Goal: Task Accomplishment & Management: Manage account settings

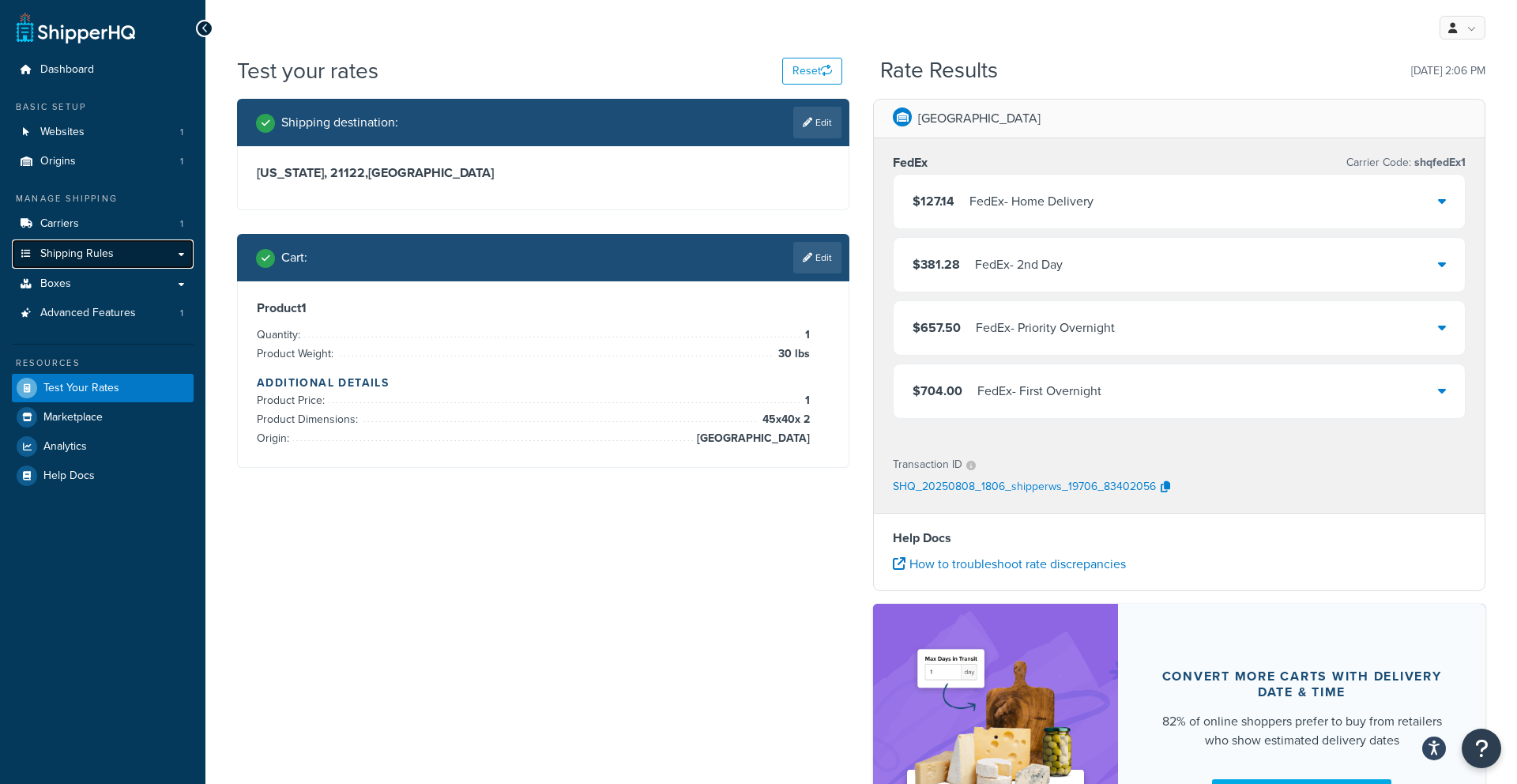
click at [133, 247] on link "Shipping Rules" at bounding box center [102, 254] width 182 height 29
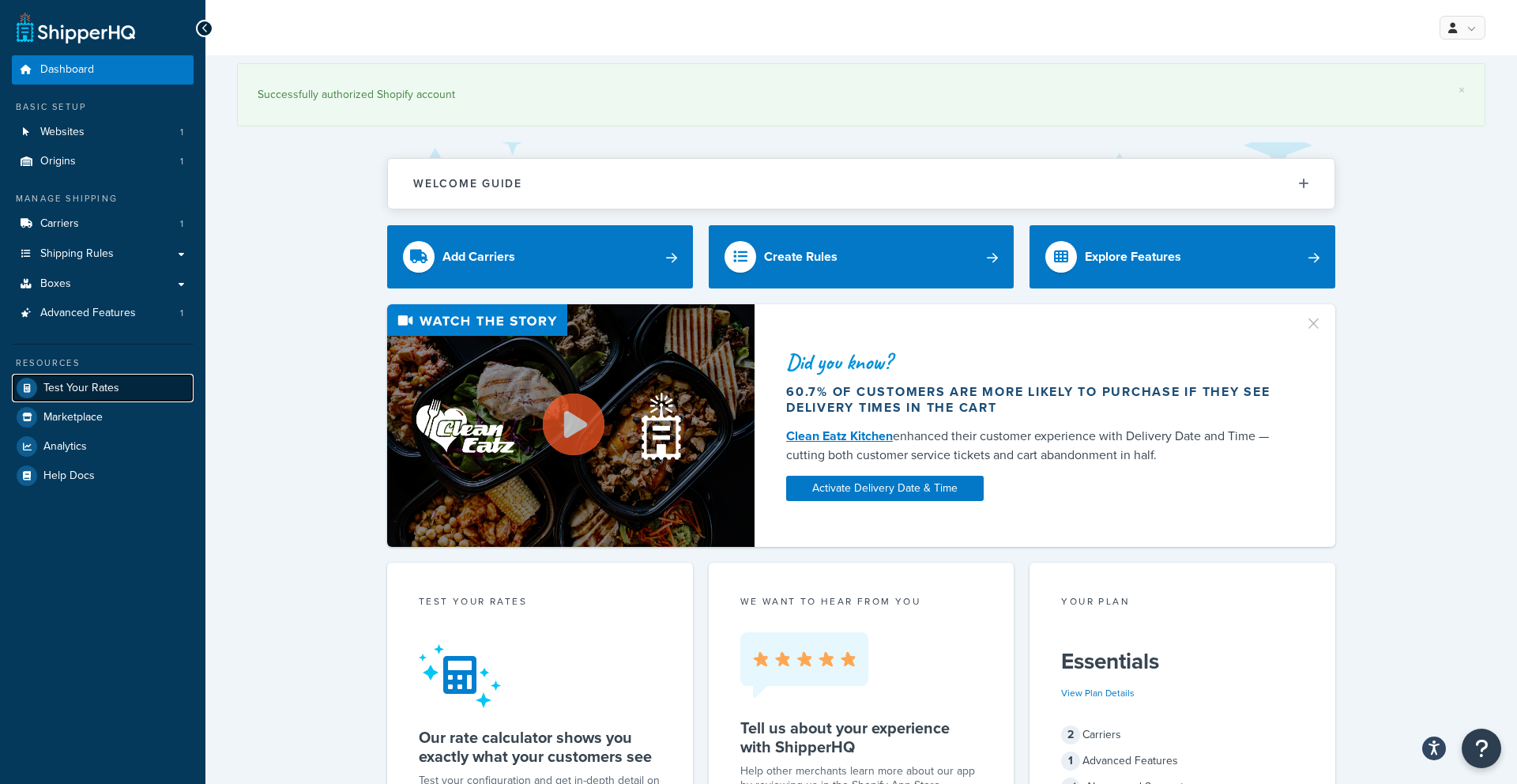
click at [62, 390] on span "Test Your Rates" at bounding box center [81, 388] width 76 height 14
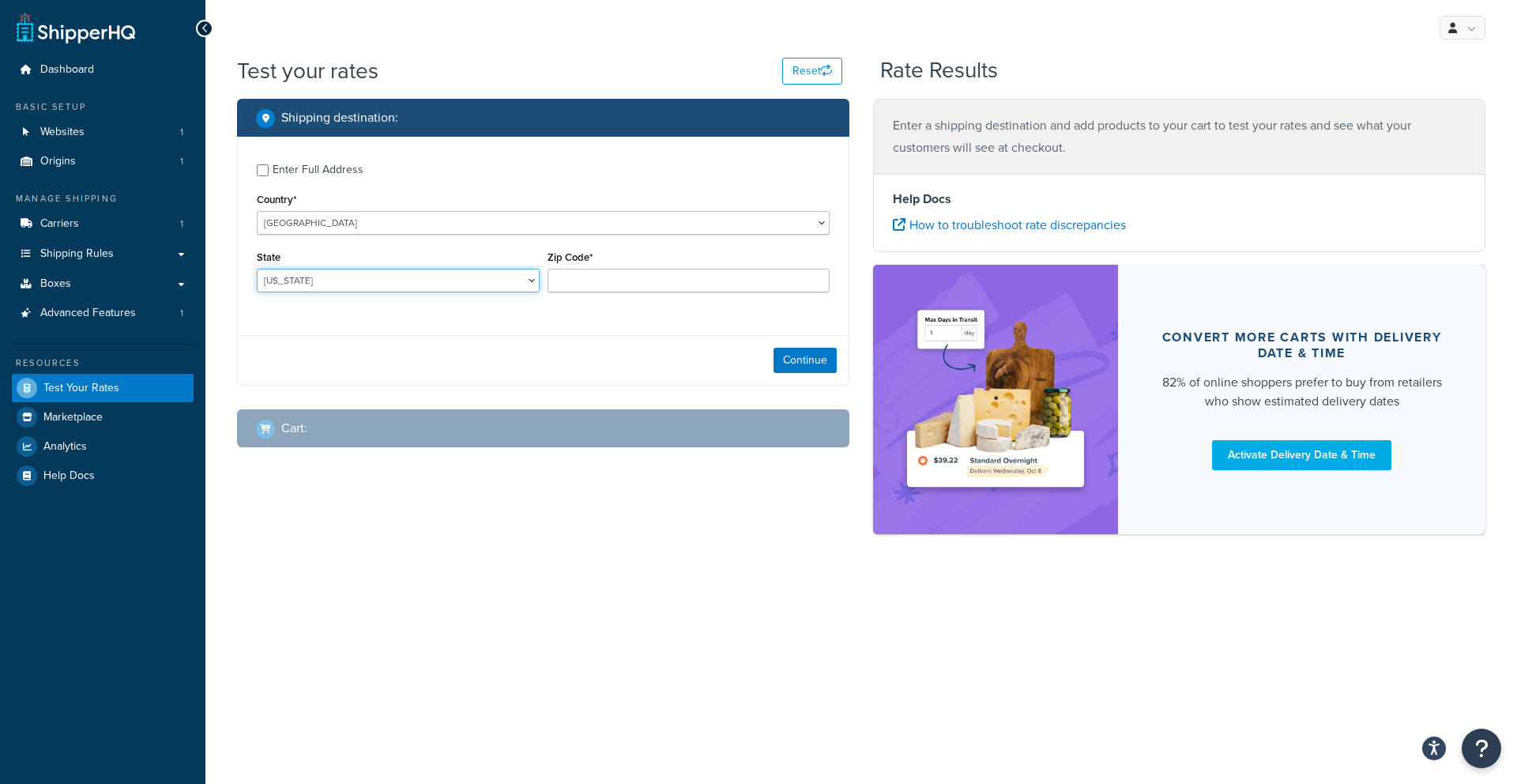
click at [396, 271] on select "Alabama Alaska American Samoa Arizona Arkansas Armed Forces Americas Armed Forc…" at bounding box center [398, 280] width 283 height 24
click at [574, 281] on input "Zip Code*" at bounding box center [688, 280] width 283 height 24
type input "21122"
click at [409, 275] on select "Alabama Alaska American Samoa Arizona Arkansas Armed Forces Americas Armed Forc…" at bounding box center [398, 280] width 283 height 24
select select "MD"
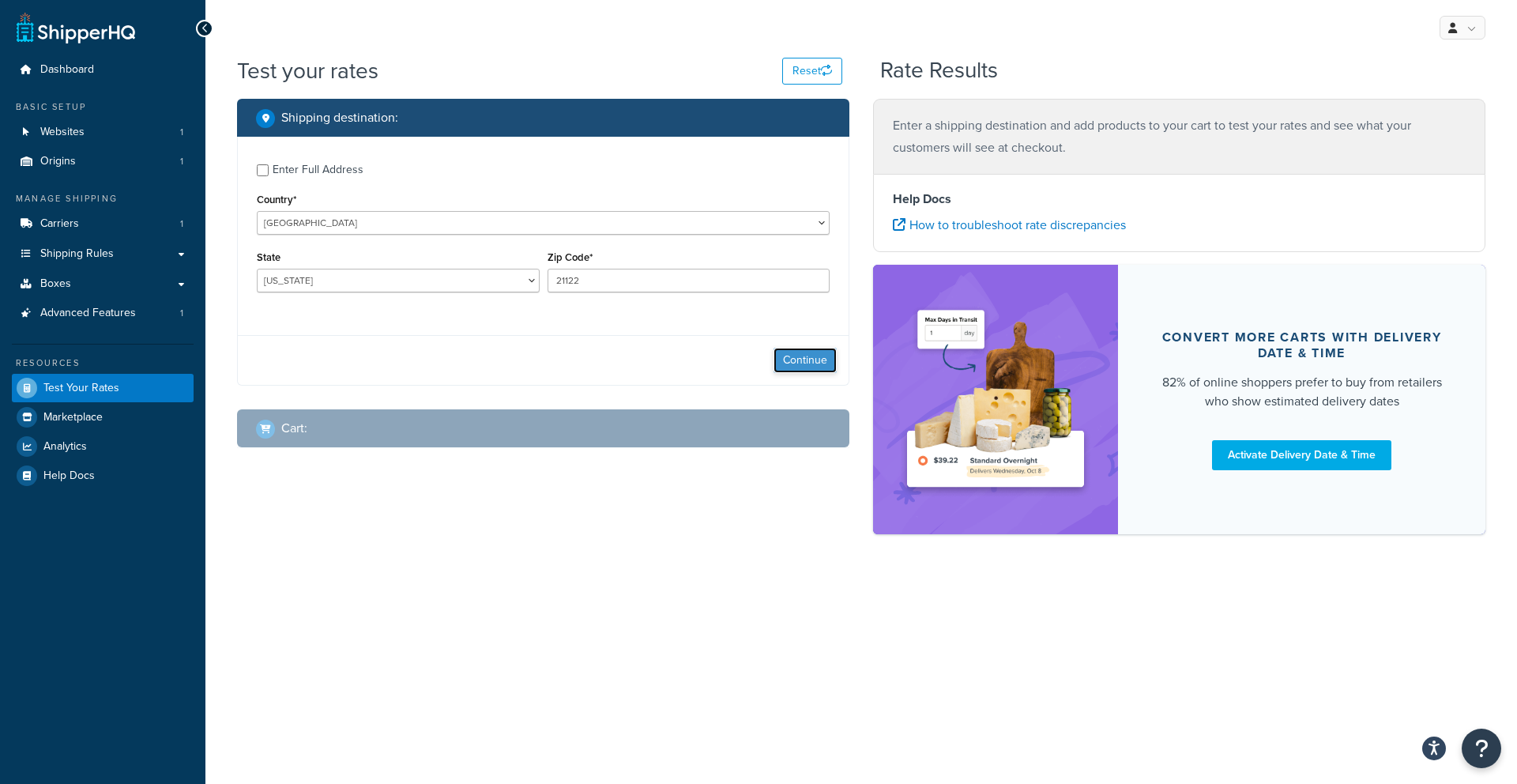
click at [784, 359] on button "Continue" at bounding box center [805, 360] width 63 height 25
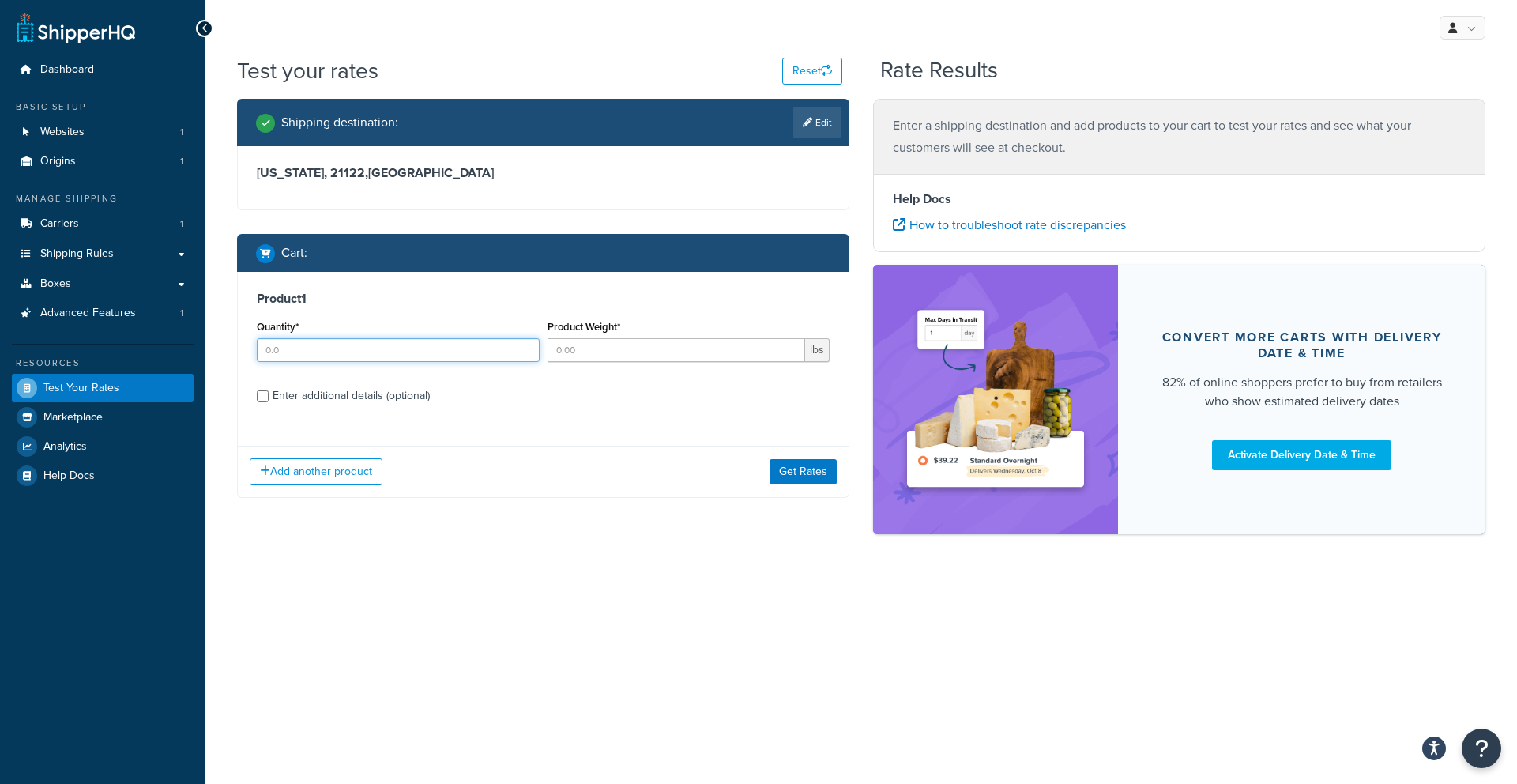
click at [384, 354] on input "Quantity*" at bounding box center [398, 350] width 283 height 24
type input "1"
click at [585, 356] on input "Product Weight*" at bounding box center [677, 350] width 259 height 24
type input "6"
drag, startPoint x: 350, startPoint y: 393, endPoint x: 458, endPoint y: 410, distance: 109.3
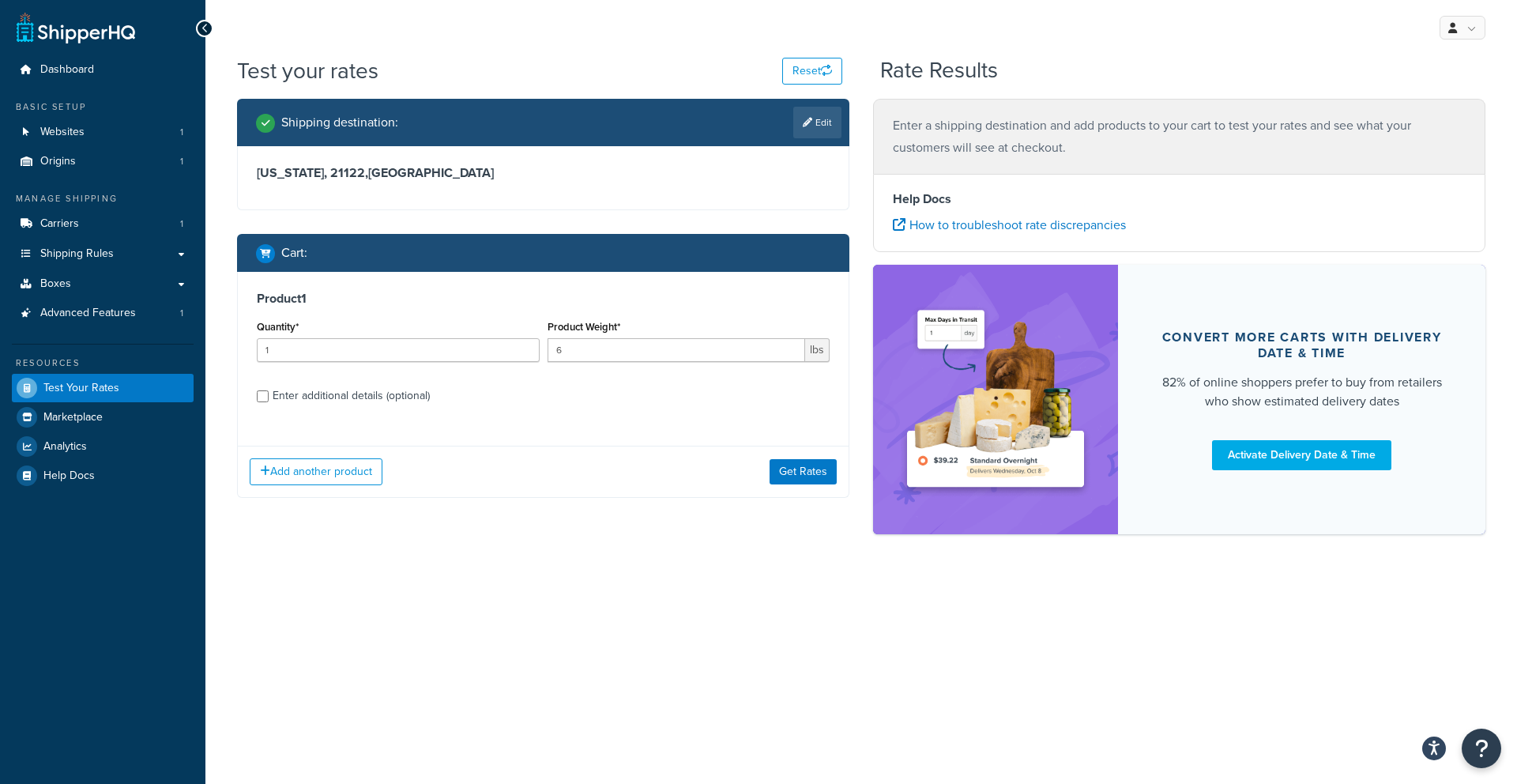
click at [350, 393] on div "Enter additional details (optional)" at bounding box center [351, 395] width 157 height 22
click at [269, 393] on input "Enter additional details (optional)" at bounding box center [262, 396] width 12 height 12
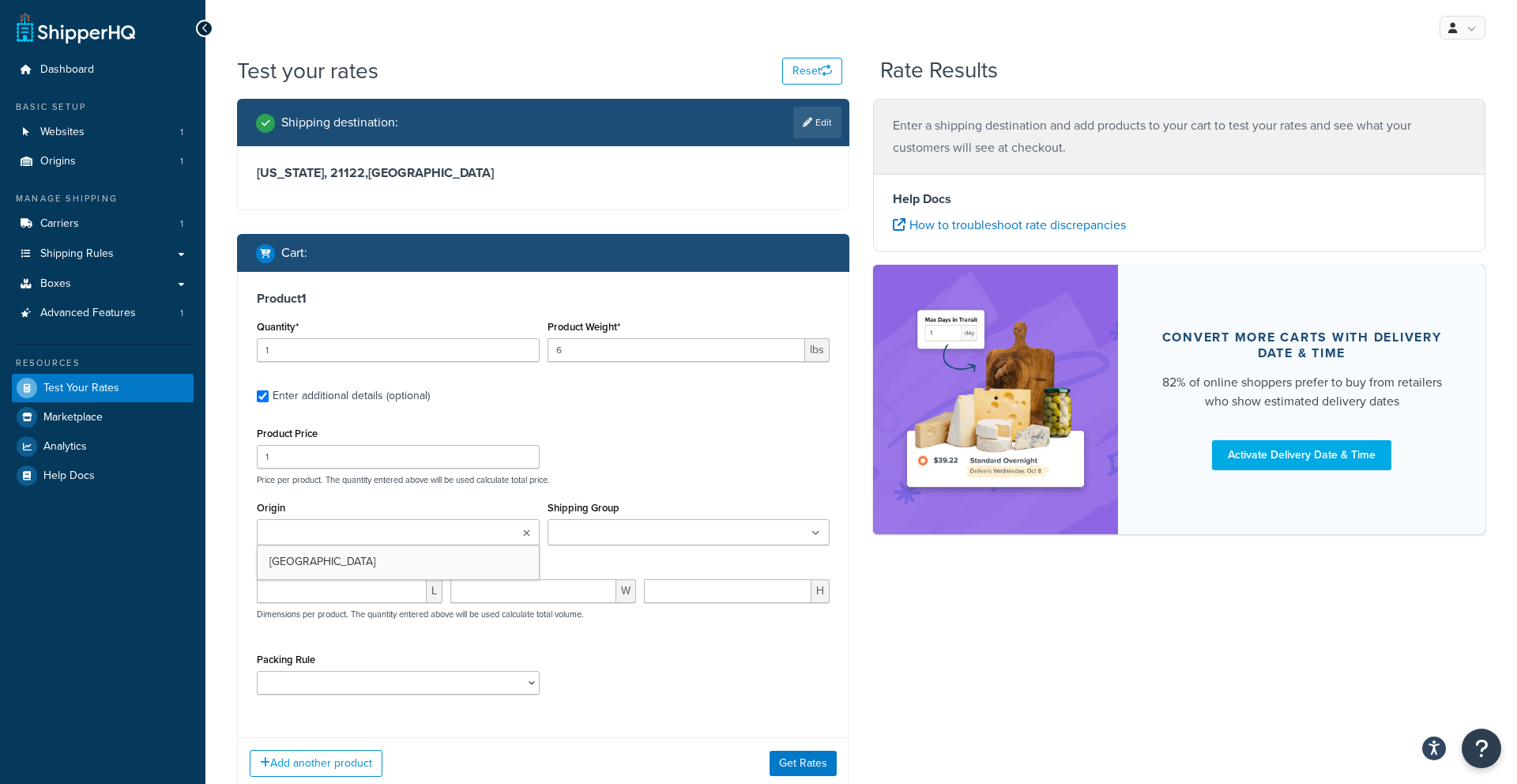
click at [375, 534] on input "Origin" at bounding box center [331, 533] width 140 height 17
click at [365, 609] on p "Dimensions per product. The quantity entered above will be used calculate total…" at bounding box center [419, 614] width 331 height 11
click at [266, 402] on div "Enter additional details (optional)" at bounding box center [543, 394] width 573 height 25
click at [274, 399] on div "Enter additional details (optional)" at bounding box center [351, 395] width 157 height 22
click at [269, 399] on input "Enter additional details (optional)" at bounding box center [262, 396] width 12 height 12
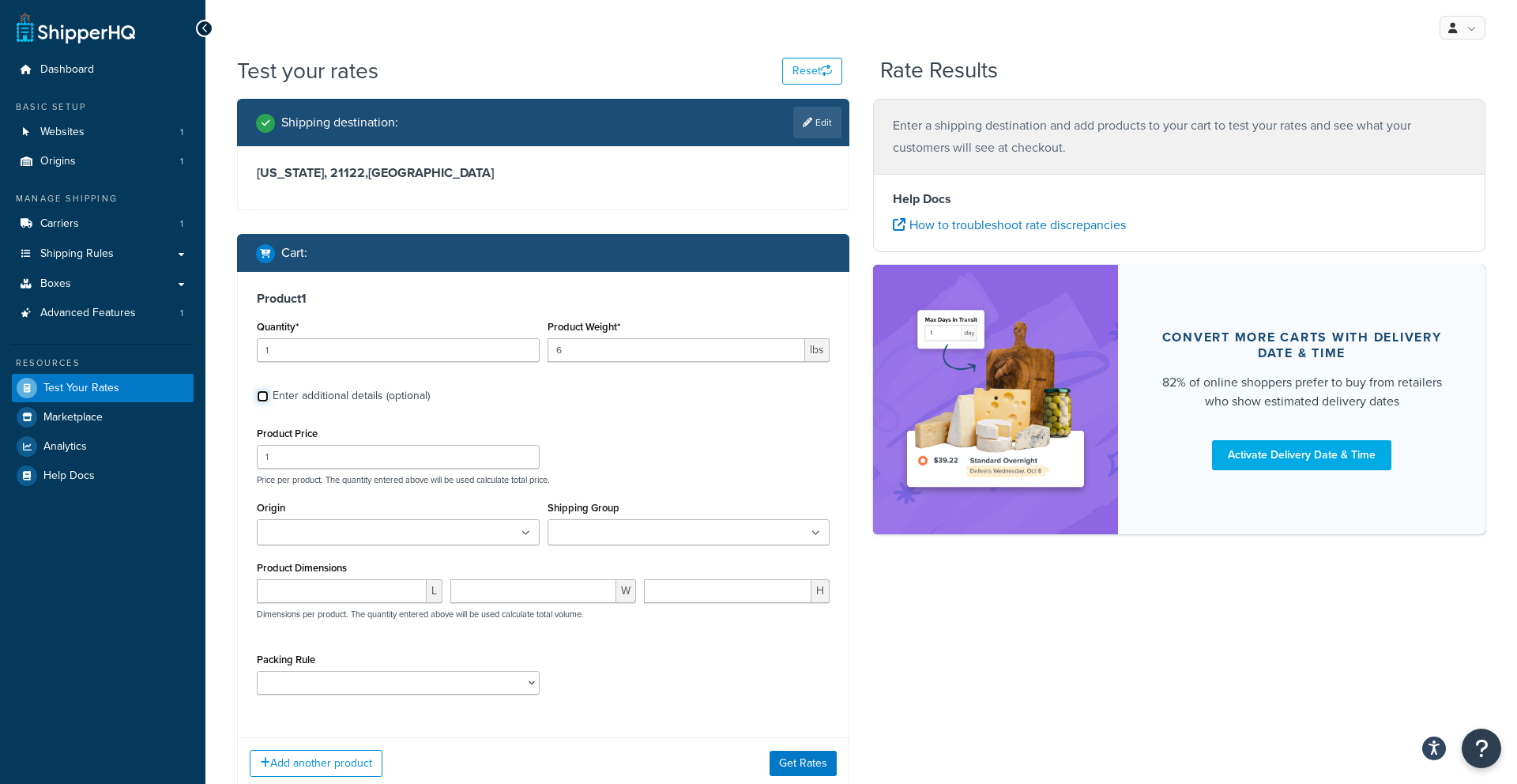
checkbox input "false"
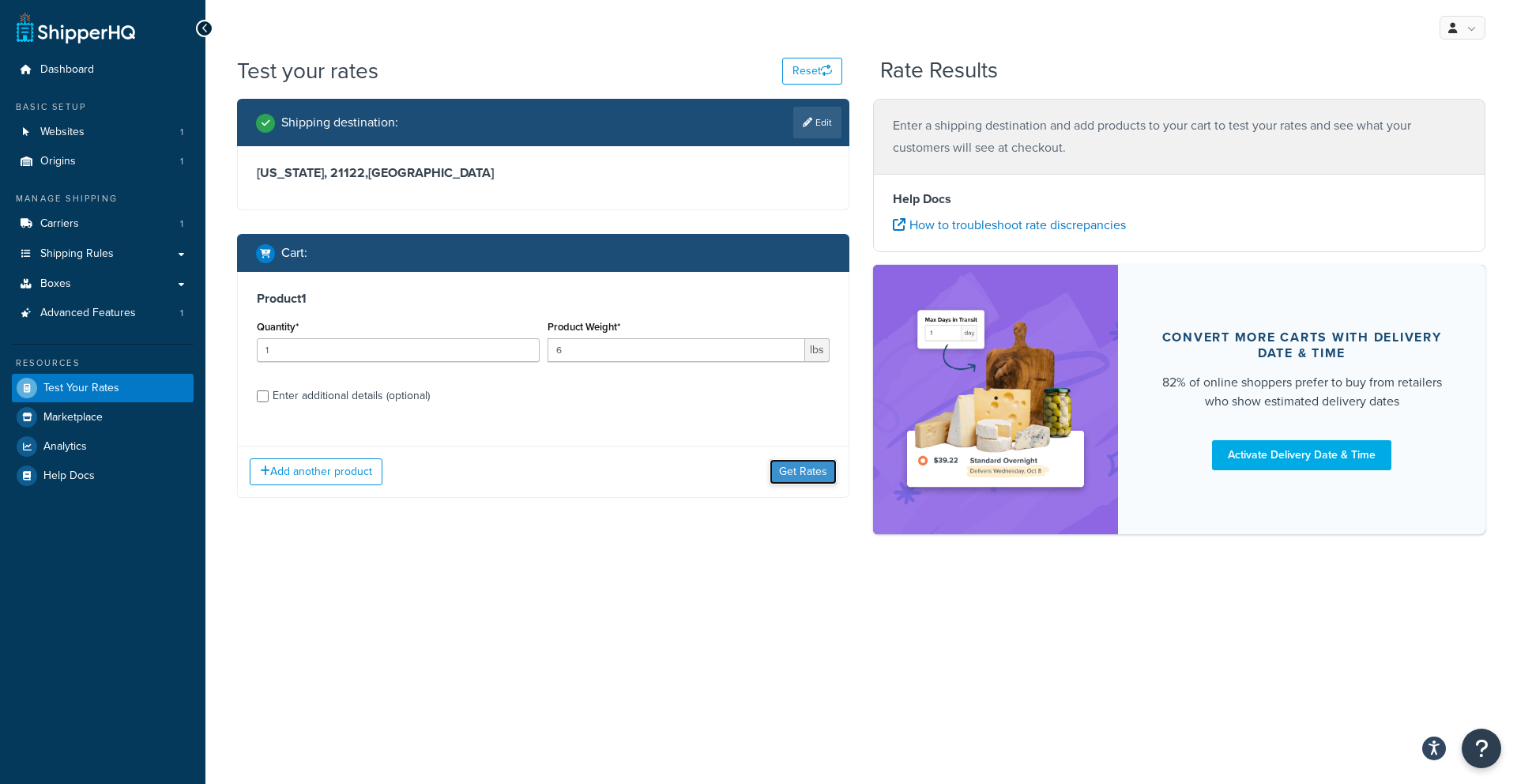
click at [778, 477] on button "Get Rates" at bounding box center [803, 472] width 67 height 25
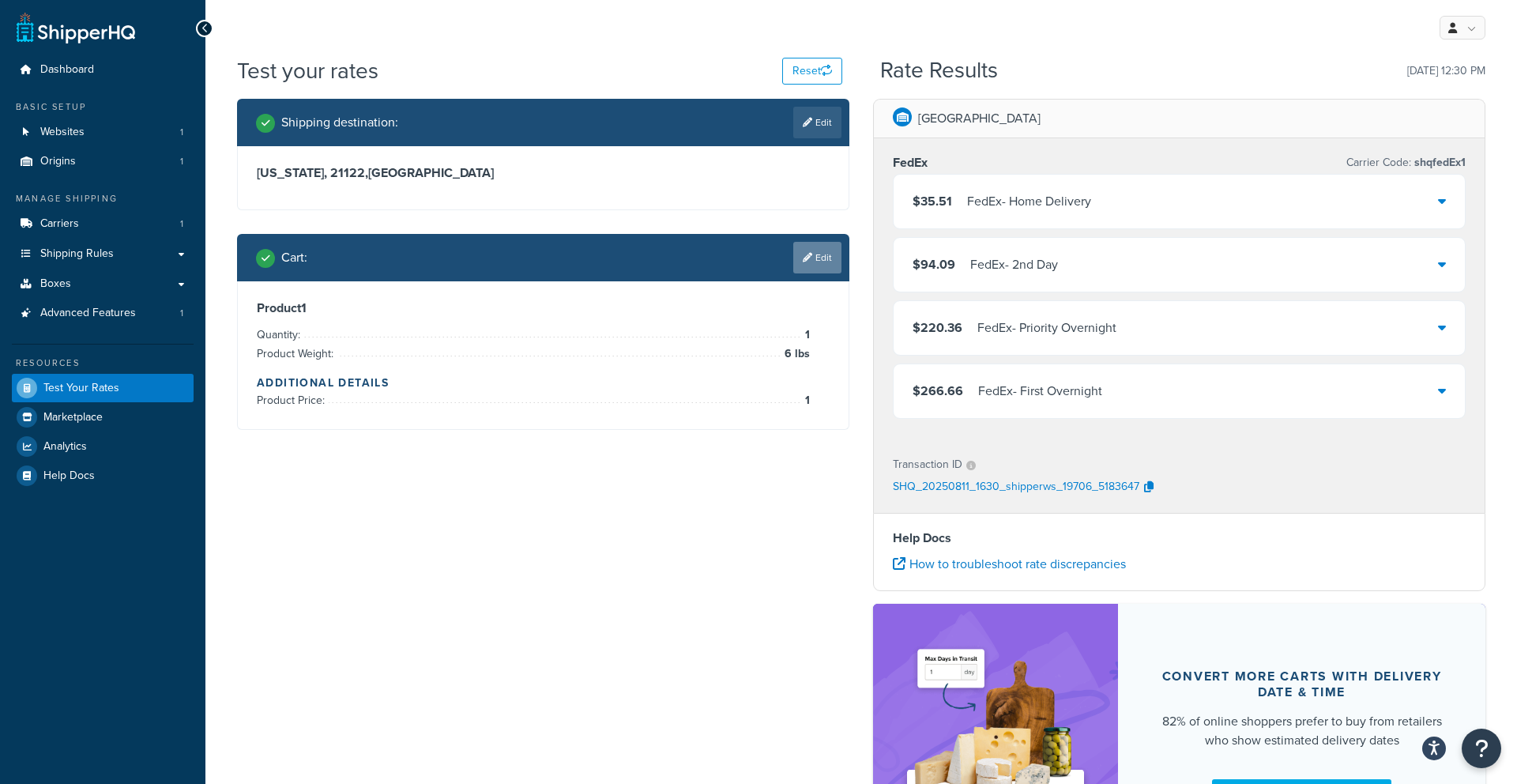
click at [801, 241] on div "Cart : Edit" at bounding box center [543, 258] width 612 height 47
click at [810, 250] on link "Edit" at bounding box center [817, 257] width 48 height 32
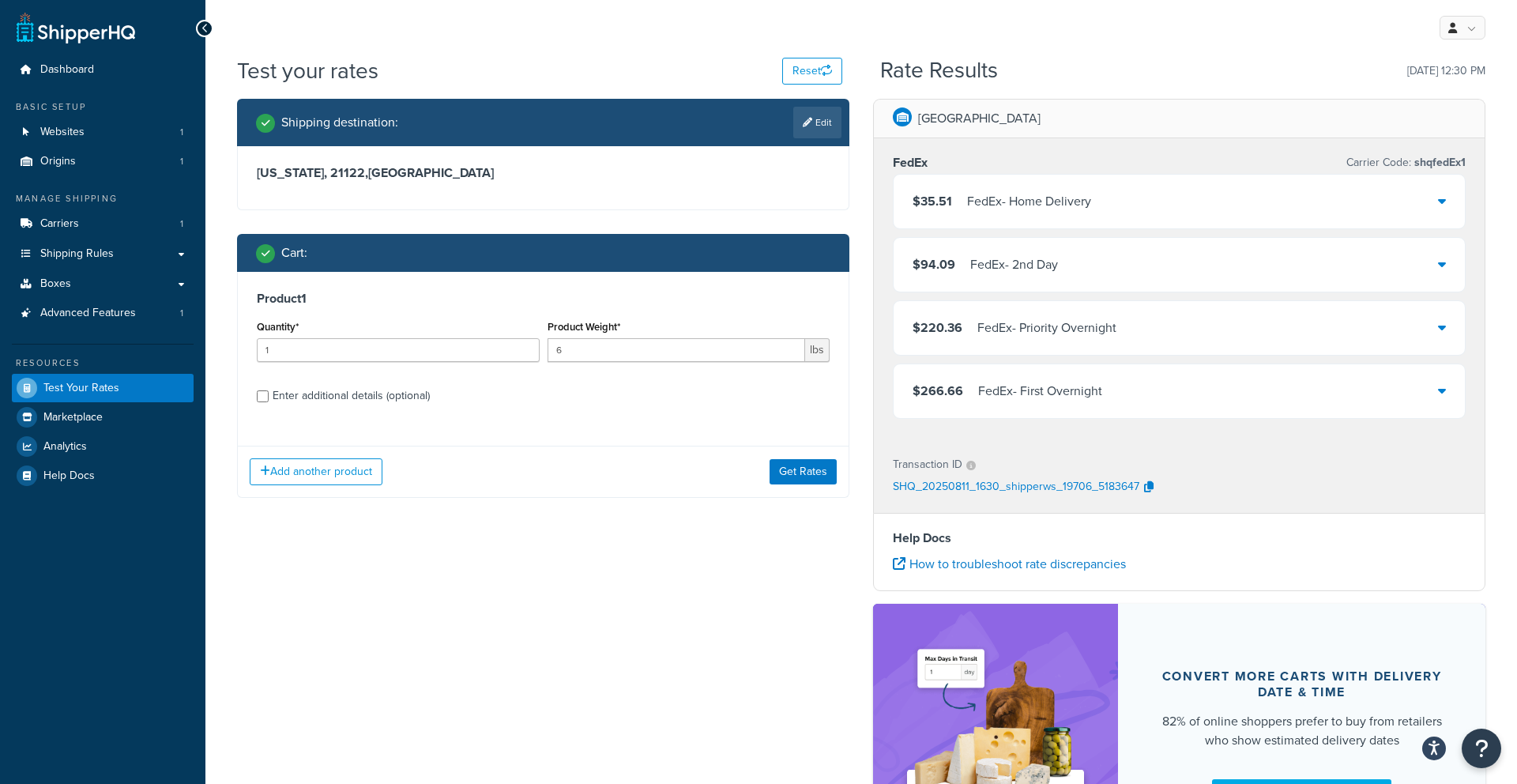
click at [318, 397] on div "Enter additional details (optional)" at bounding box center [351, 395] width 157 height 22
click at [269, 397] on input "Enter additional details (optional)" at bounding box center [262, 396] width 12 height 12
checkbox input "true"
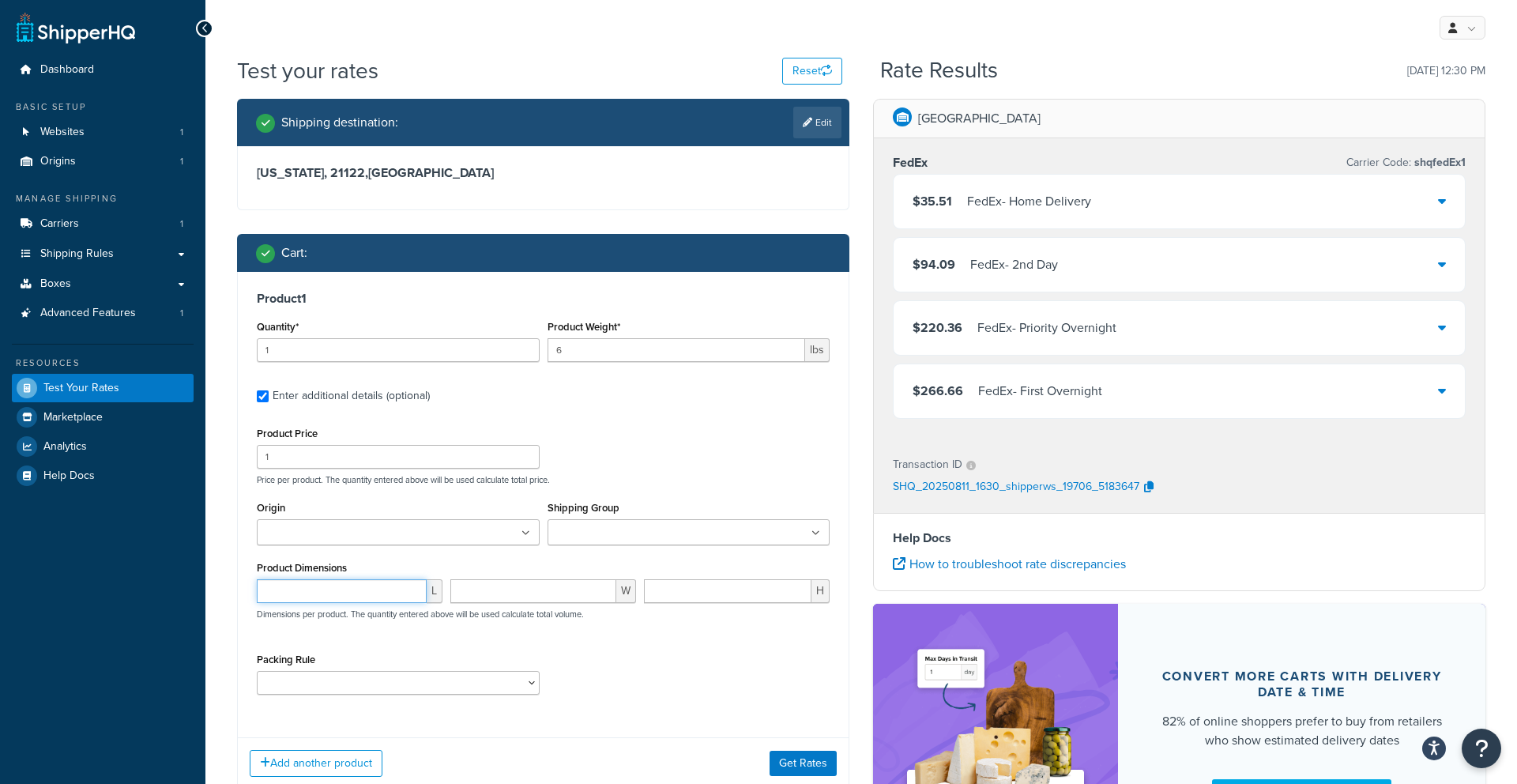
click at [299, 588] on input "number" at bounding box center [342, 590] width 170 height 24
type input "62"
click at [499, 600] on input "number" at bounding box center [533, 590] width 166 height 24
type input "5"
click at [664, 595] on input "number" at bounding box center [727, 590] width 167 height 24
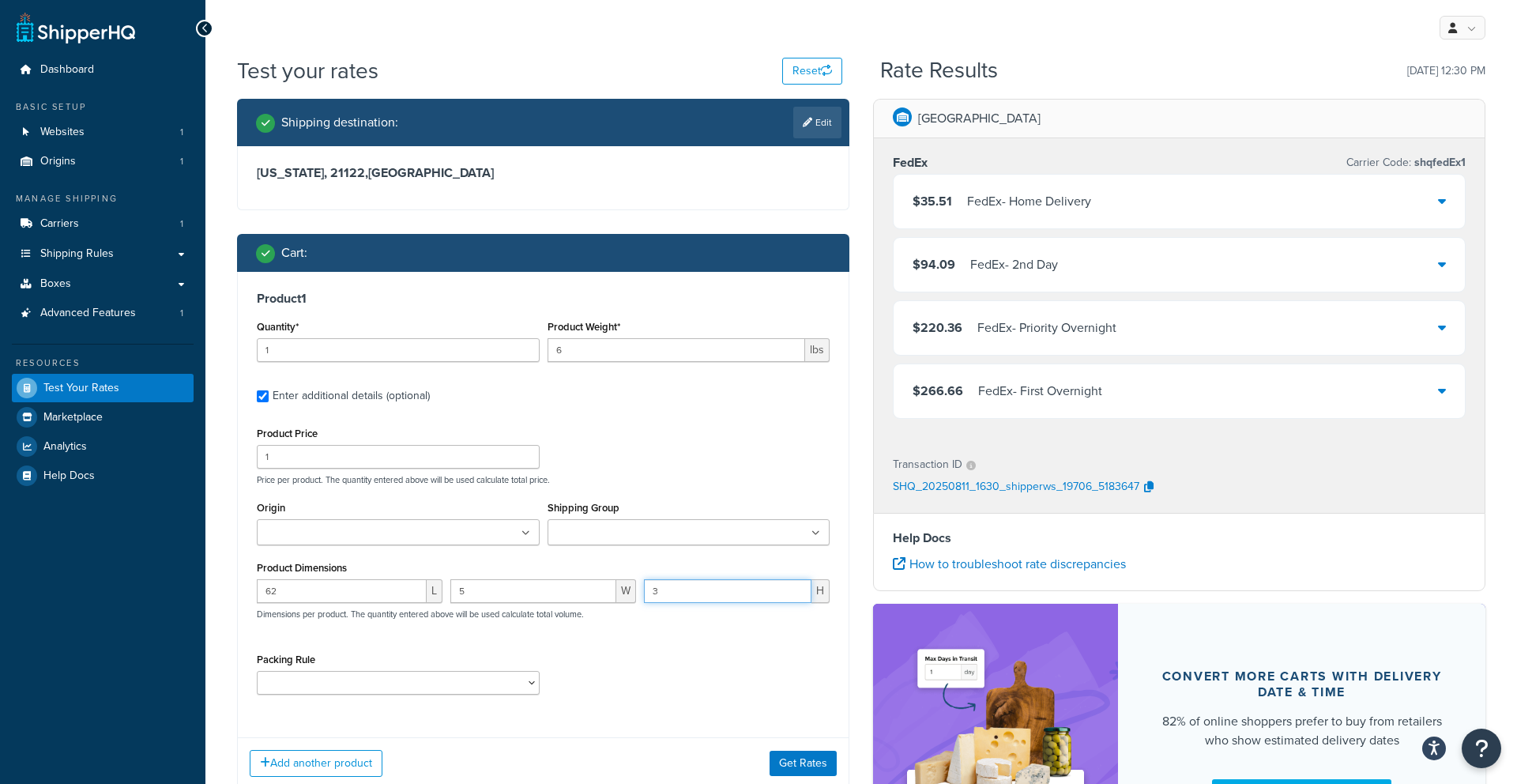
type input "3"
drag, startPoint x: 517, startPoint y: 552, endPoint x: 513, endPoint y: 540, distance: 12.6
click at [517, 551] on div "Origin Miami" at bounding box center [398, 526] width 290 height 60
click at [513, 536] on ul at bounding box center [398, 532] width 283 height 26
click at [630, 535] on input "Shipping Group" at bounding box center [622, 533] width 140 height 17
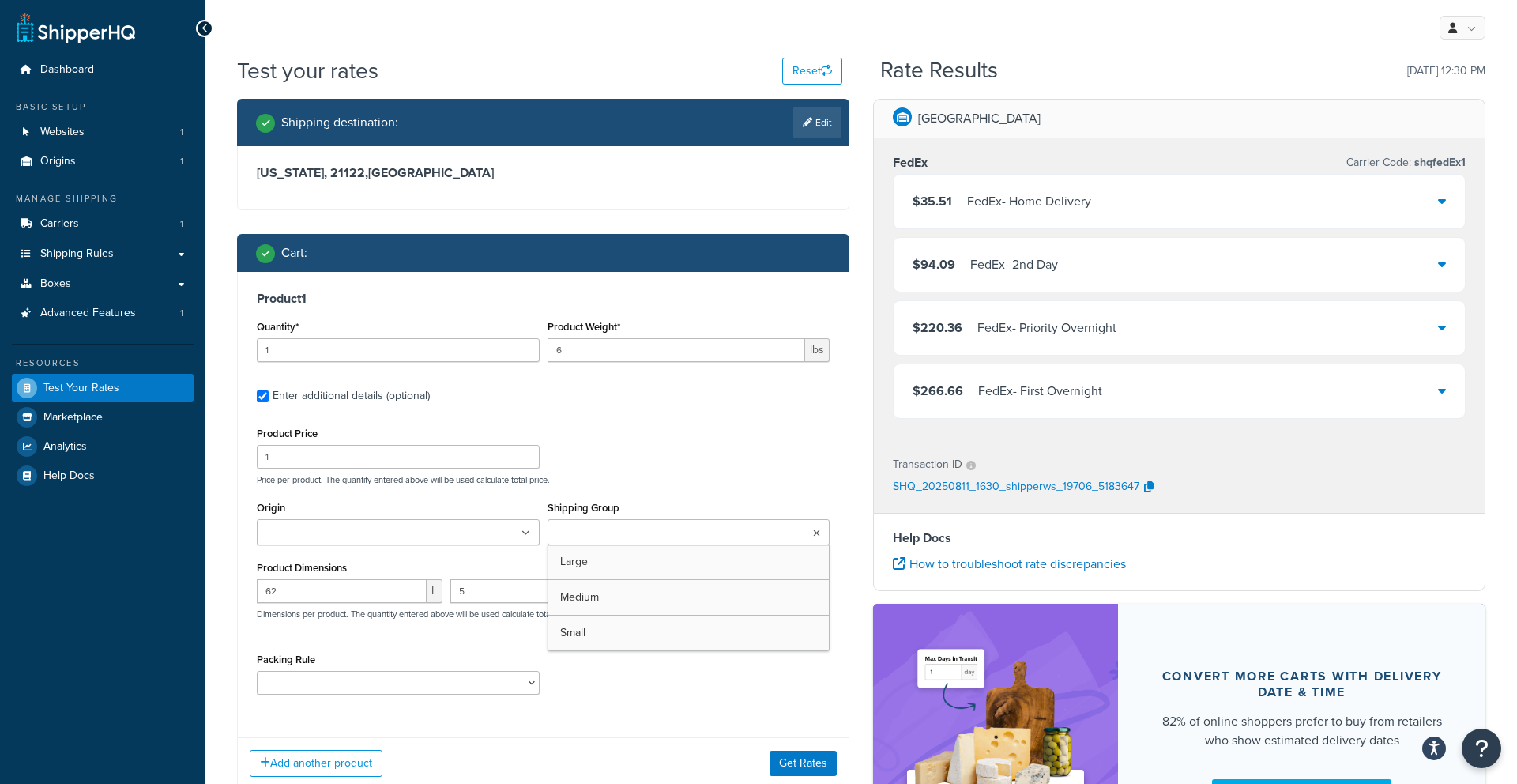
click at [502, 537] on ul at bounding box center [398, 532] width 283 height 26
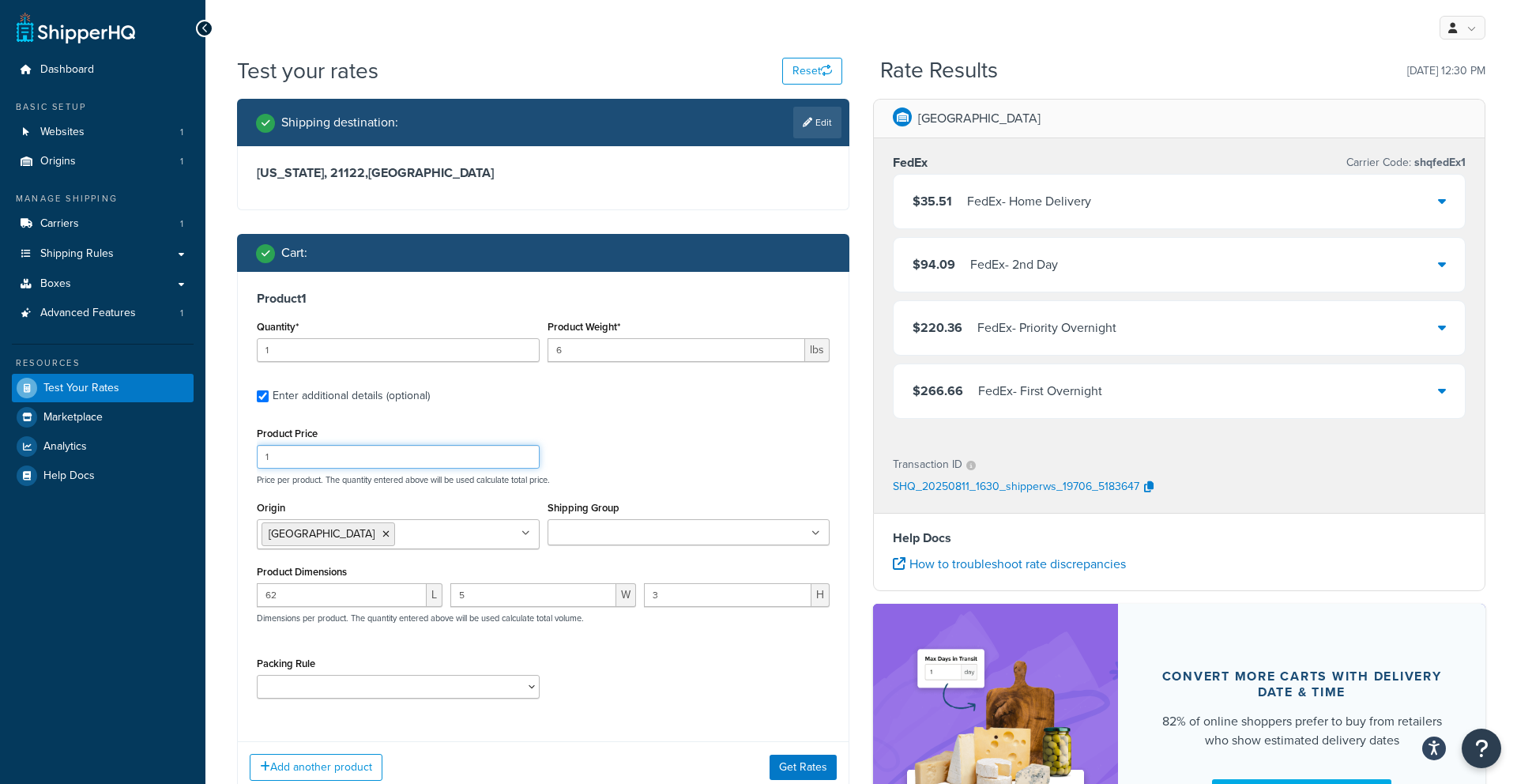
click at [324, 463] on input "1" at bounding box center [398, 457] width 283 height 24
click at [789, 763] on button "Get Rates" at bounding box center [803, 767] width 67 height 25
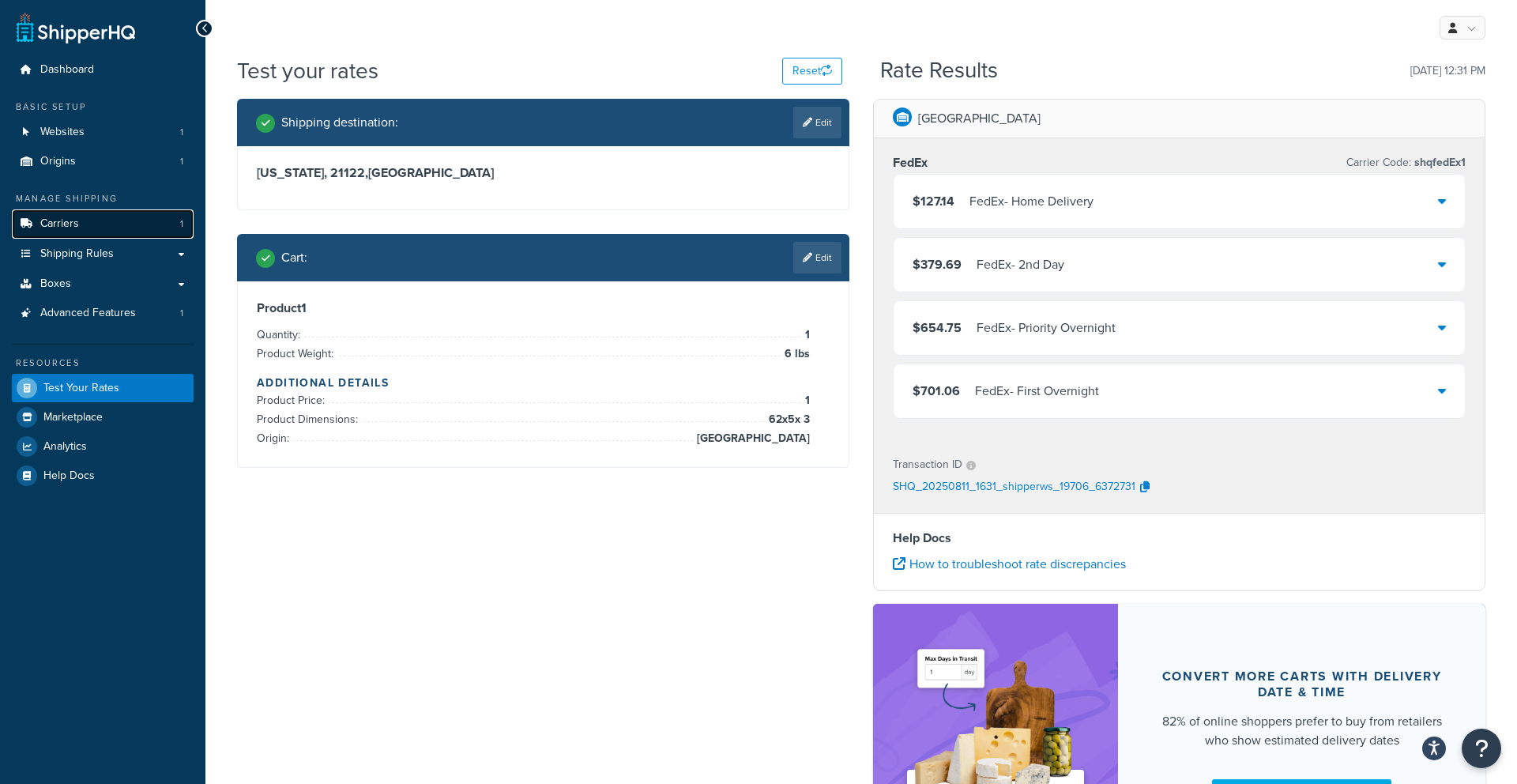
click at [77, 228] on span "Carriers" at bounding box center [60, 223] width 39 height 14
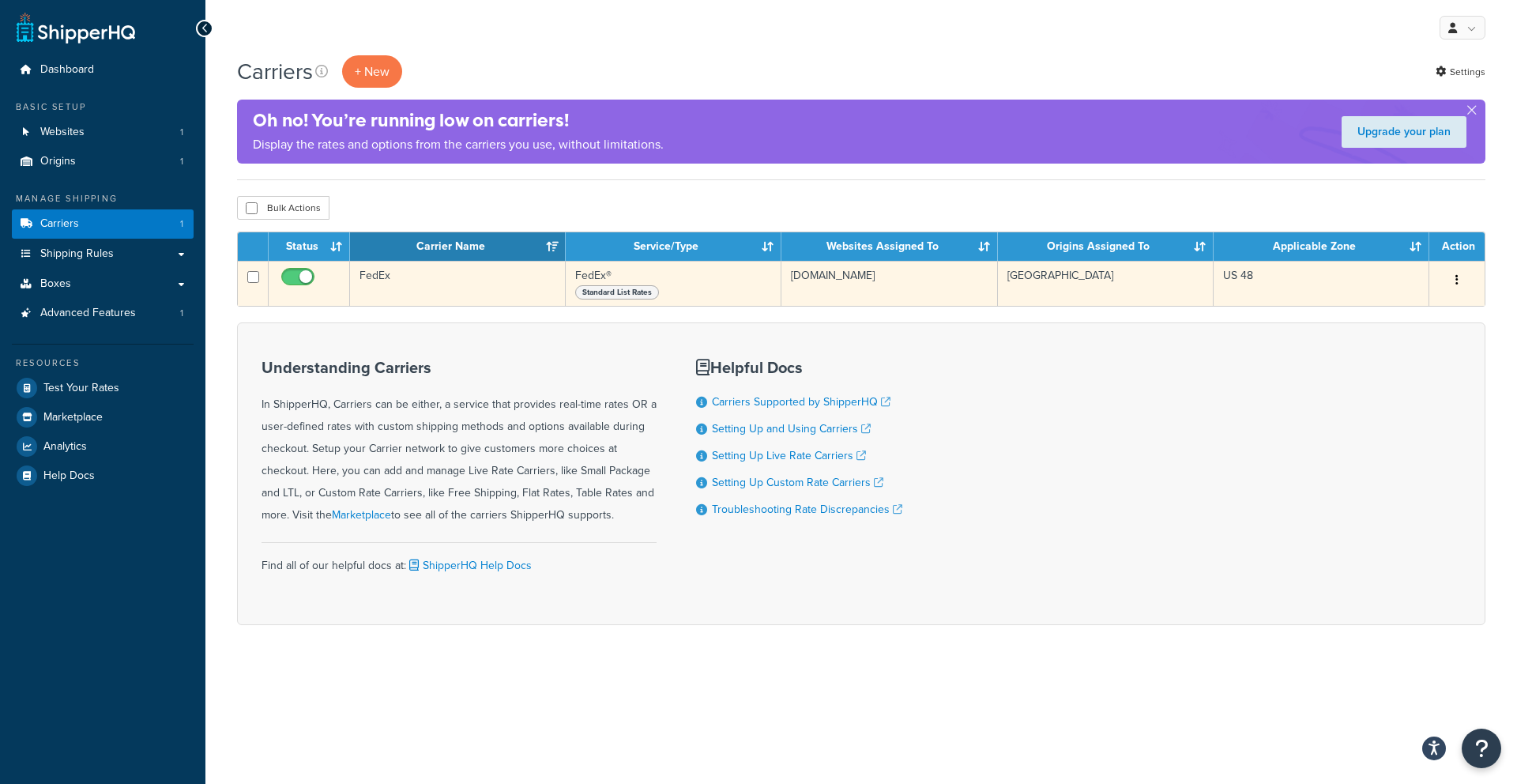
click at [1458, 278] on icon "button" at bounding box center [1456, 279] width 3 height 11
click at [1398, 313] on link "Edit" at bounding box center [1393, 312] width 125 height 33
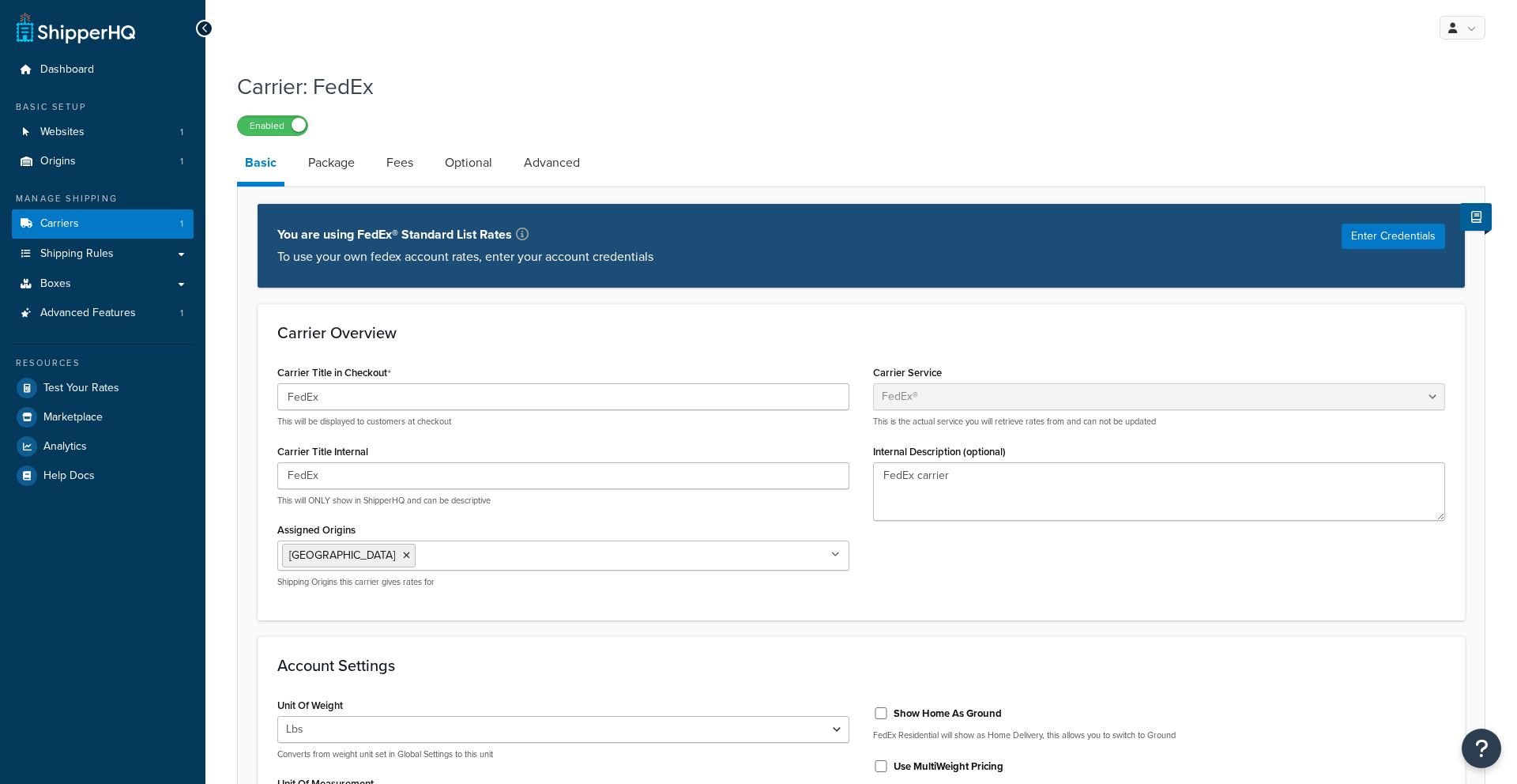
select select "fedEx"
select select "REGULAR_PICKUP"
select select "YOUR_PACKAGING"
click at [363, 169] on li "Package" at bounding box center [339, 163] width 78 height 38
drag, startPoint x: 379, startPoint y: 168, endPoint x: 392, endPoint y: 167, distance: 13.0
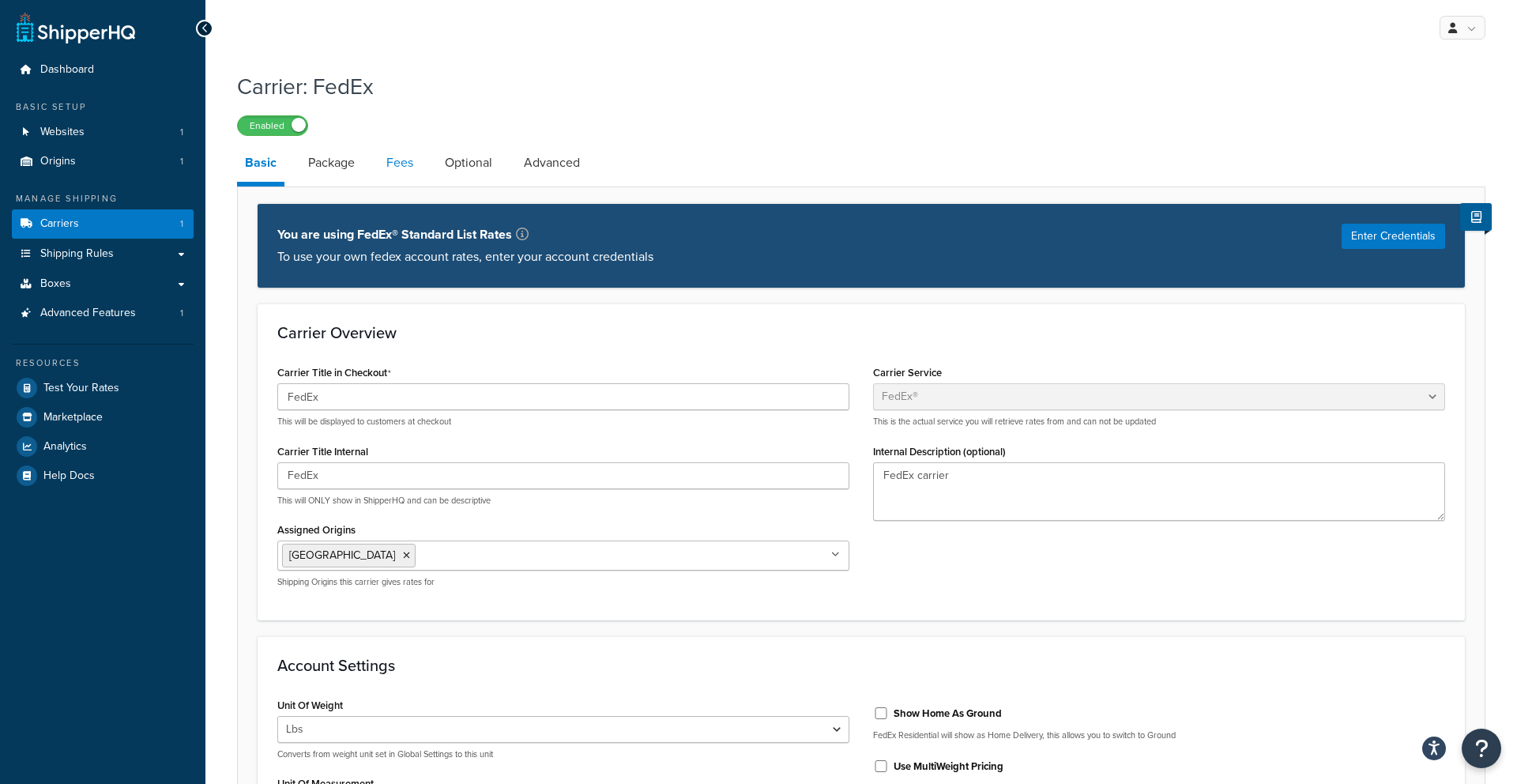
click at [379, 168] on link "Fees" at bounding box center [399, 163] width 43 height 38
select select "AFTER"
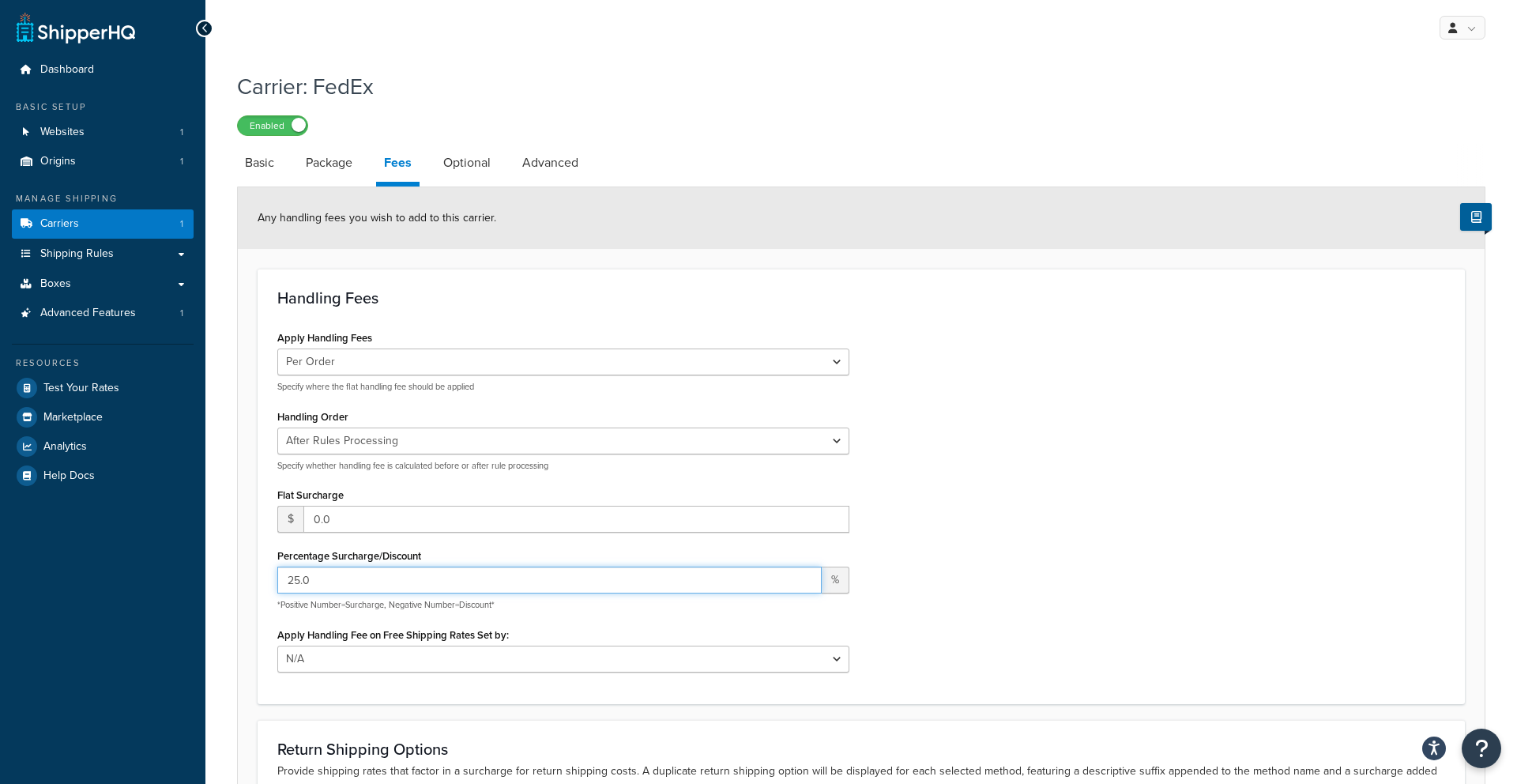
click at [348, 580] on input "25.0" at bounding box center [550, 580] width 545 height 27
type input "2"
click at [1118, 577] on div "Apply Handling Fees Per Order Per Item Per Package Specify where the flat handl…" at bounding box center [861, 505] width 1191 height 357
click at [990, 554] on div "Apply Handling Fees Per Order Per Item Per Package Specify where the flat handl…" at bounding box center [861, 505] width 1191 height 357
click at [113, 225] on link "Carriers 1" at bounding box center [102, 223] width 182 height 29
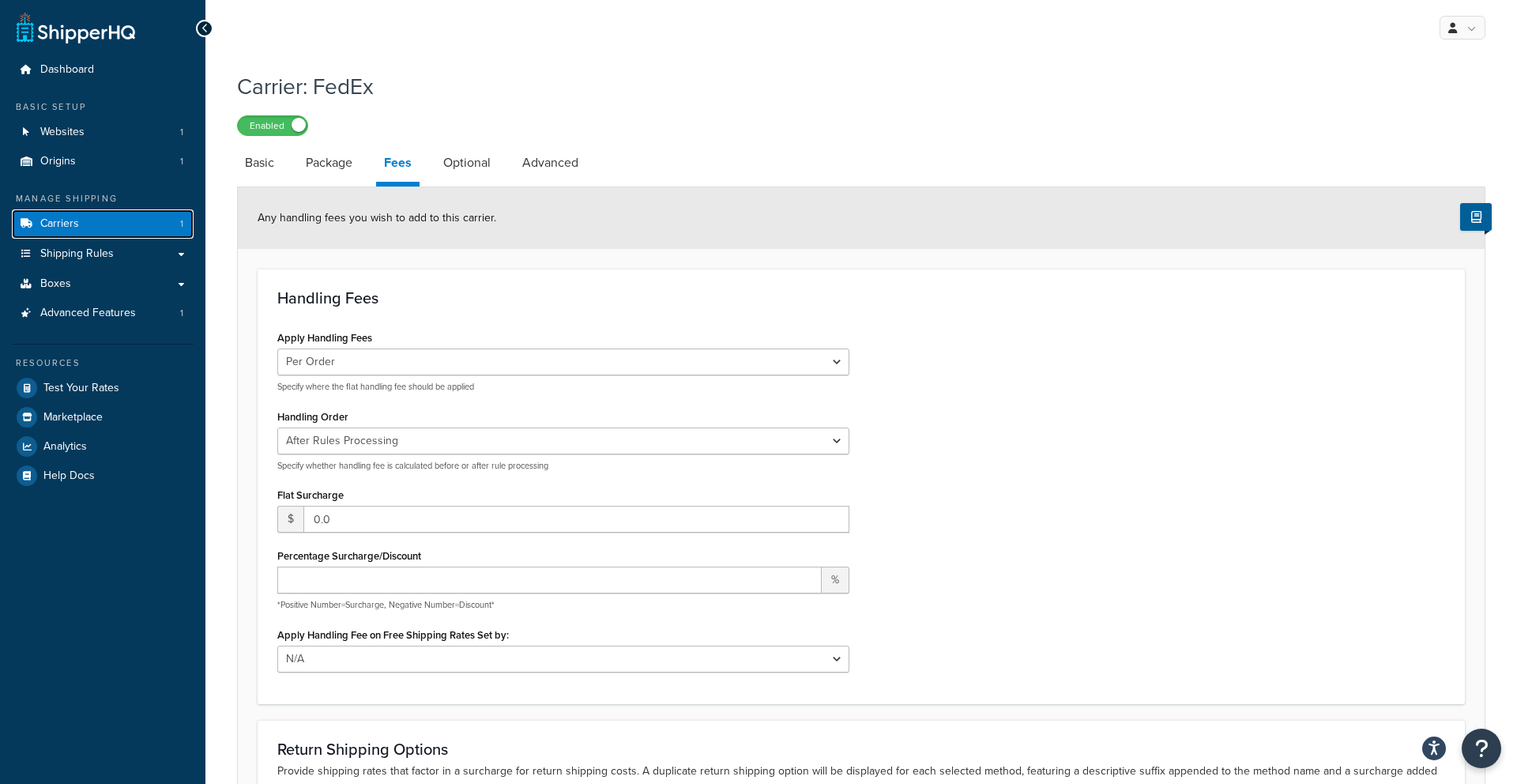
scroll to position [224, 0]
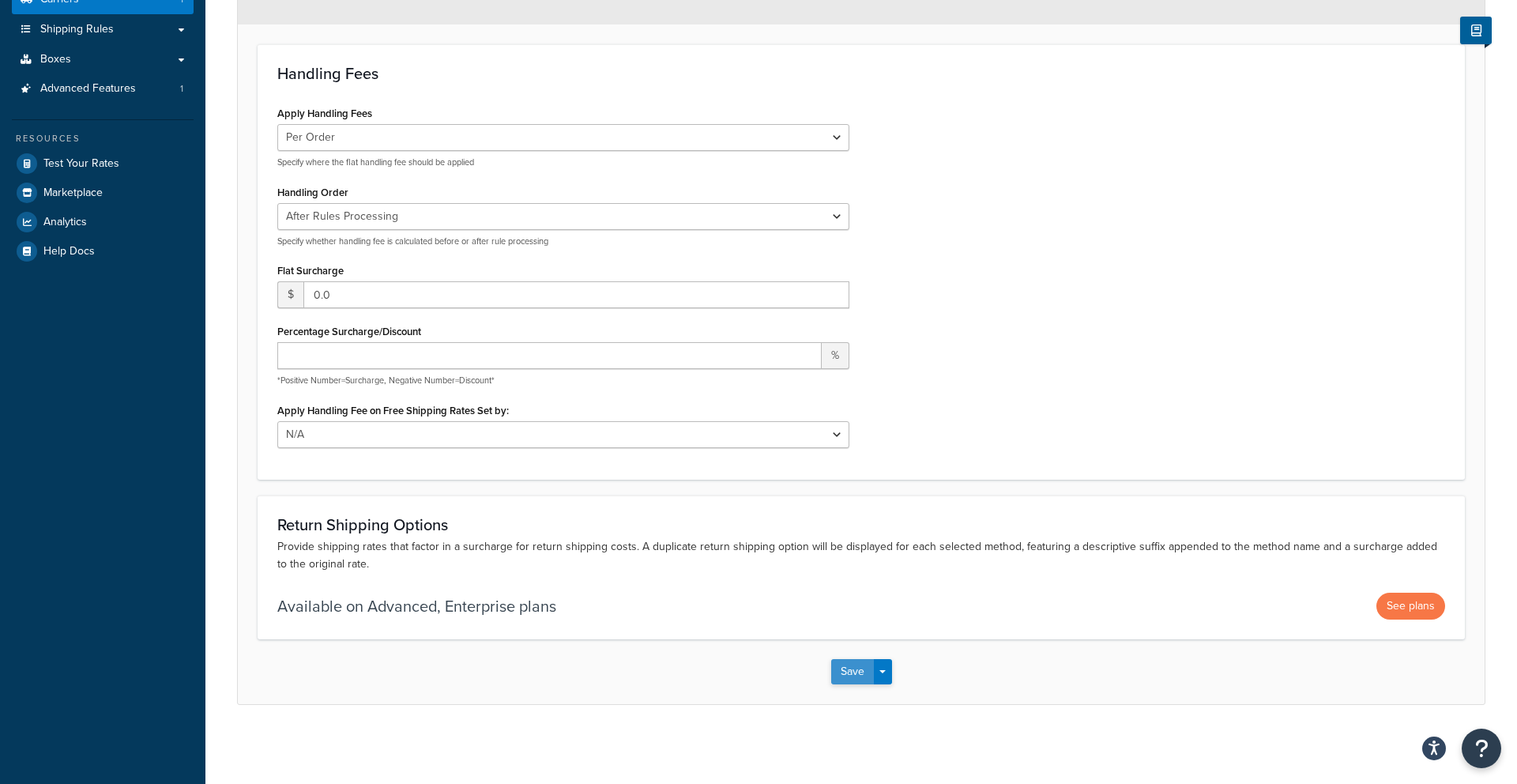
drag, startPoint x: 842, startPoint y: 657, endPoint x: 835, endPoint y: 678, distance: 22.1
click at [842, 659] on div "Save Save Dropdown Save and Edit" at bounding box center [861, 672] width 61 height 25
click at [836, 679] on button "Save" at bounding box center [852, 672] width 43 height 25
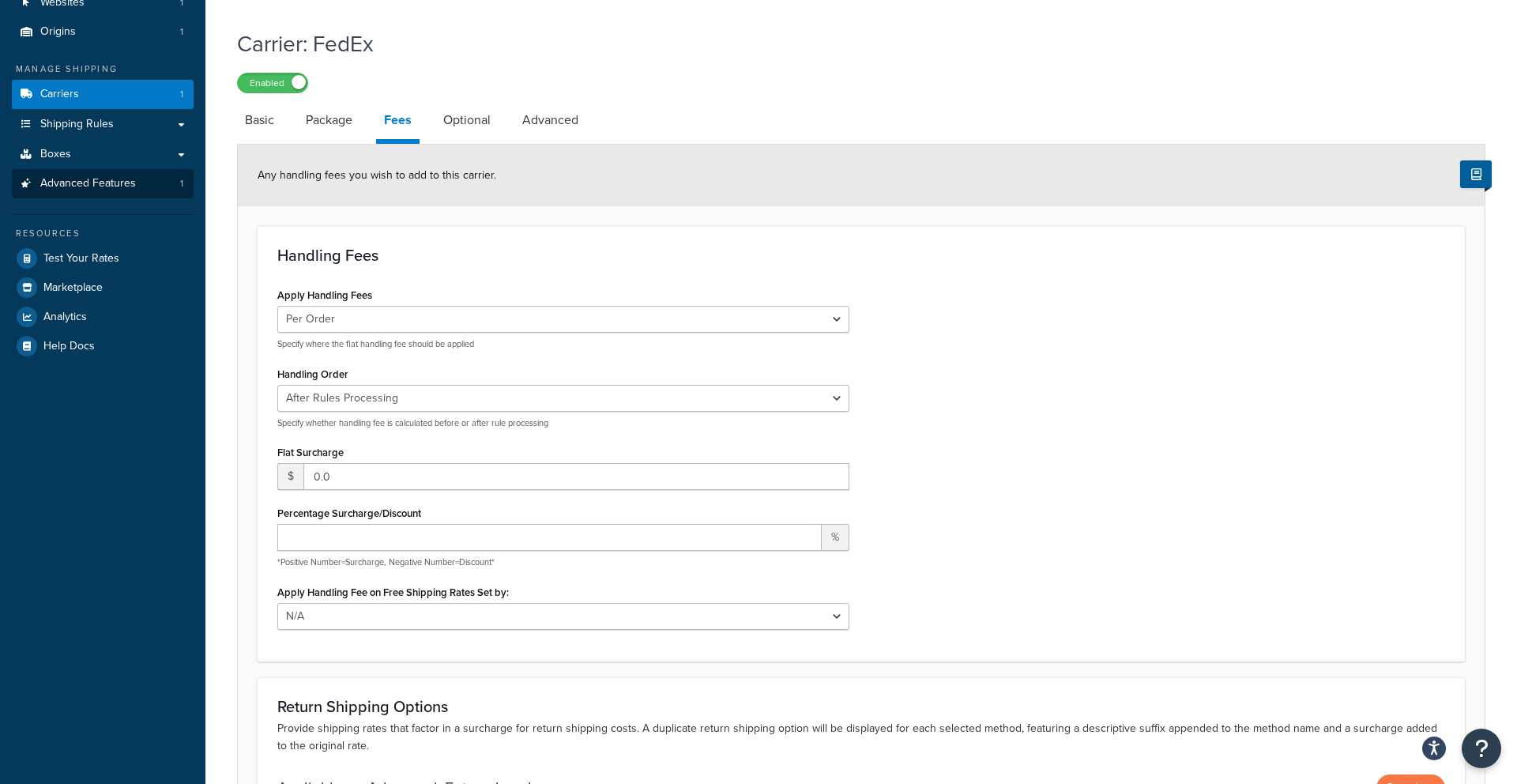
scroll to position [0, 0]
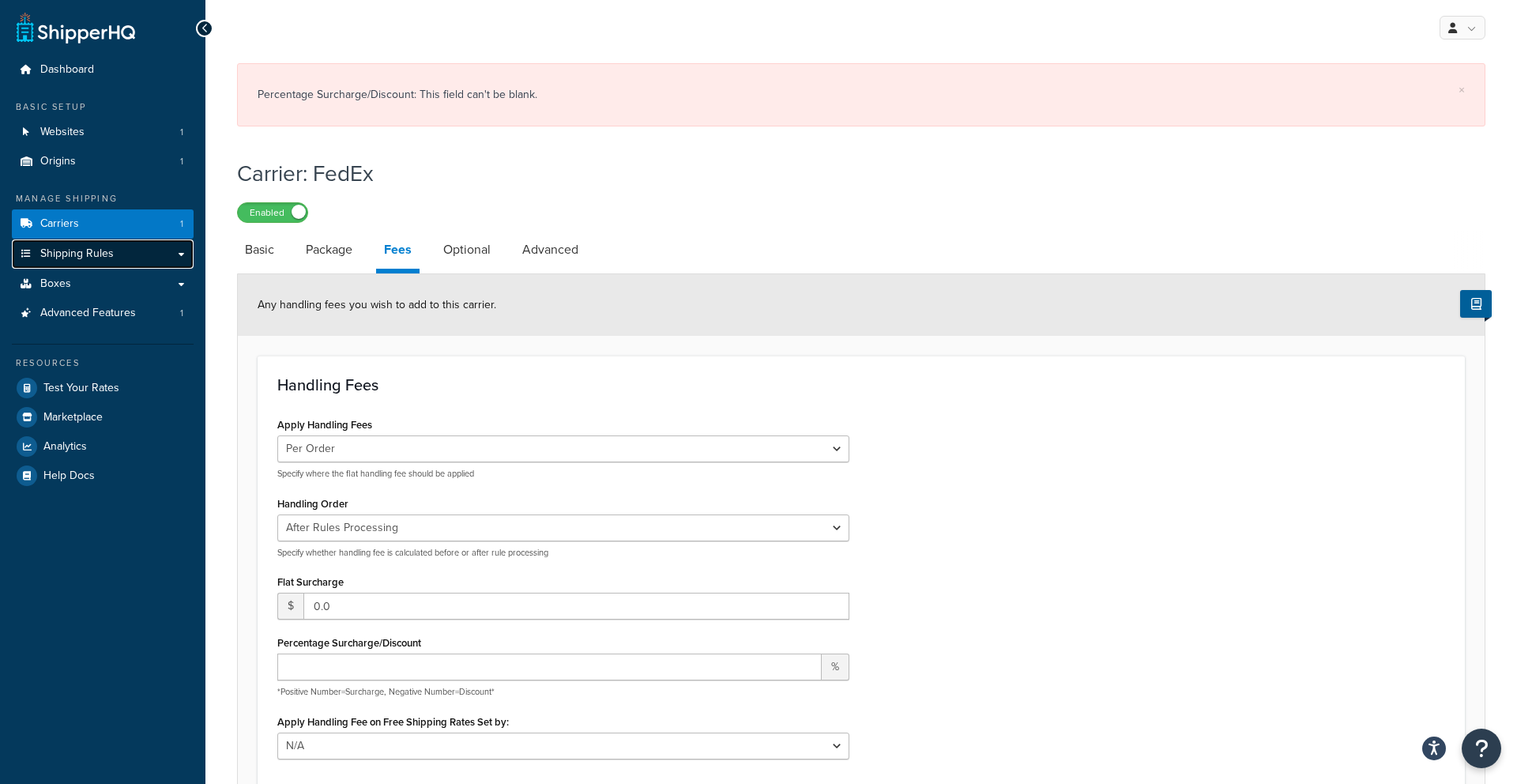
click at [65, 247] on span "Shipping Rules" at bounding box center [77, 253] width 73 height 14
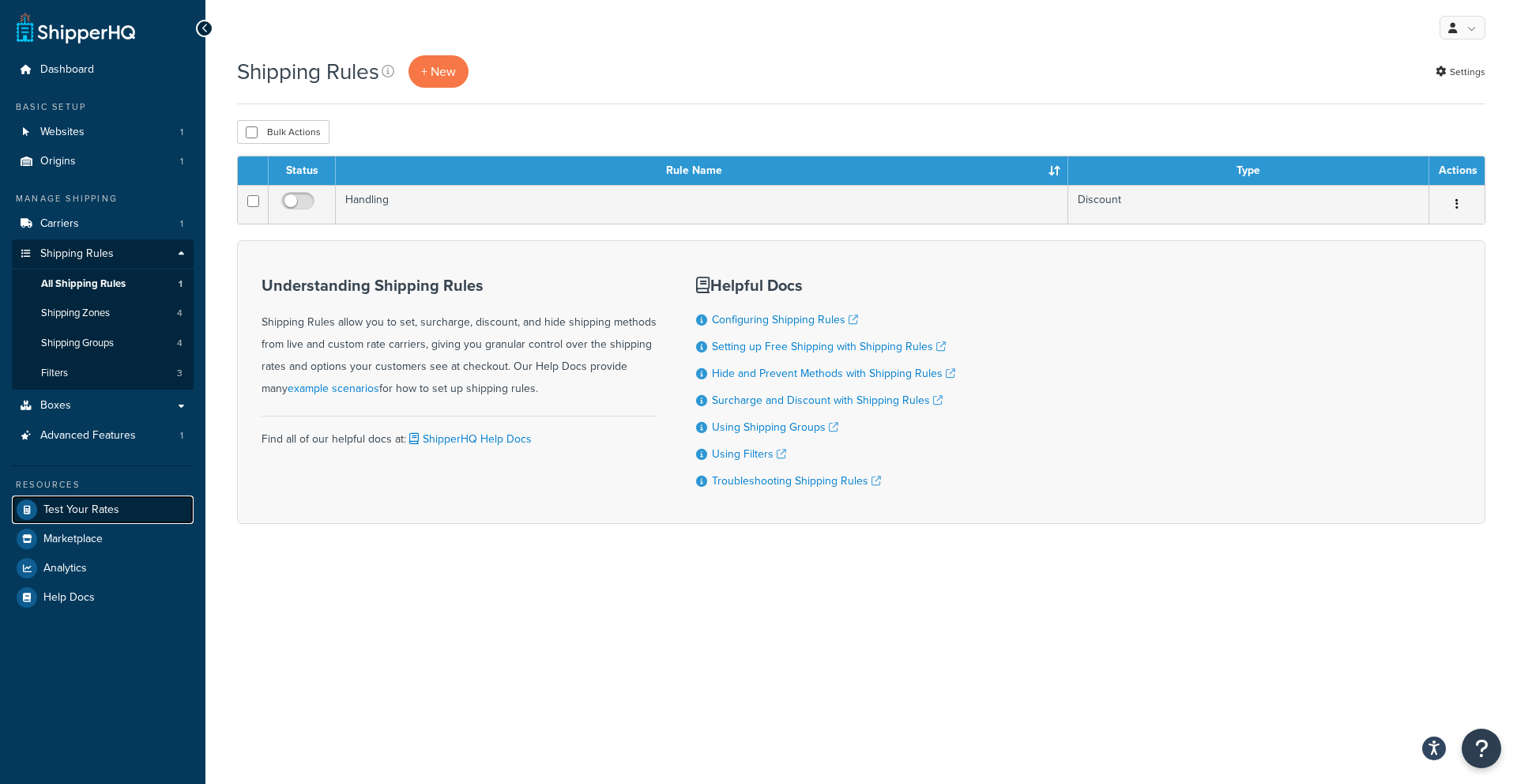
click at [80, 504] on span "Test Your Rates" at bounding box center [81, 509] width 76 height 14
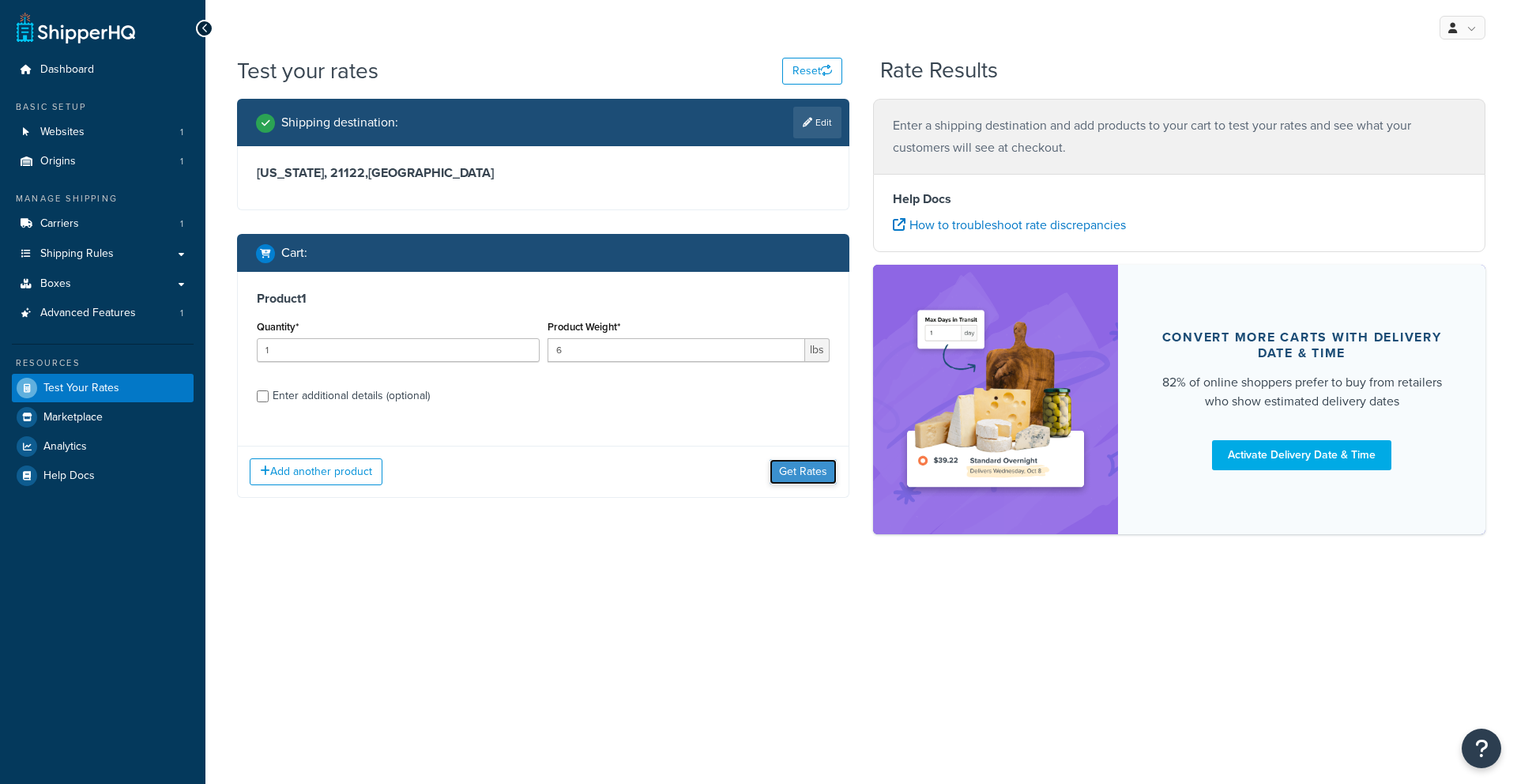
click at [804, 460] on button "Get Rates" at bounding box center [803, 472] width 67 height 25
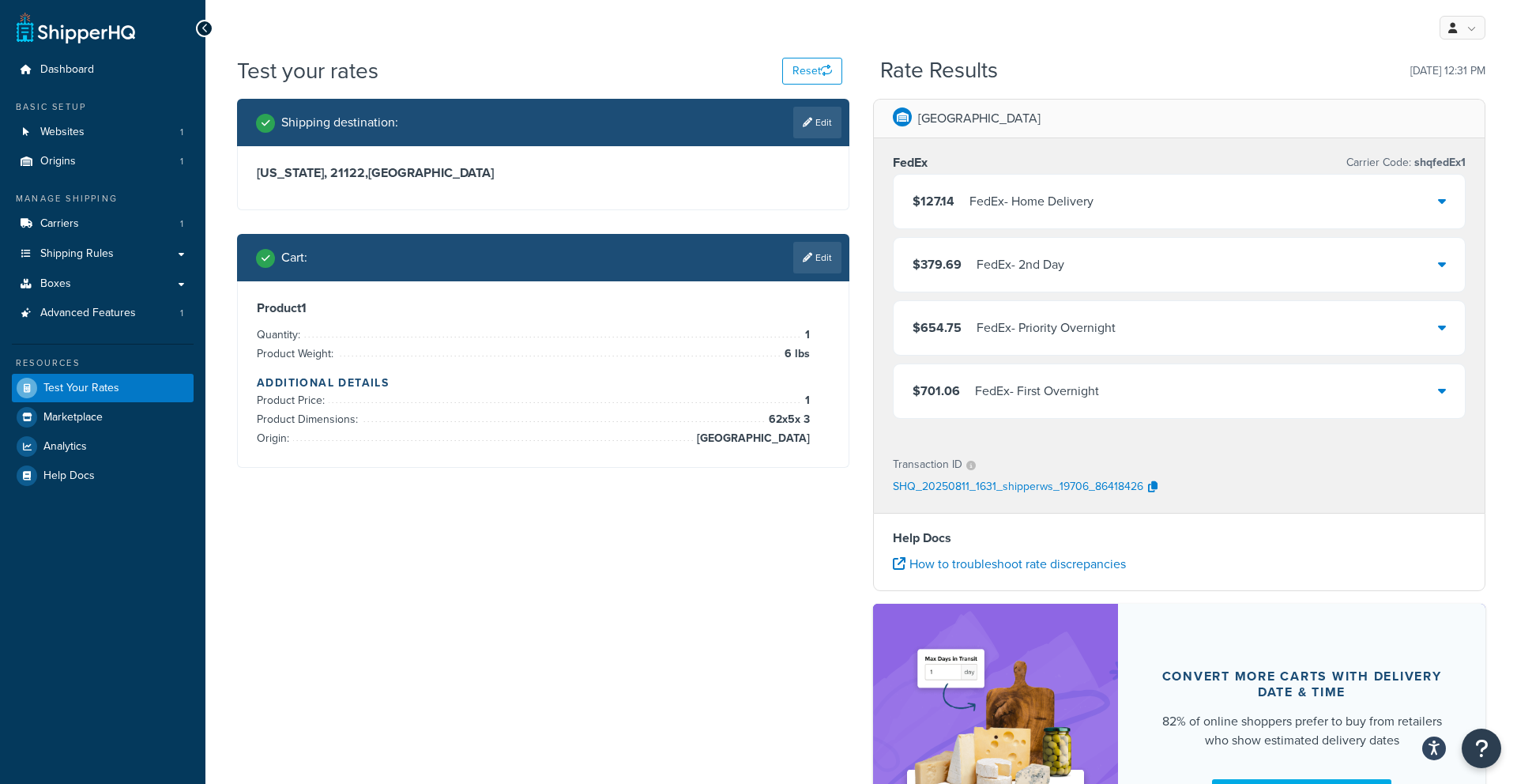
click at [1047, 207] on div "FedEx - Home Delivery" at bounding box center [1031, 202] width 124 height 22
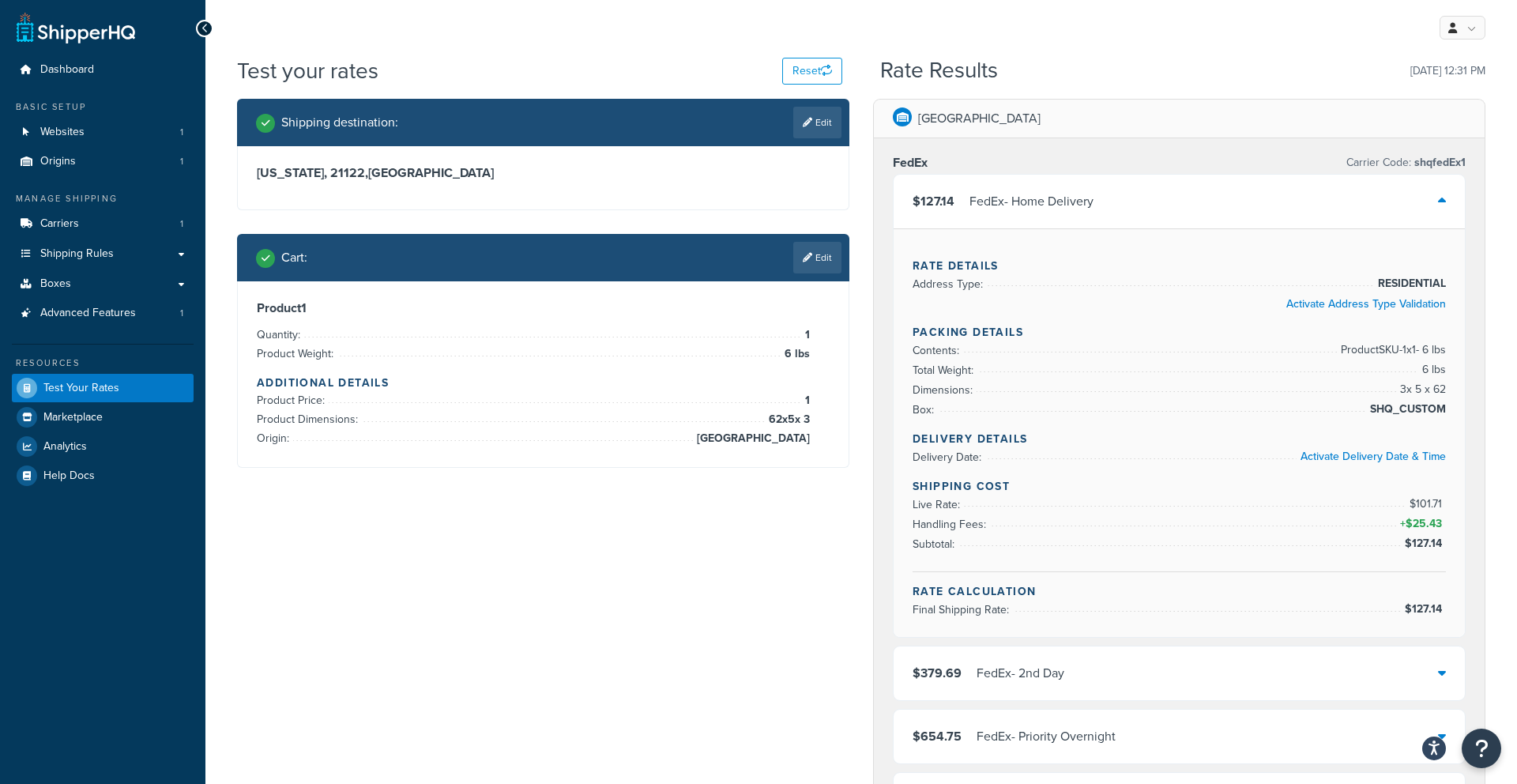
click at [1047, 207] on div "FedEx - Home Delivery" at bounding box center [1031, 202] width 124 height 22
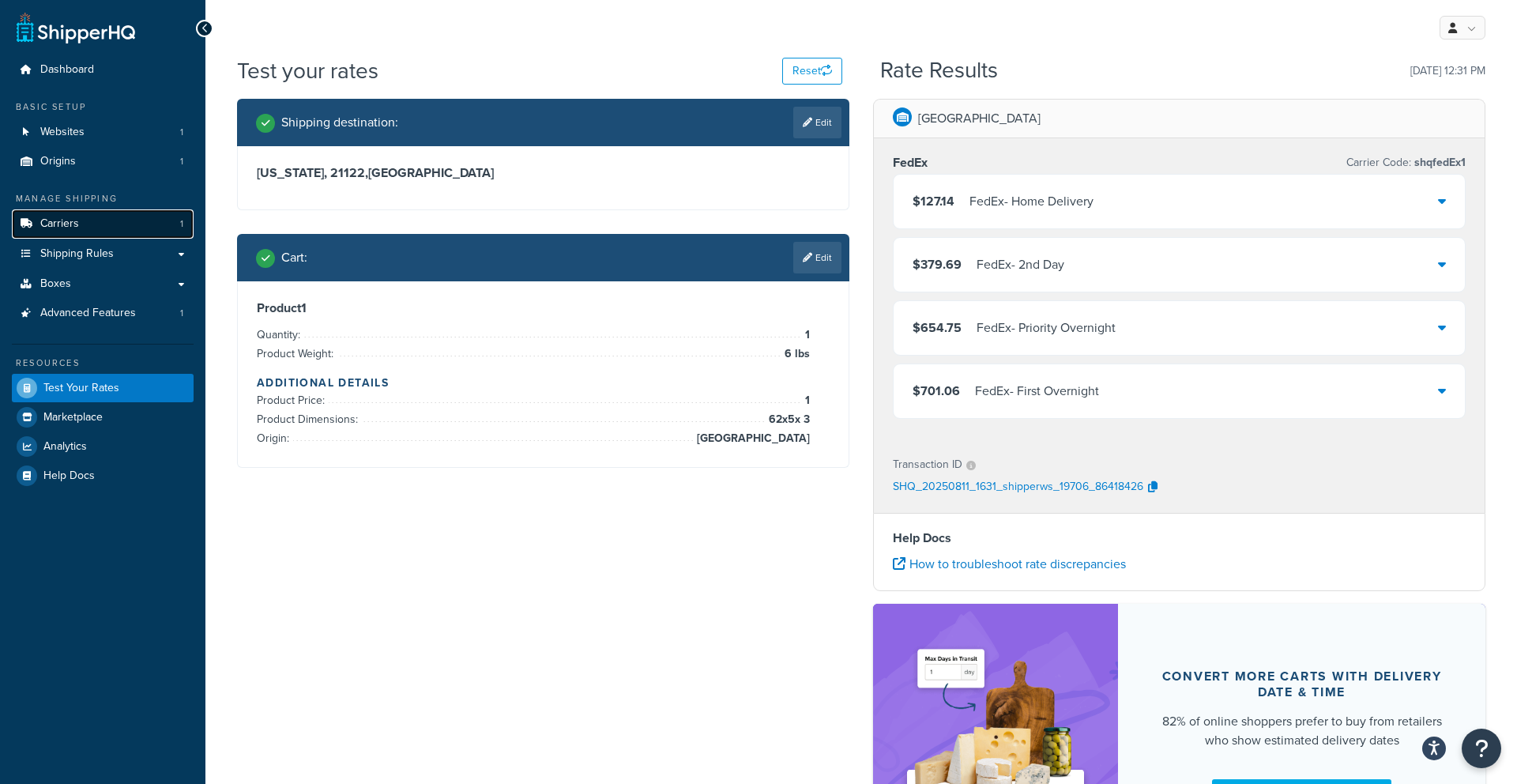
click at [75, 226] on span "Carriers" at bounding box center [60, 223] width 39 height 14
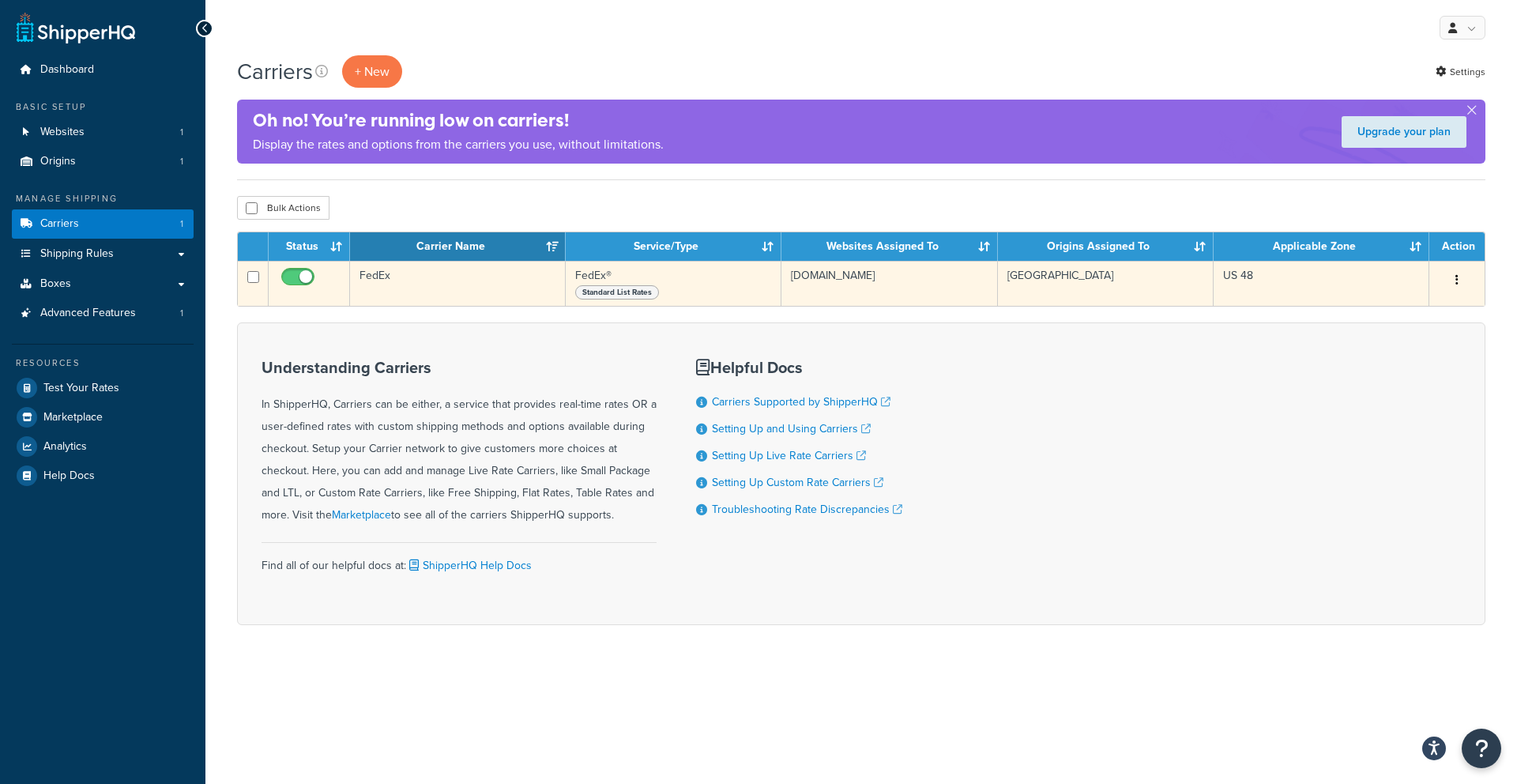
click at [1459, 279] on button "button" at bounding box center [1457, 280] width 22 height 25
click at [1423, 305] on link "Edit" at bounding box center [1393, 312] width 125 height 33
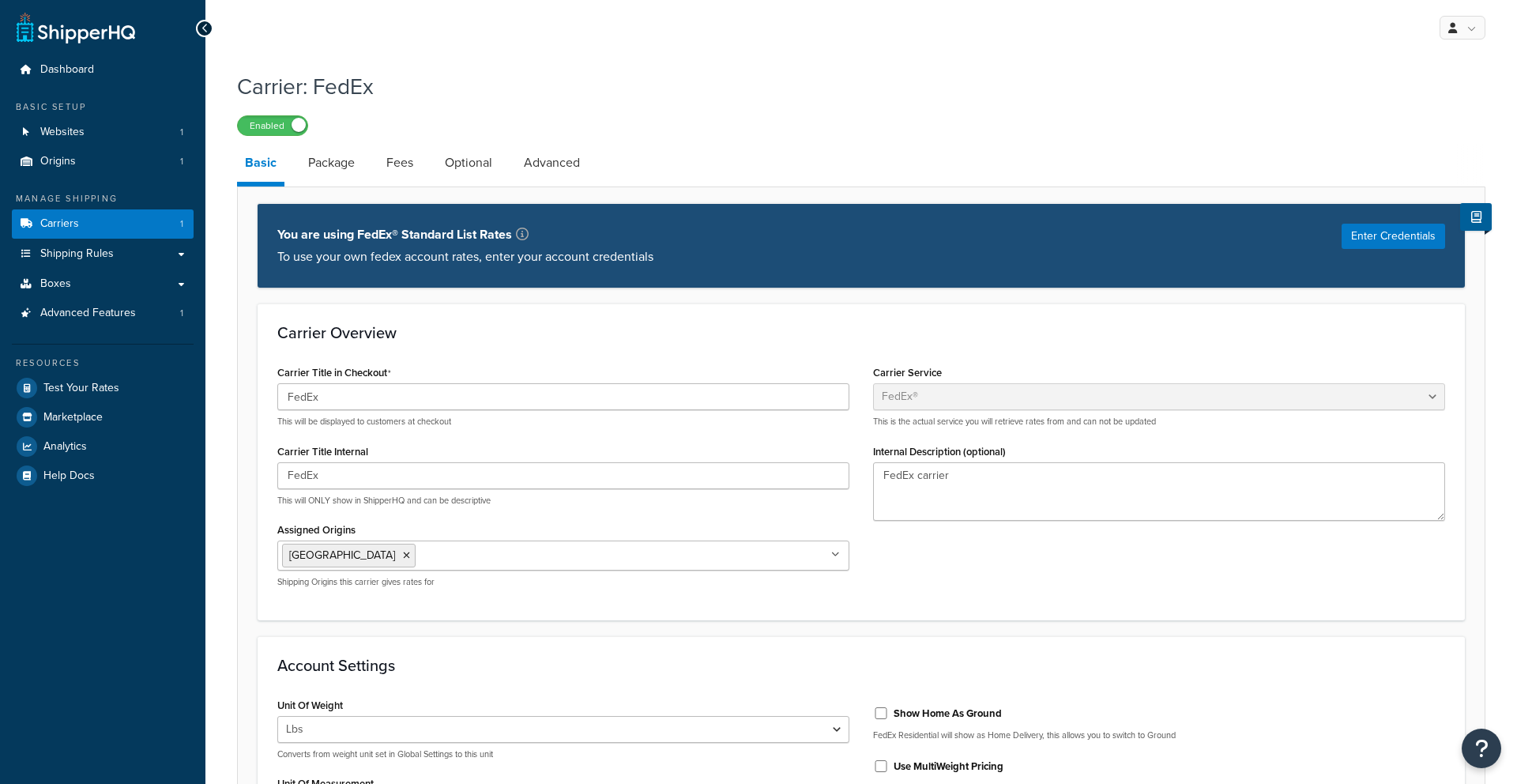
select select "fedEx"
select select "REGULAR_PICKUP"
select select "YOUR_PACKAGING"
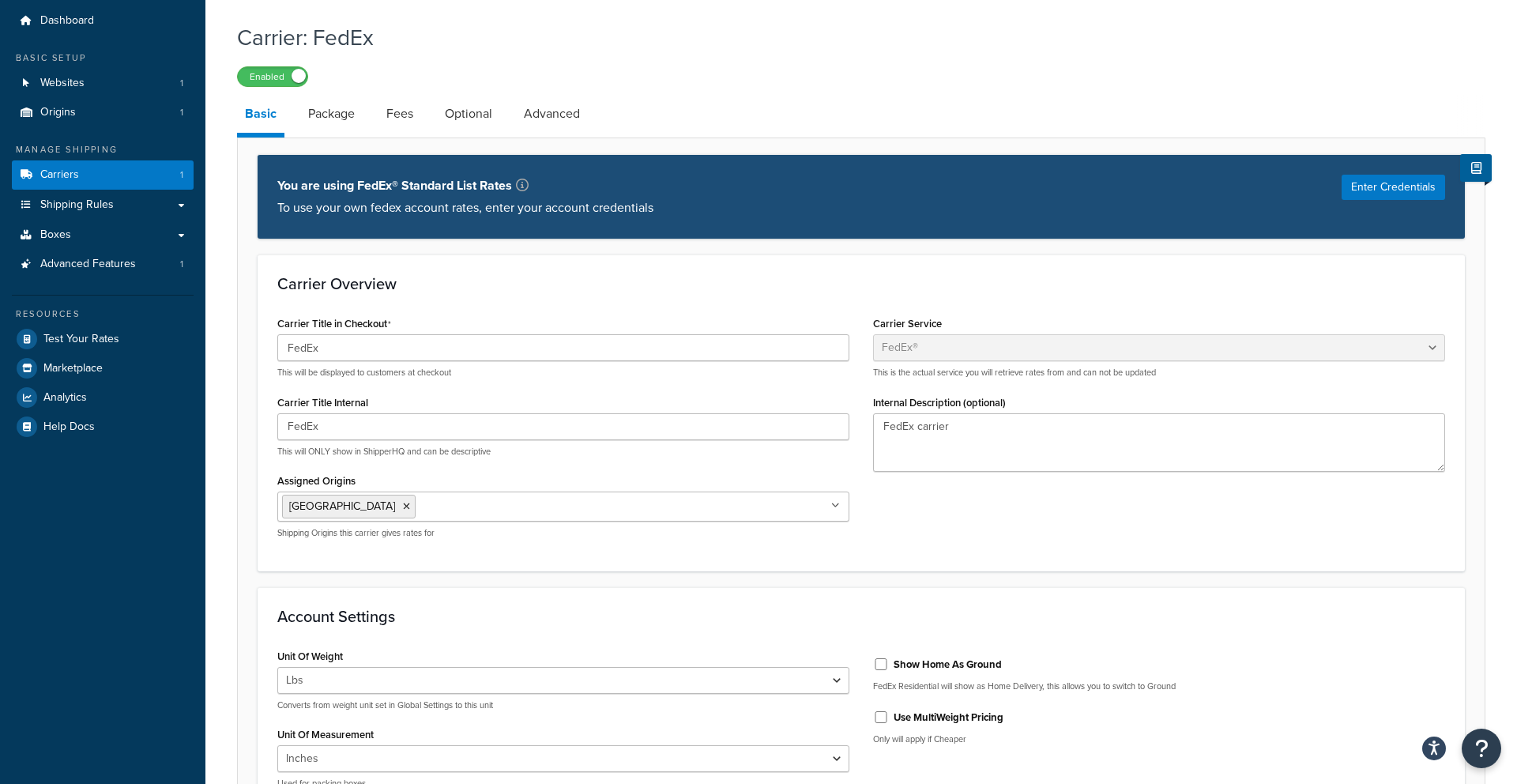
scroll to position [53, 0]
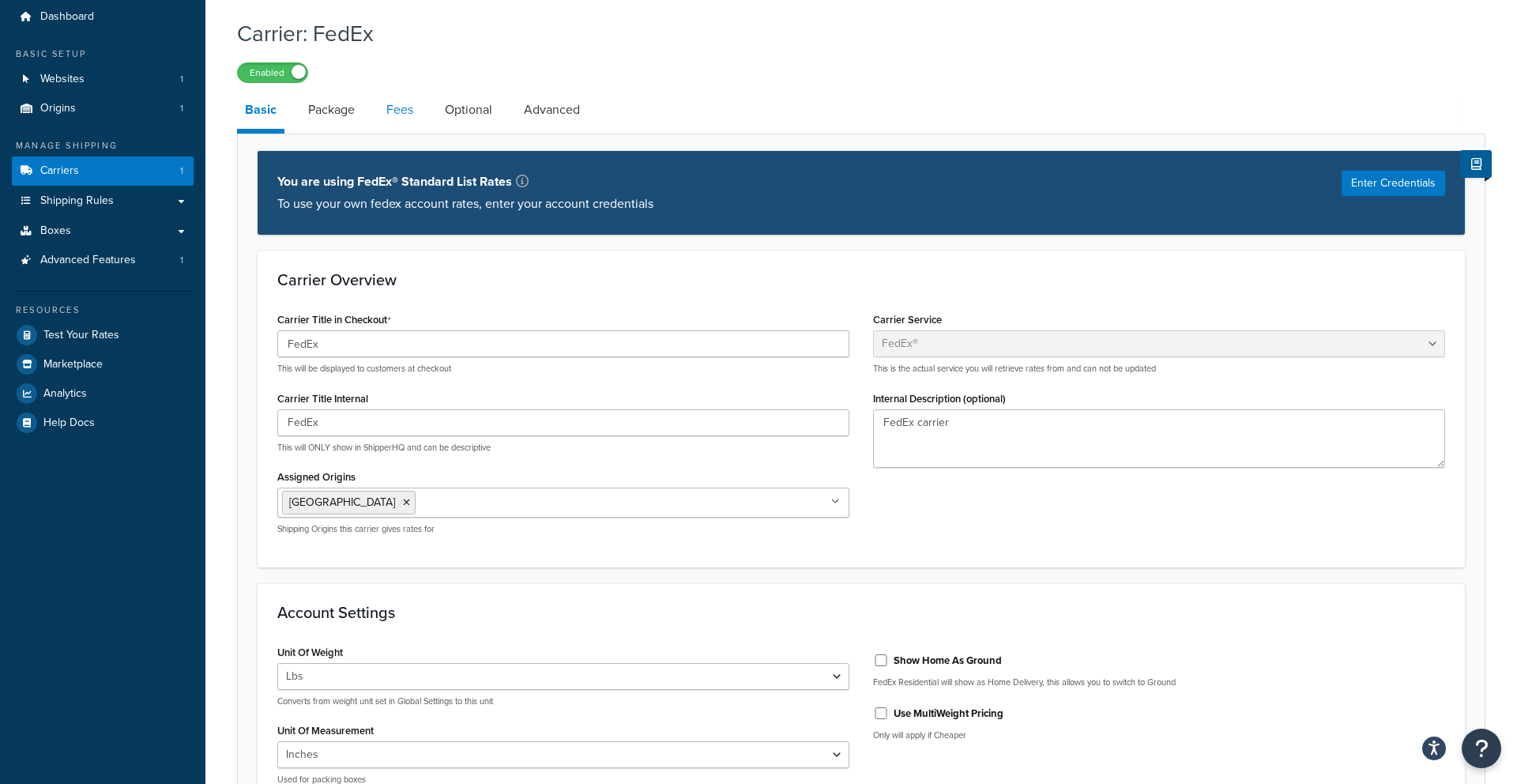
click at [411, 113] on link "Fees" at bounding box center [399, 109] width 43 height 38
select select "AFTER"
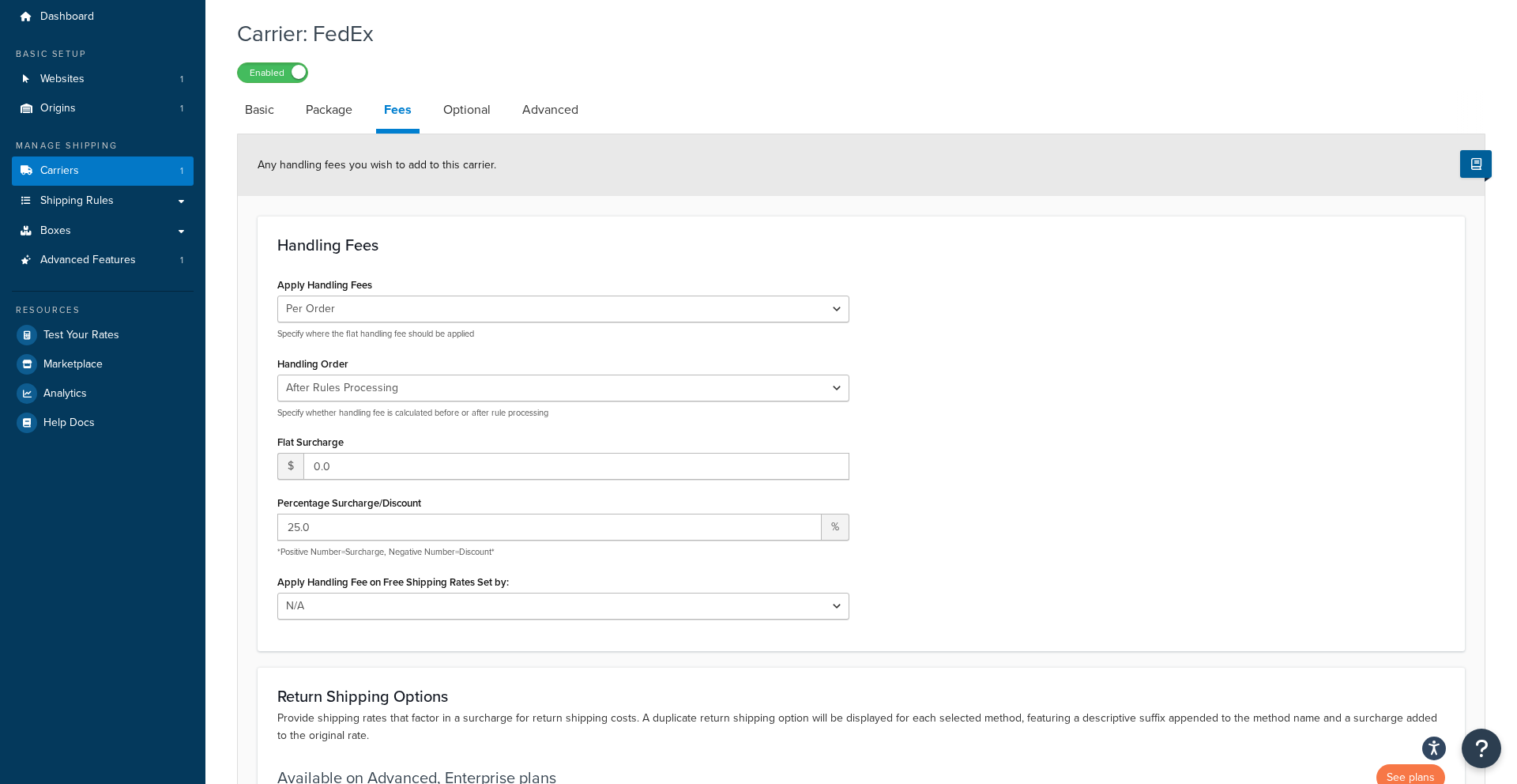
scroll to position [104, 0]
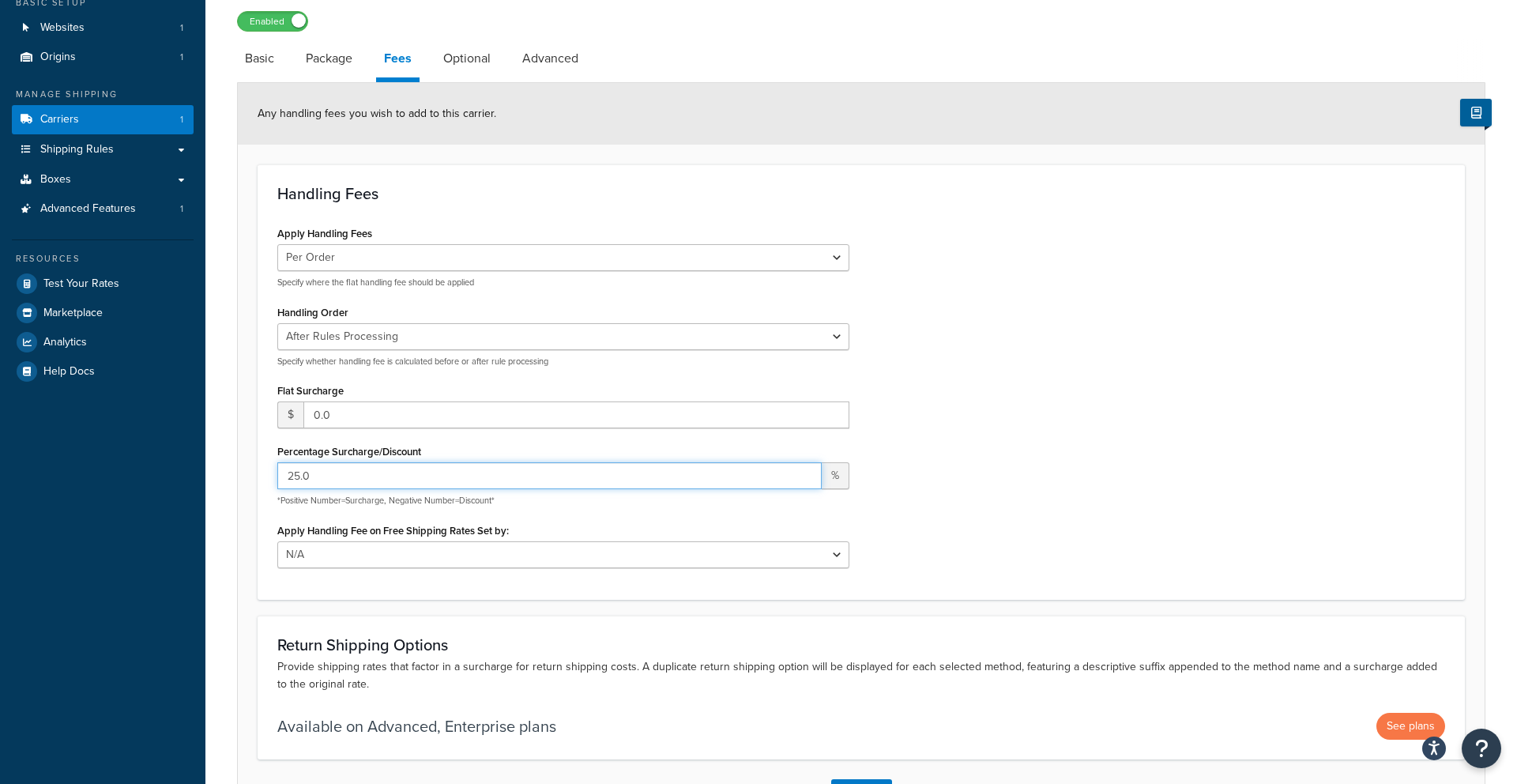
click at [354, 477] on input "25.0" at bounding box center [550, 476] width 545 height 27
type input "2"
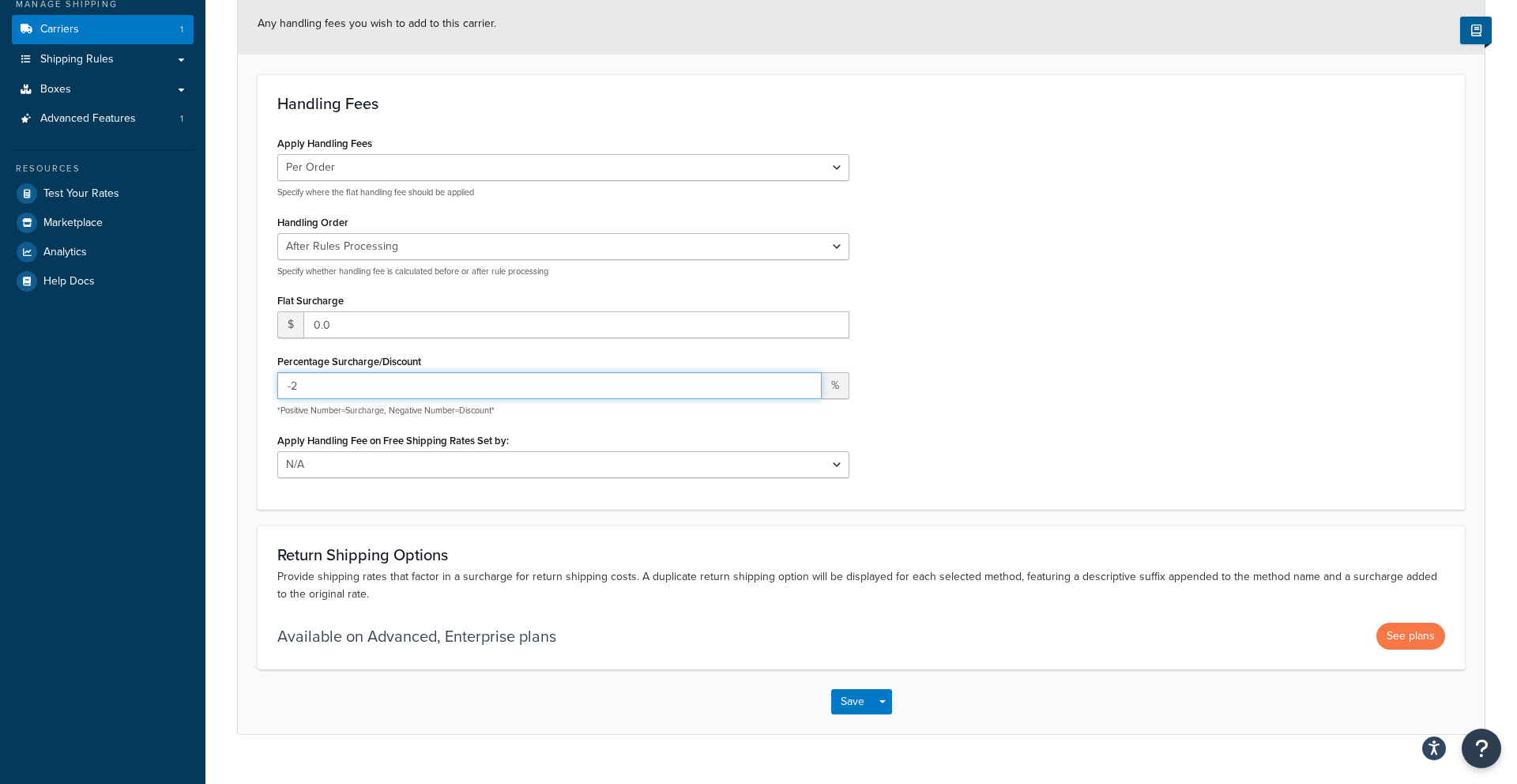
scroll to position [224, 0]
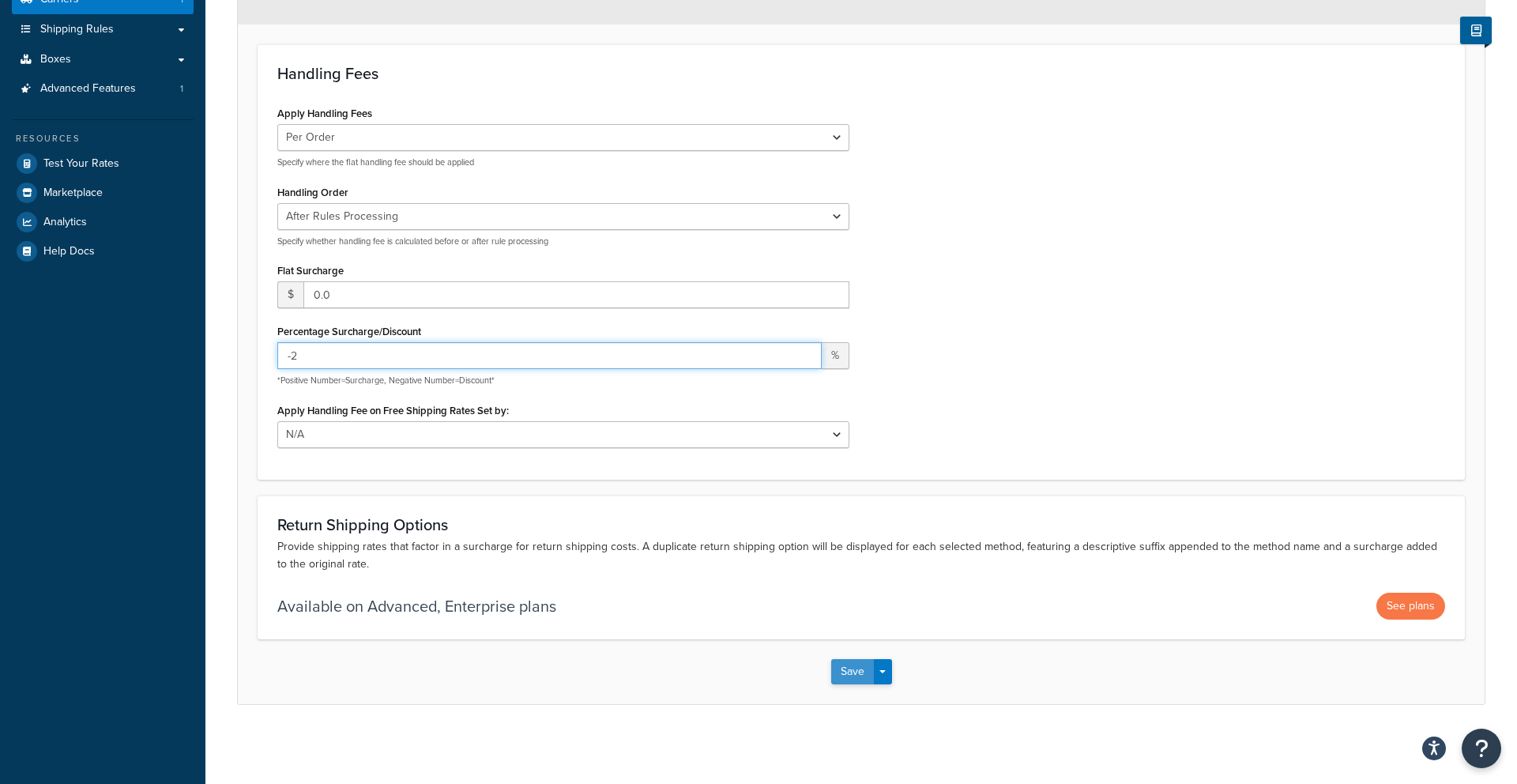
type input "-2"
click at [840, 668] on button "Save" at bounding box center [852, 672] width 43 height 25
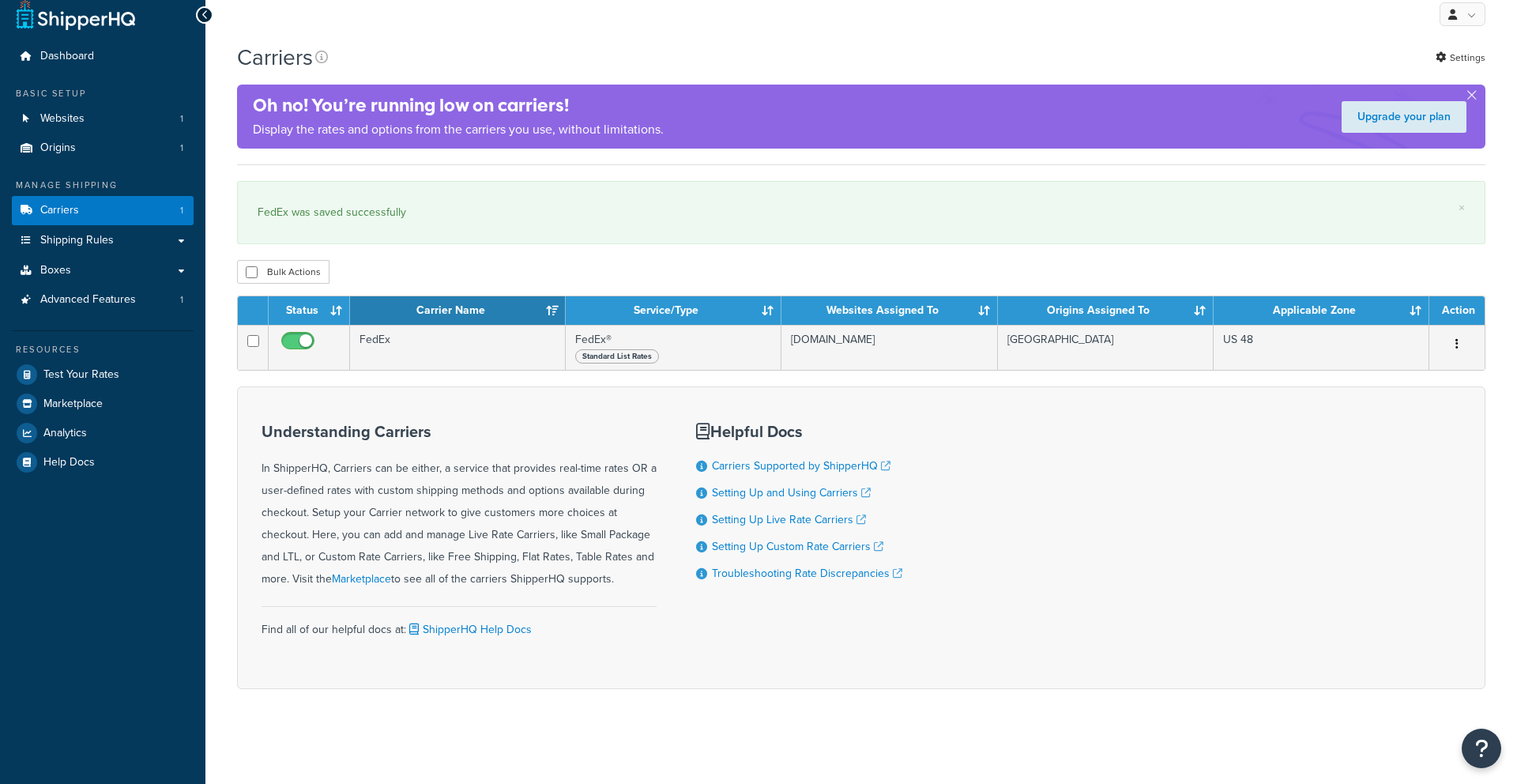
scroll to position [15, 0]
click at [82, 369] on span "Test Your Rates" at bounding box center [81, 373] width 76 height 14
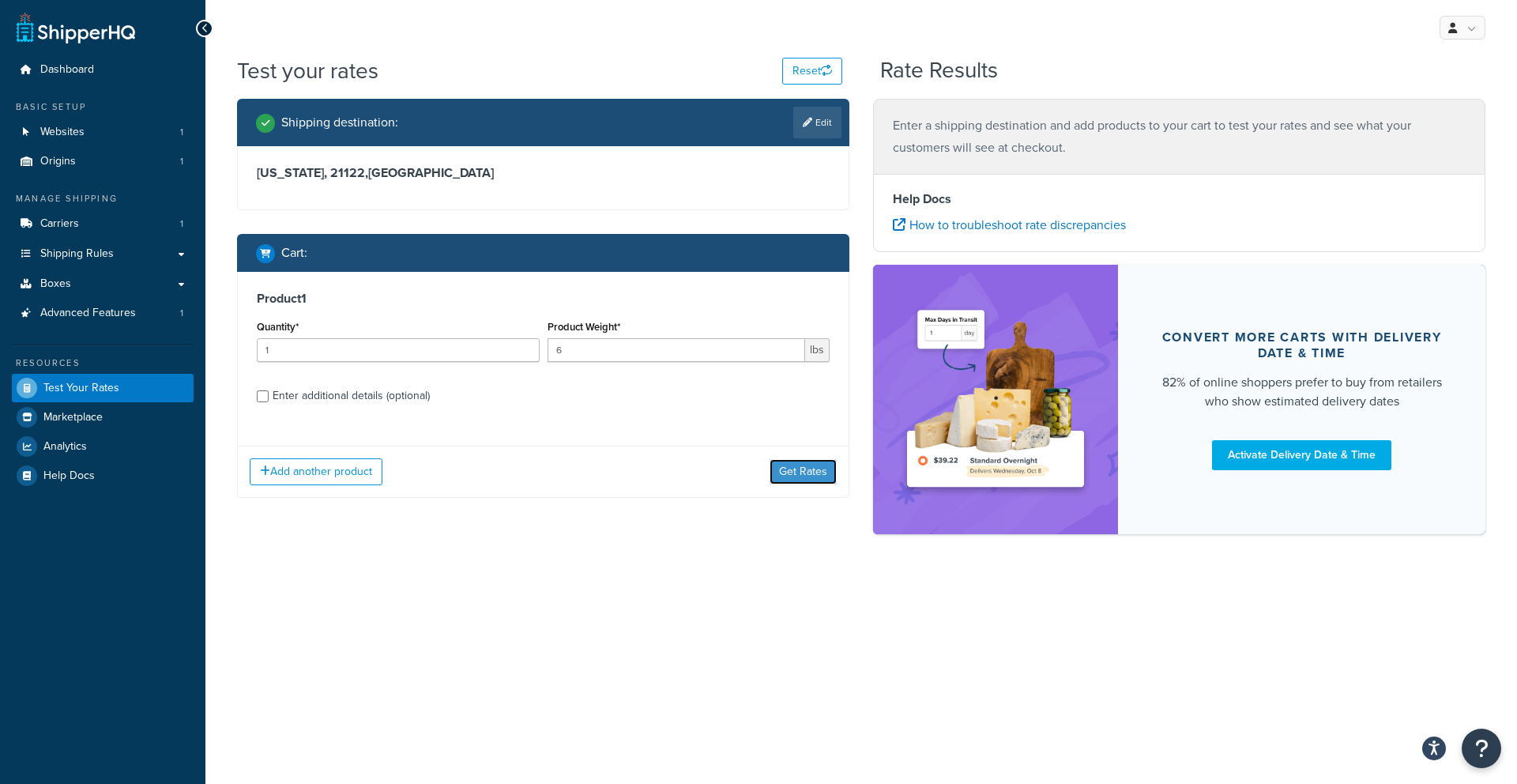
click at [820, 475] on button "Get Rates" at bounding box center [803, 472] width 67 height 25
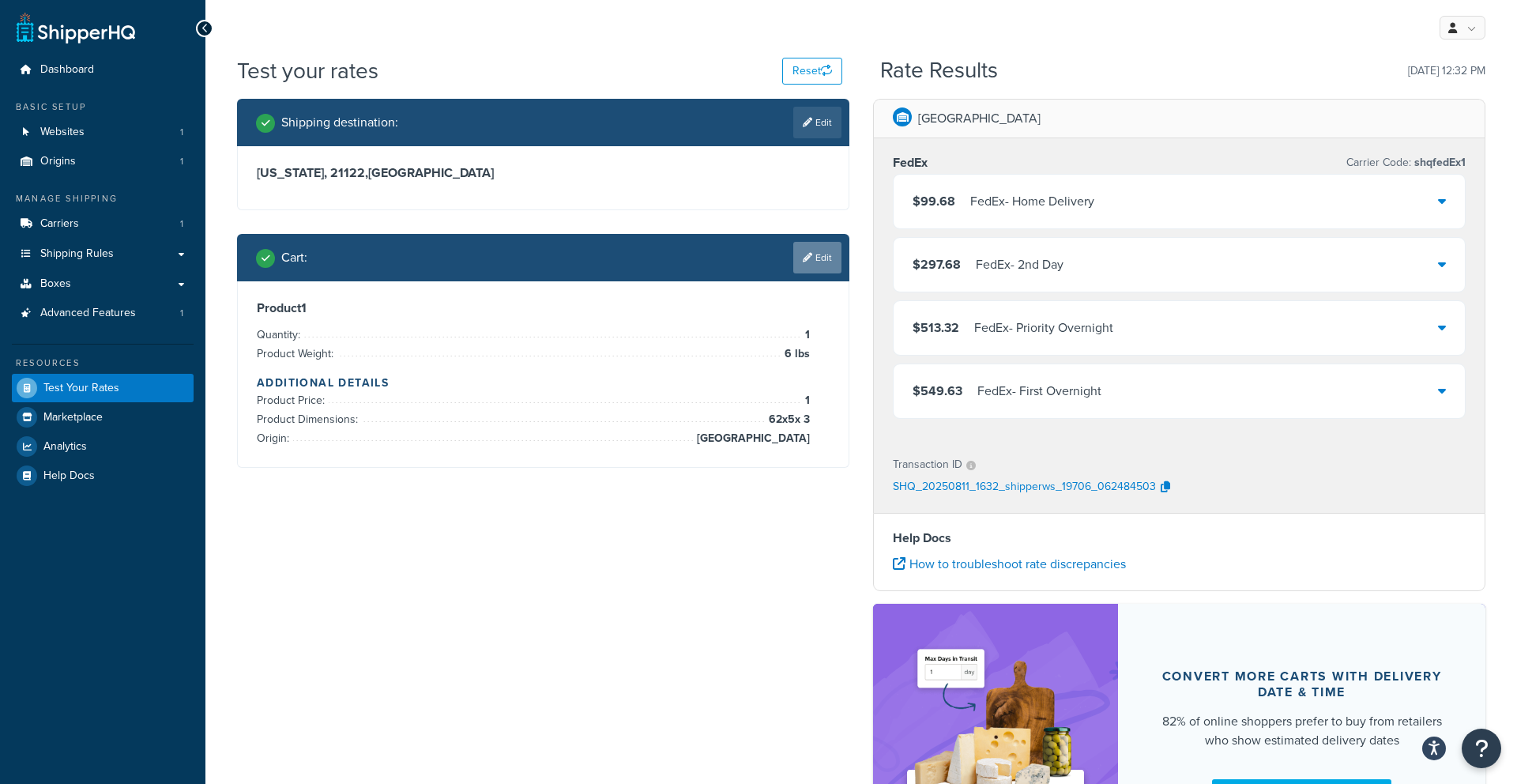
click at [811, 268] on link "Edit" at bounding box center [817, 257] width 48 height 32
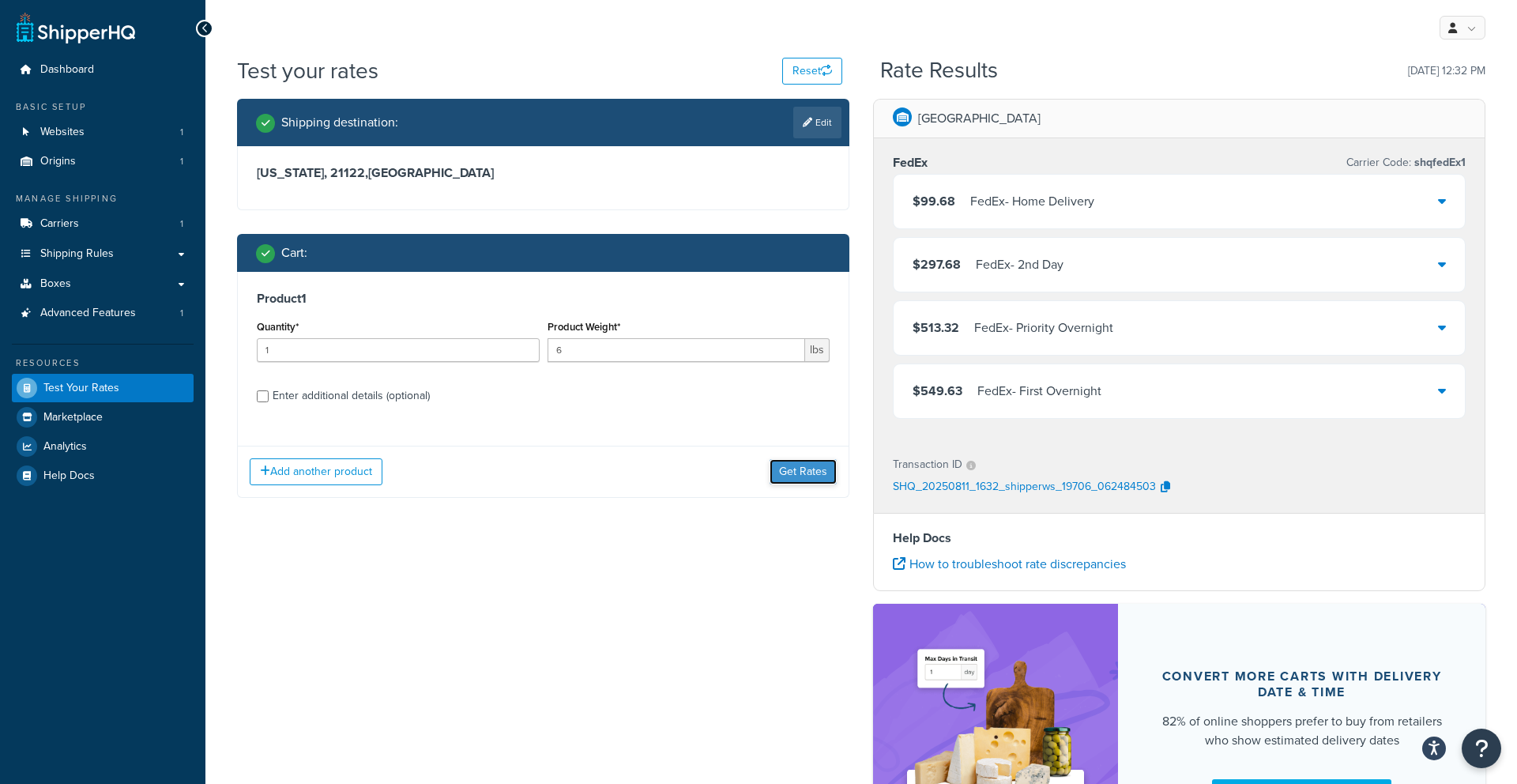
click at [807, 479] on button "Get Rates" at bounding box center [803, 472] width 67 height 25
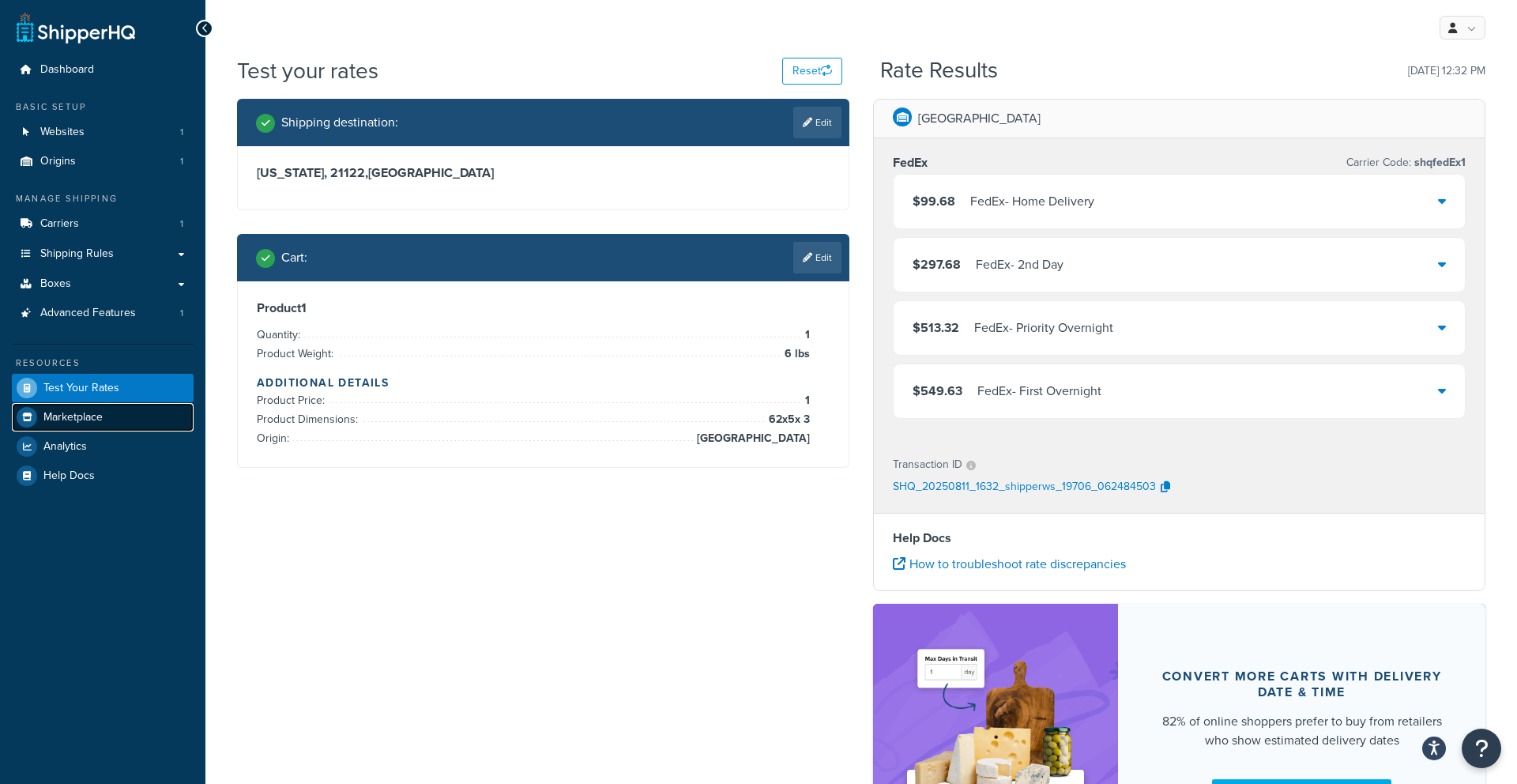
click at [73, 425] on link "Marketplace" at bounding box center [102, 417] width 182 height 28
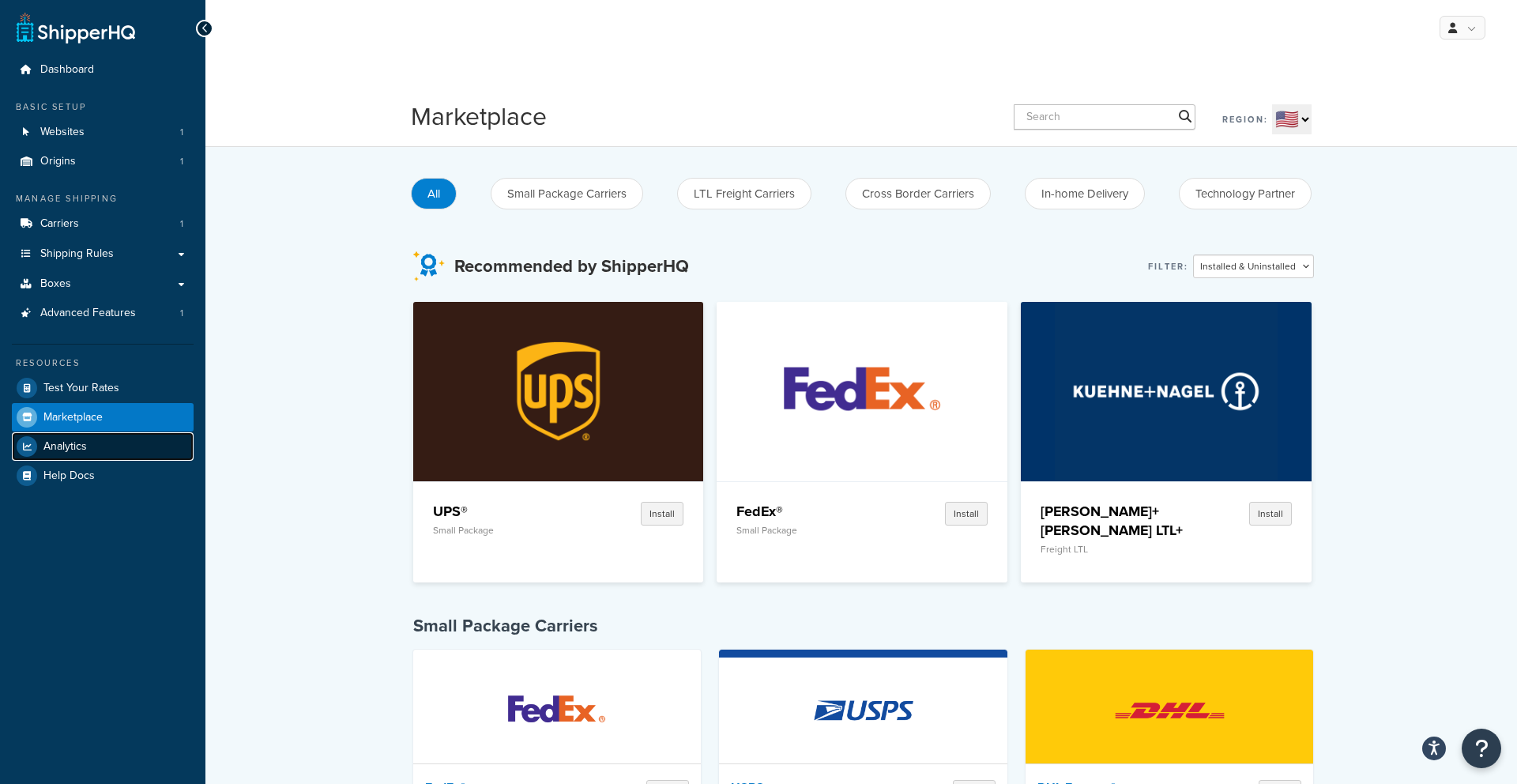
click at [88, 446] on link "Analytics" at bounding box center [102, 446] width 182 height 28
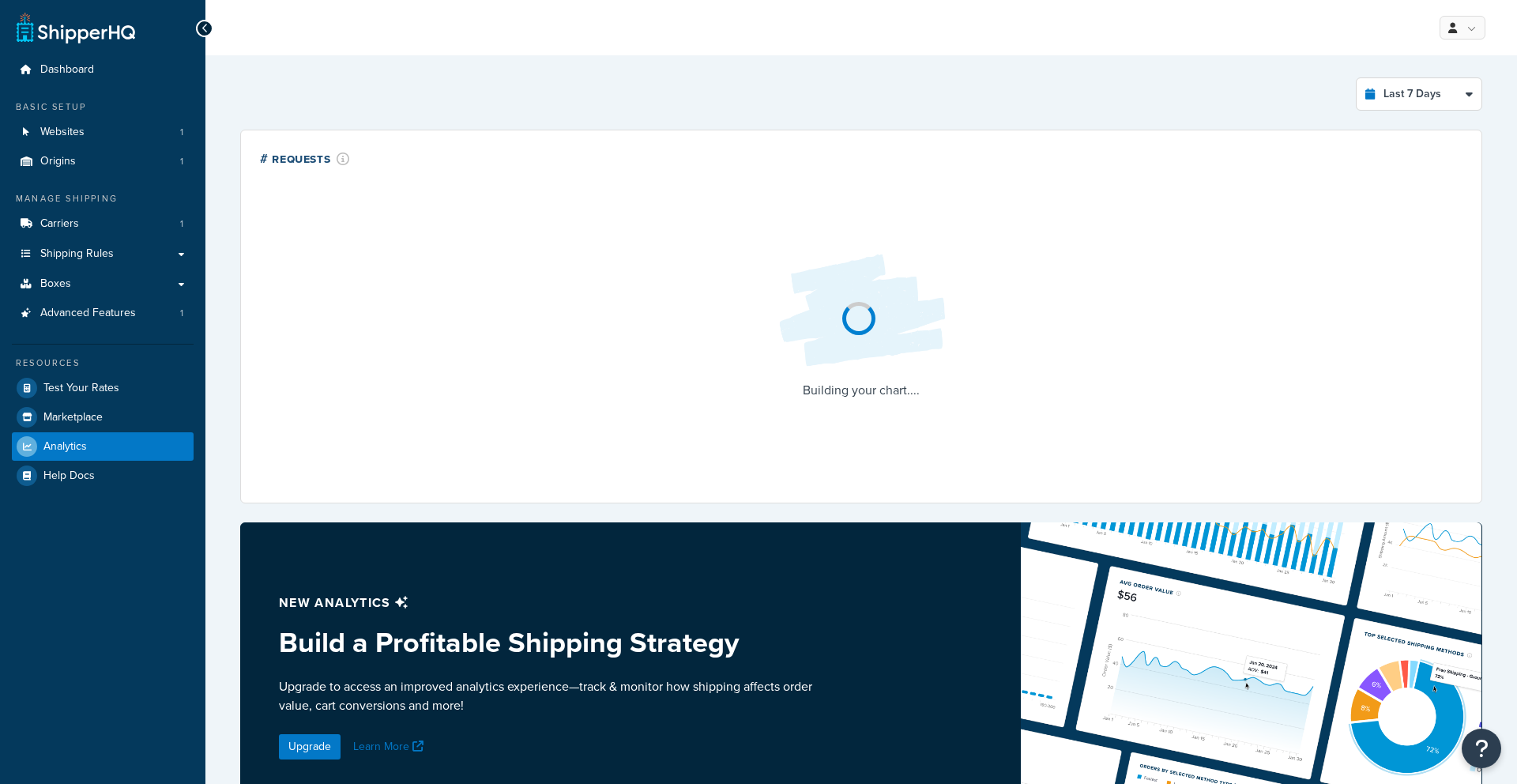
select select "last_7_days"
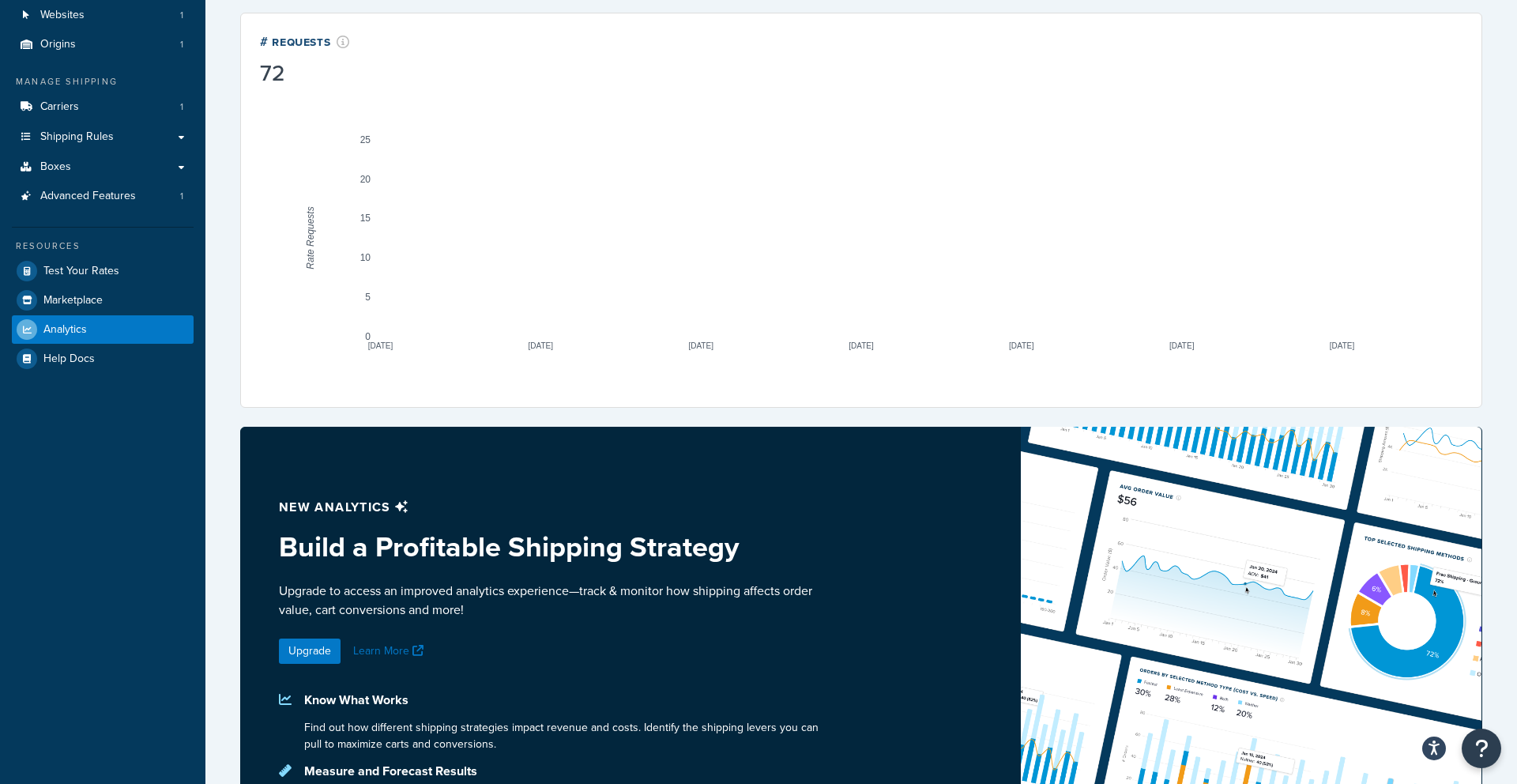
scroll to position [116, 0]
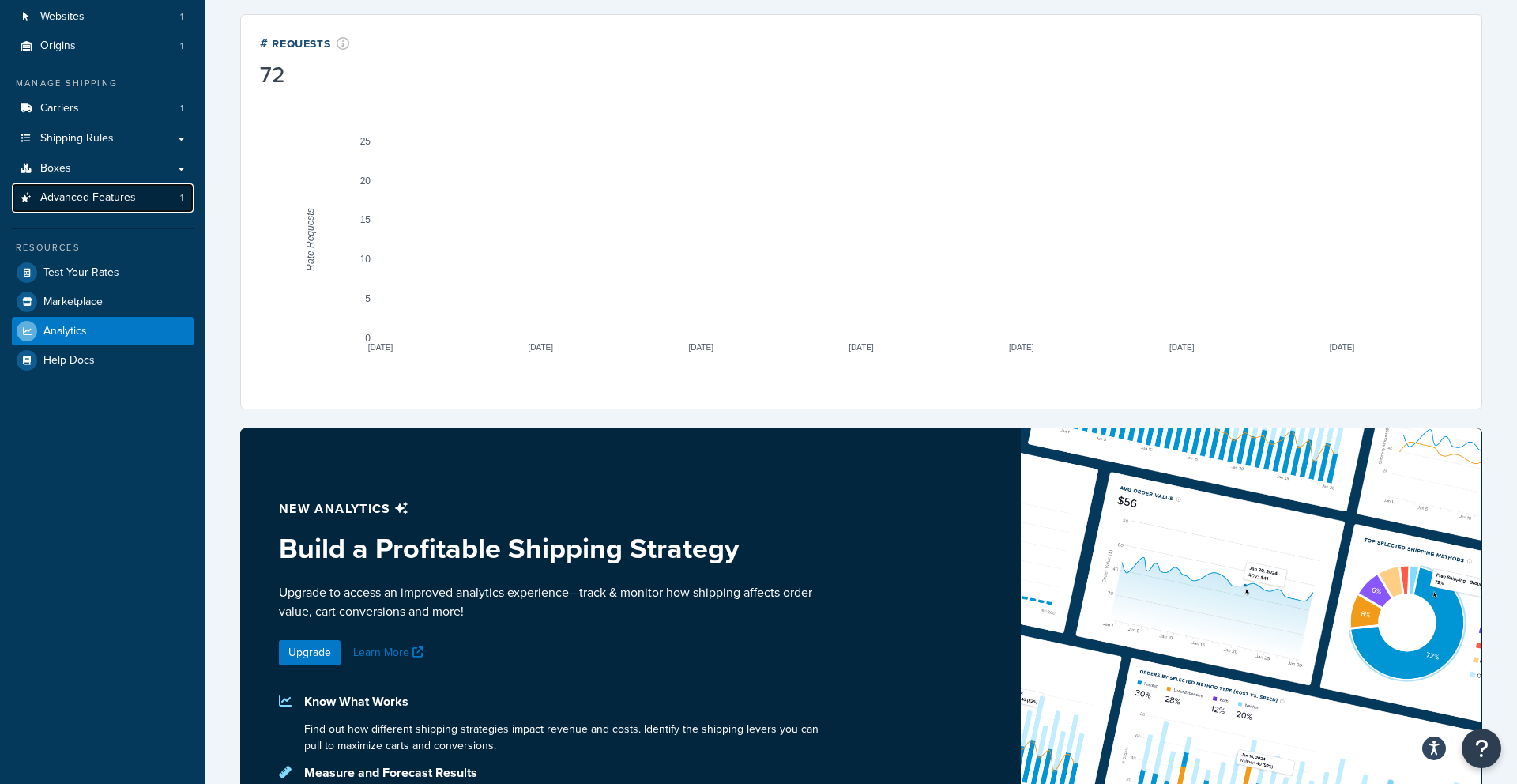
click at [84, 207] on link "Advanced Features 1" at bounding box center [102, 198] width 182 height 29
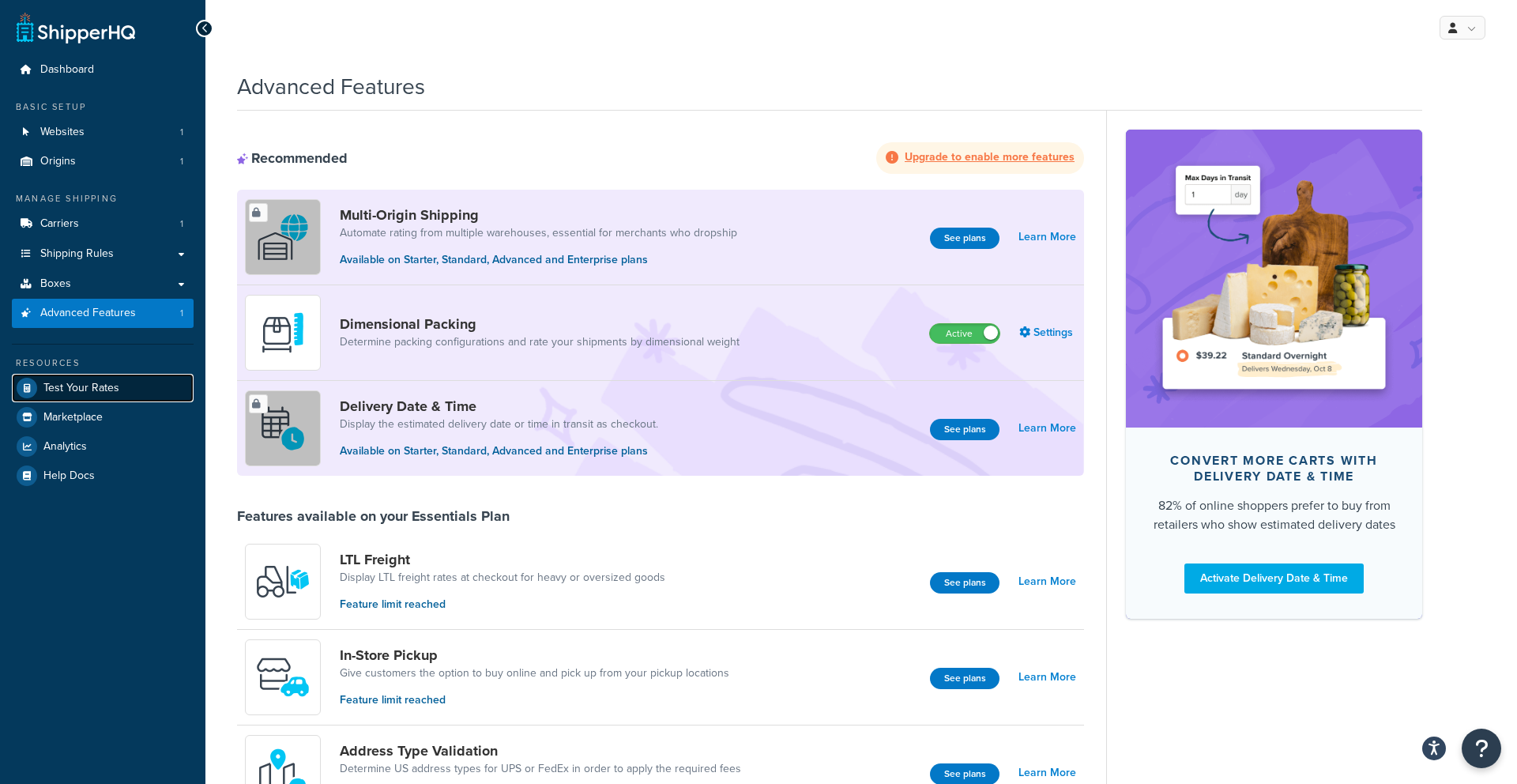
click at [85, 387] on span "Test Your Rates" at bounding box center [81, 388] width 76 height 14
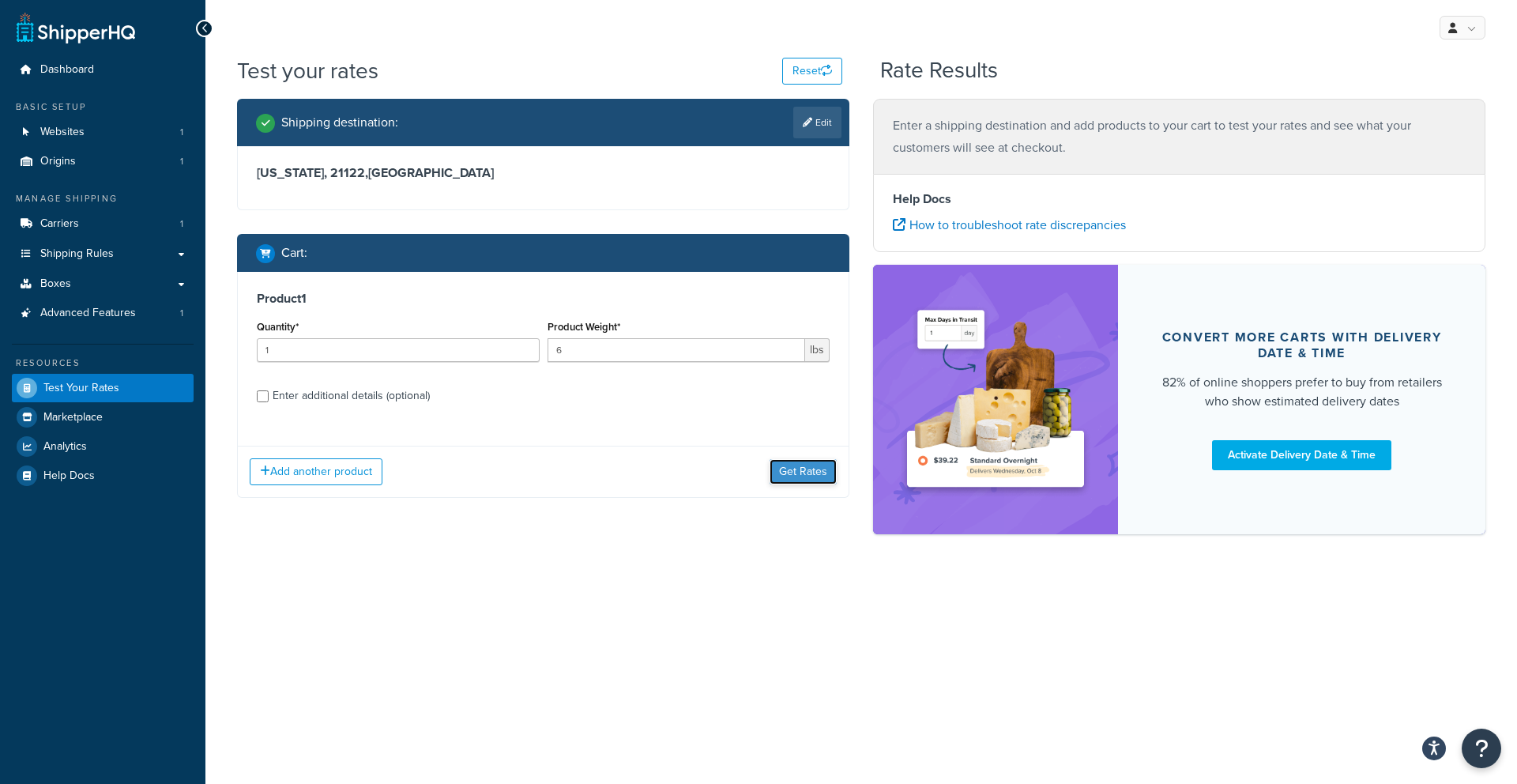
click at [821, 463] on button "Get Rates" at bounding box center [803, 472] width 67 height 25
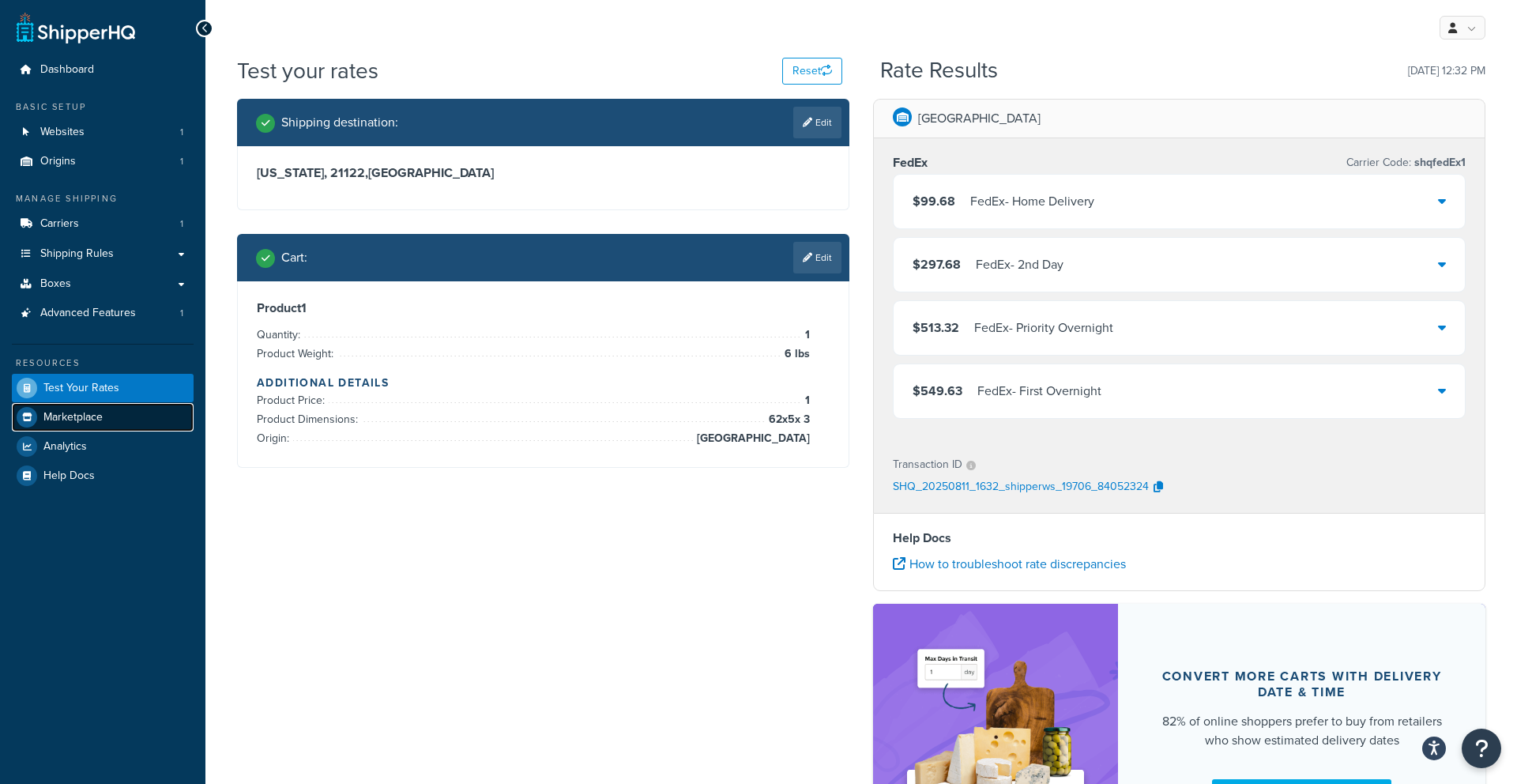
click at [130, 415] on link "Marketplace" at bounding box center [102, 417] width 182 height 28
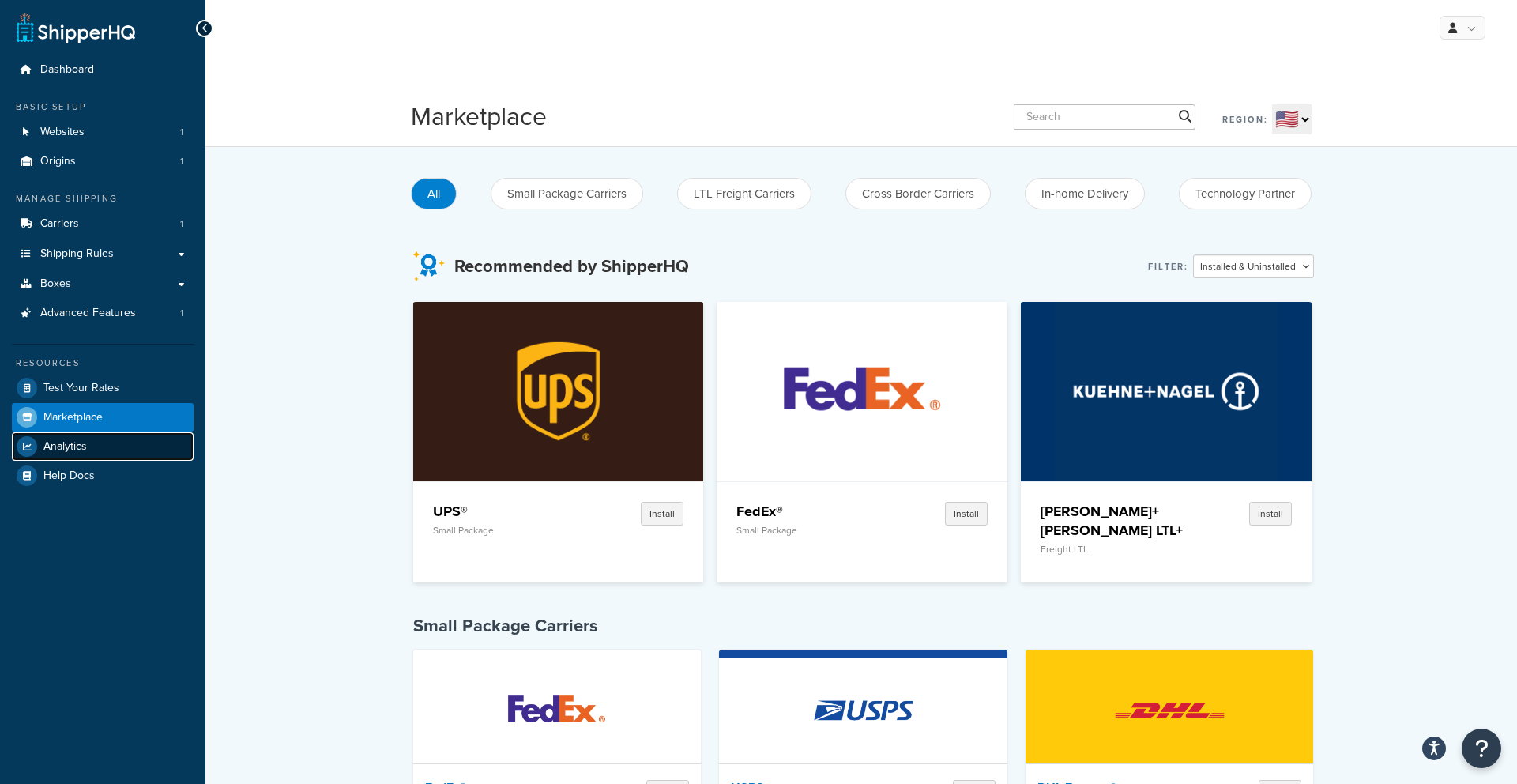
click at [108, 450] on link "Analytics" at bounding box center [102, 446] width 182 height 28
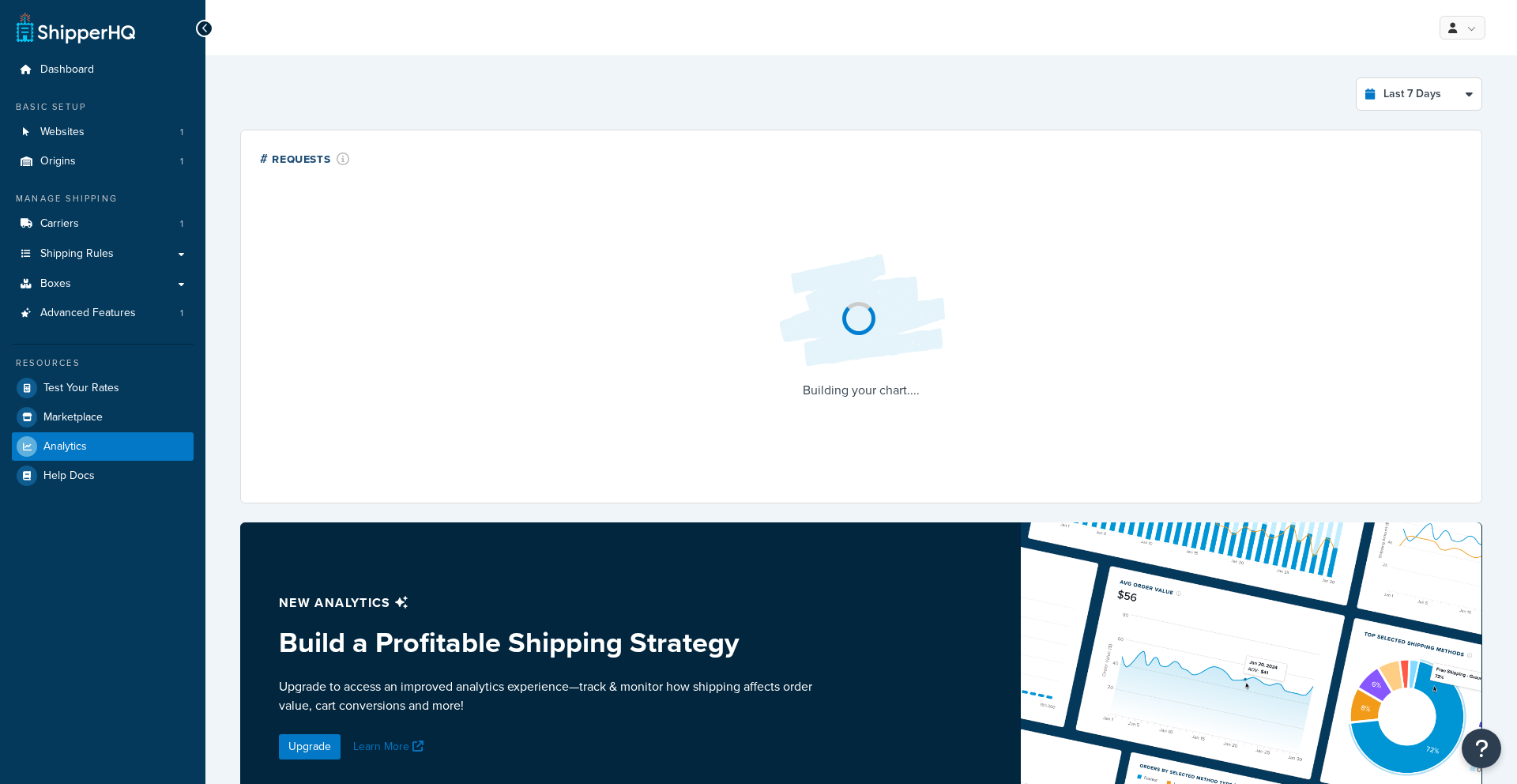
select select "last_7_days"
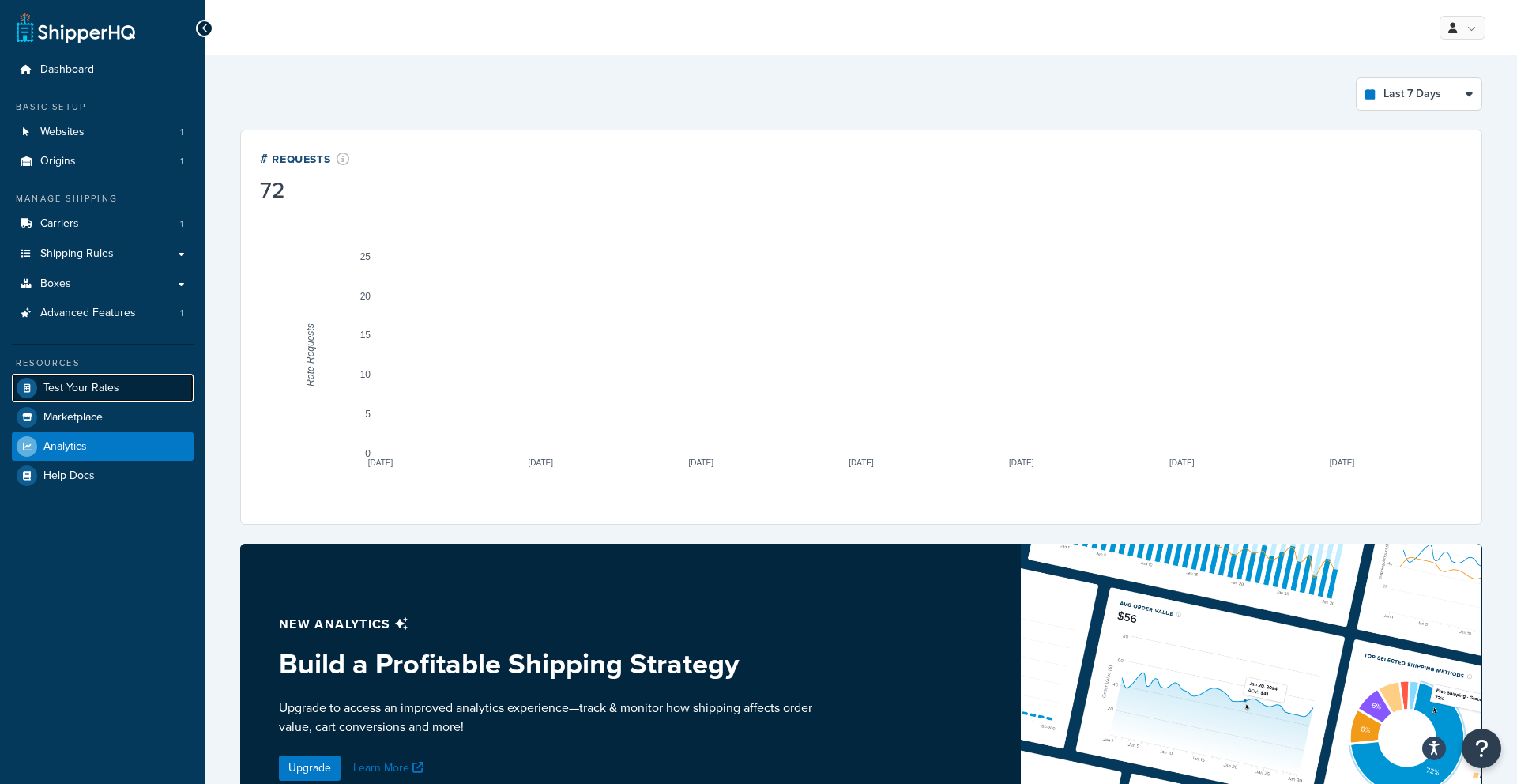
click at [104, 385] on span "Test Your Rates" at bounding box center [81, 388] width 76 height 14
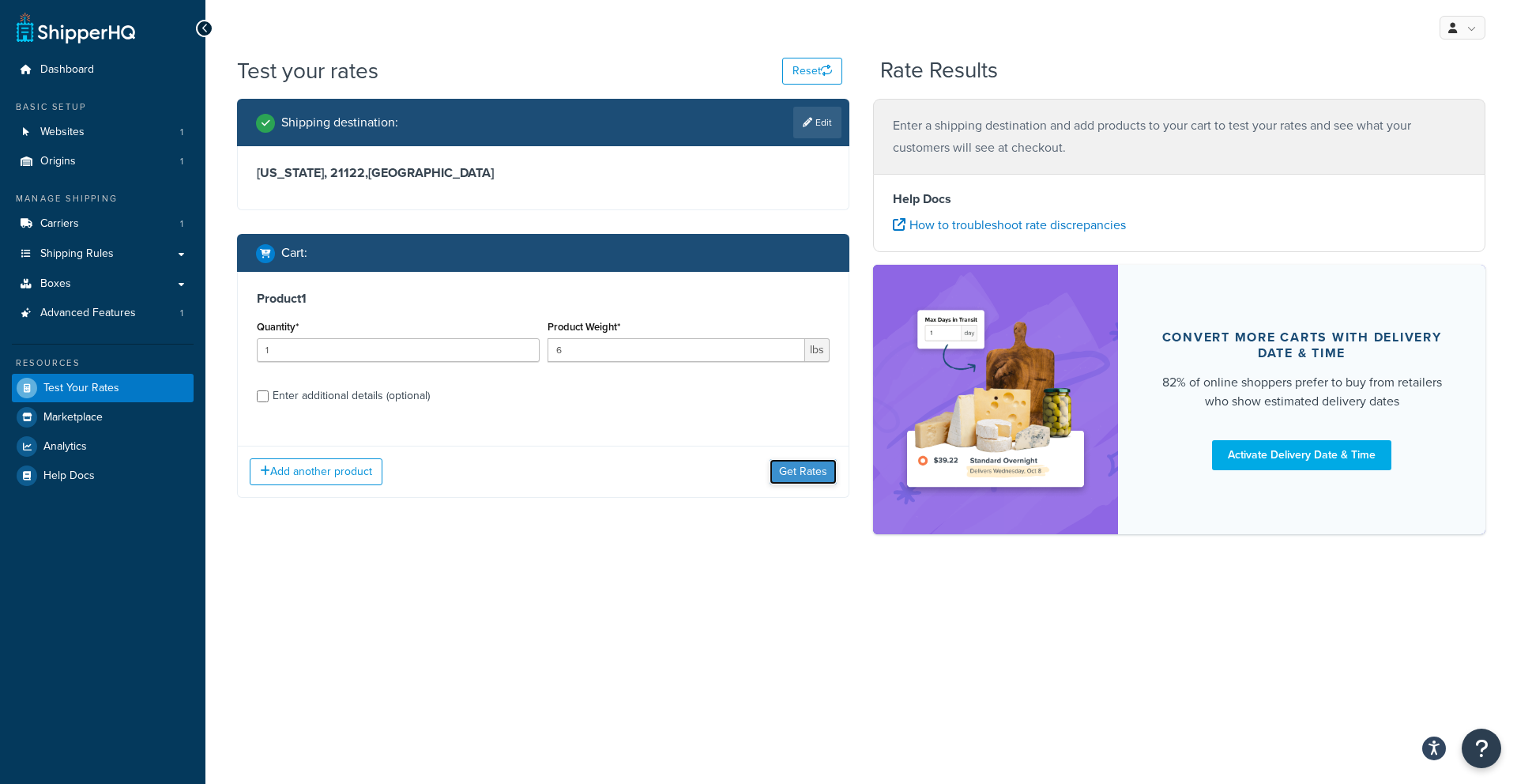
click at [803, 464] on button "Get Rates" at bounding box center [803, 472] width 67 height 25
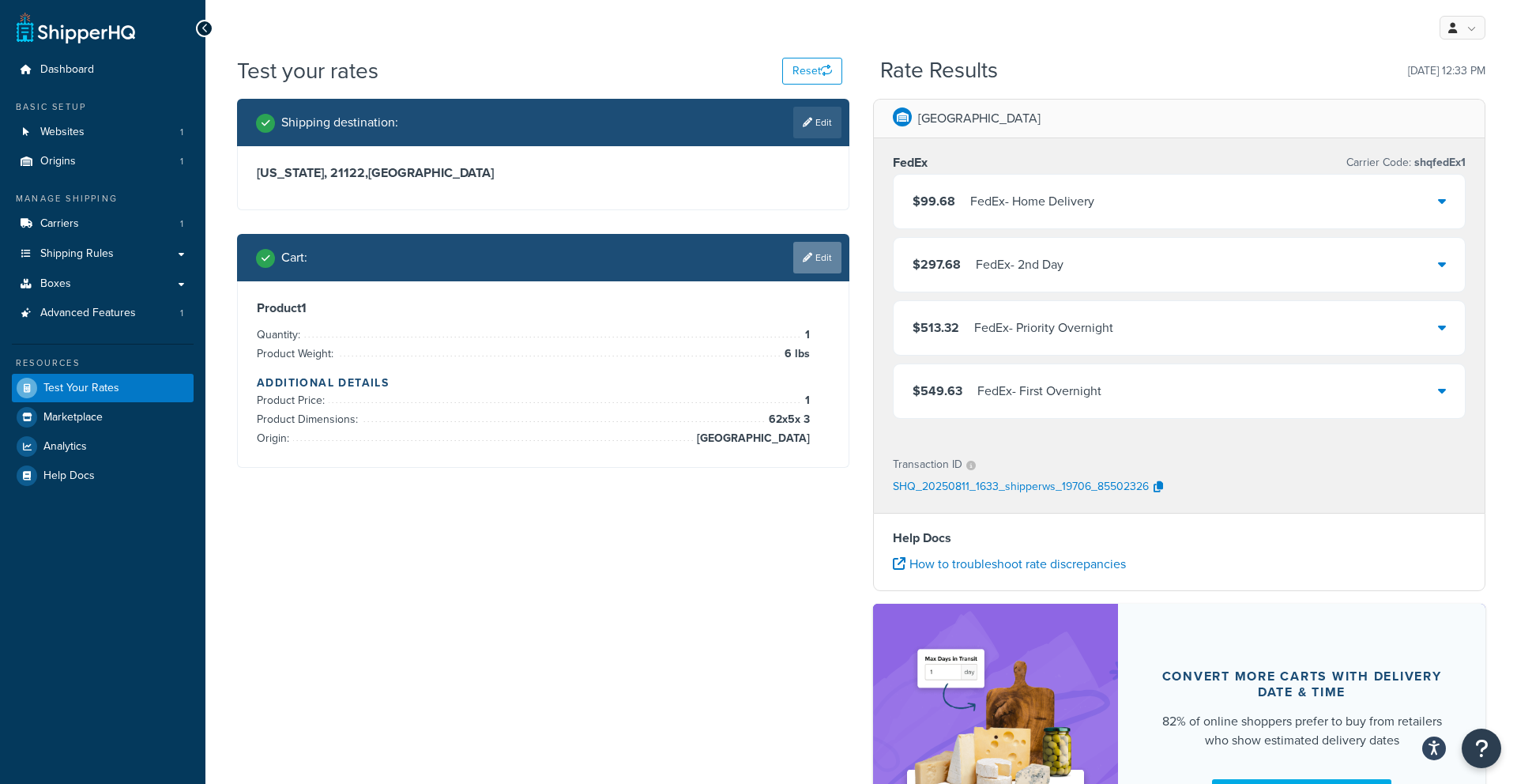
click at [809, 263] on link "Edit" at bounding box center [817, 257] width 48 height 32
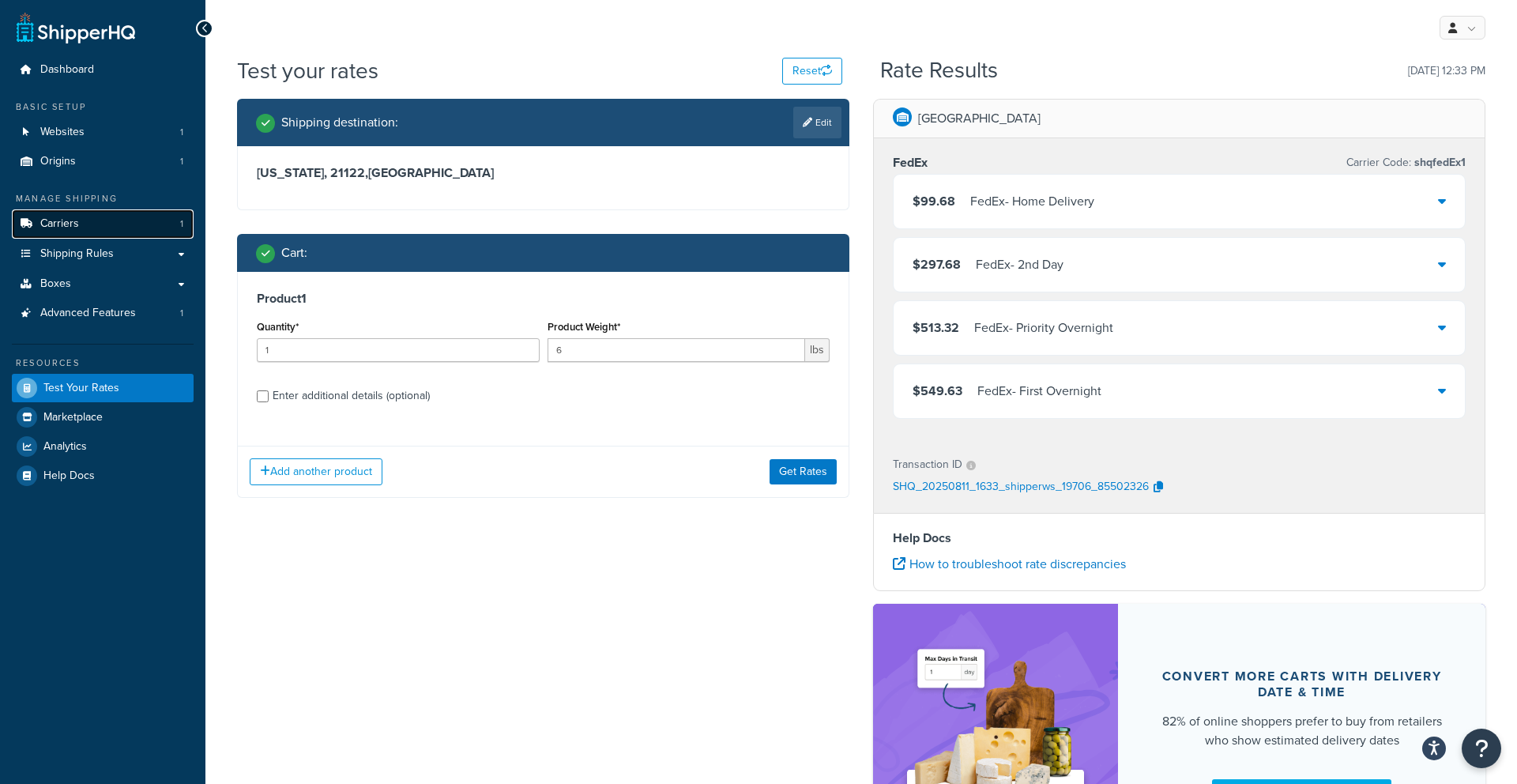
click at [96, 219] on link "Carriers 1" at bounding box center [102, 223] width 182 height 29
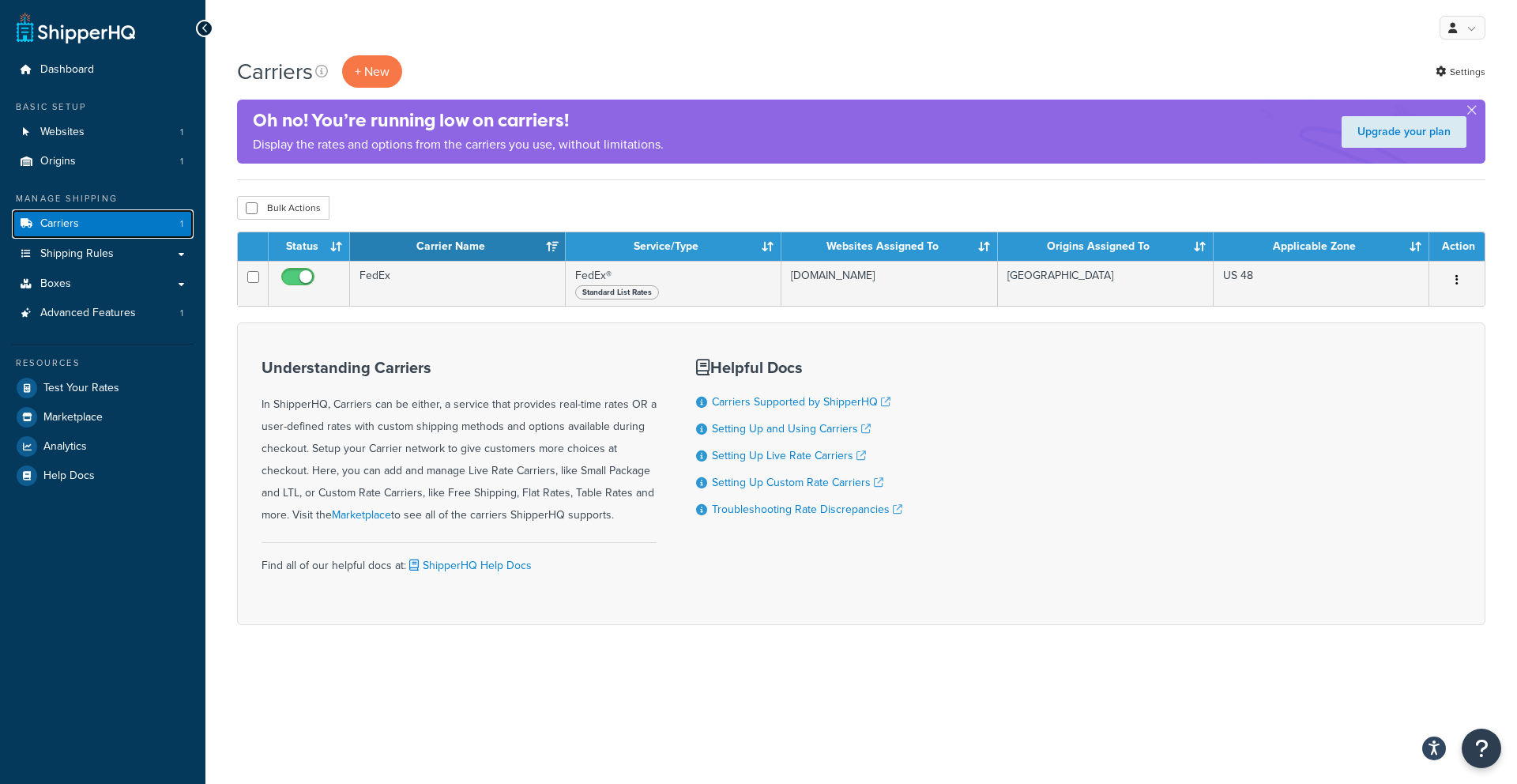
click at [83, 215] on link "Carriers 1" at bounding box center [102, 223] width 182 height 29
click at [91, 167] on link "Origins 1" at bounding box center [102, 161] width 182 height 29
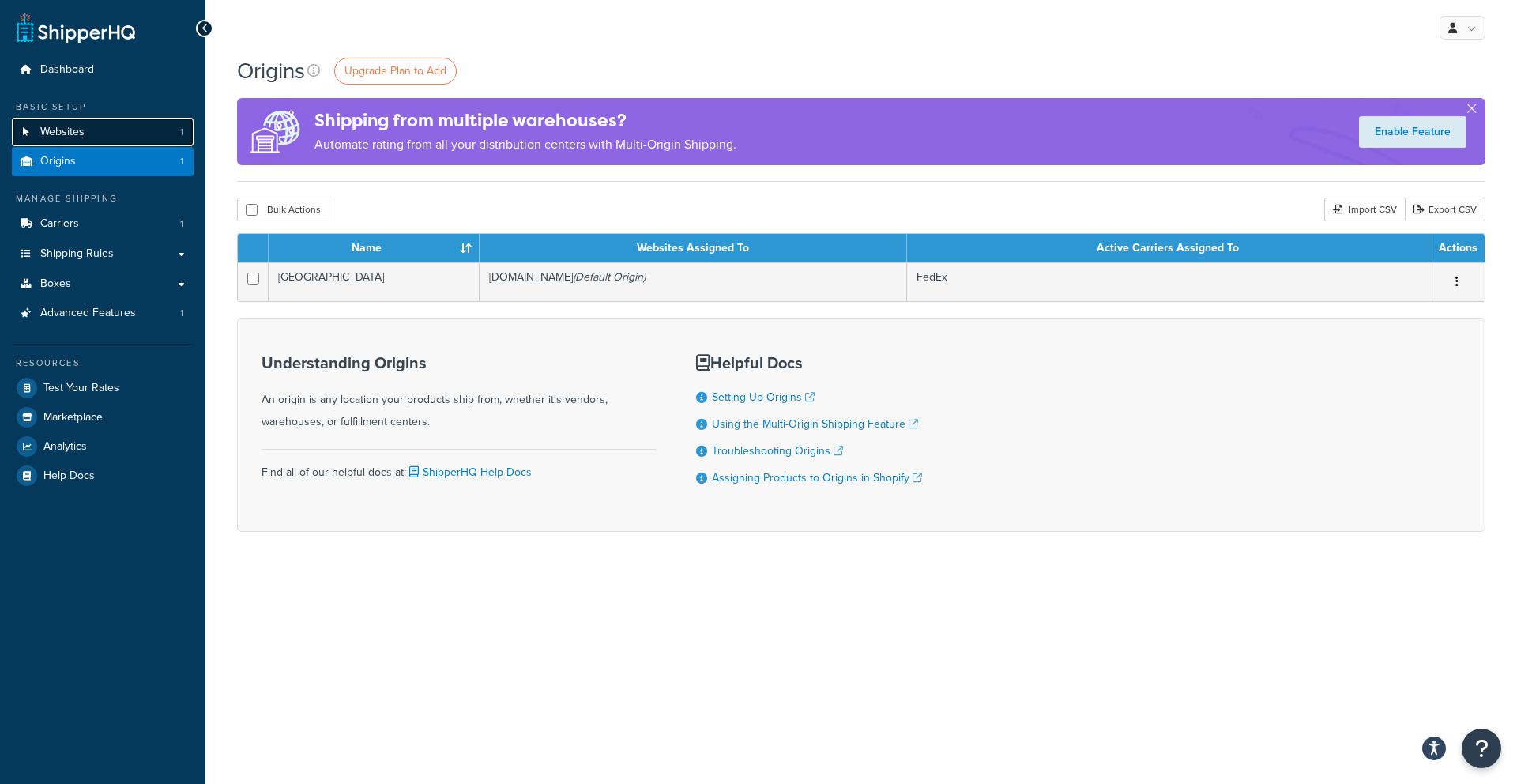
click at [113, 140] on link "Websites 1" at bounding box center [102, 132] width 182 height 29
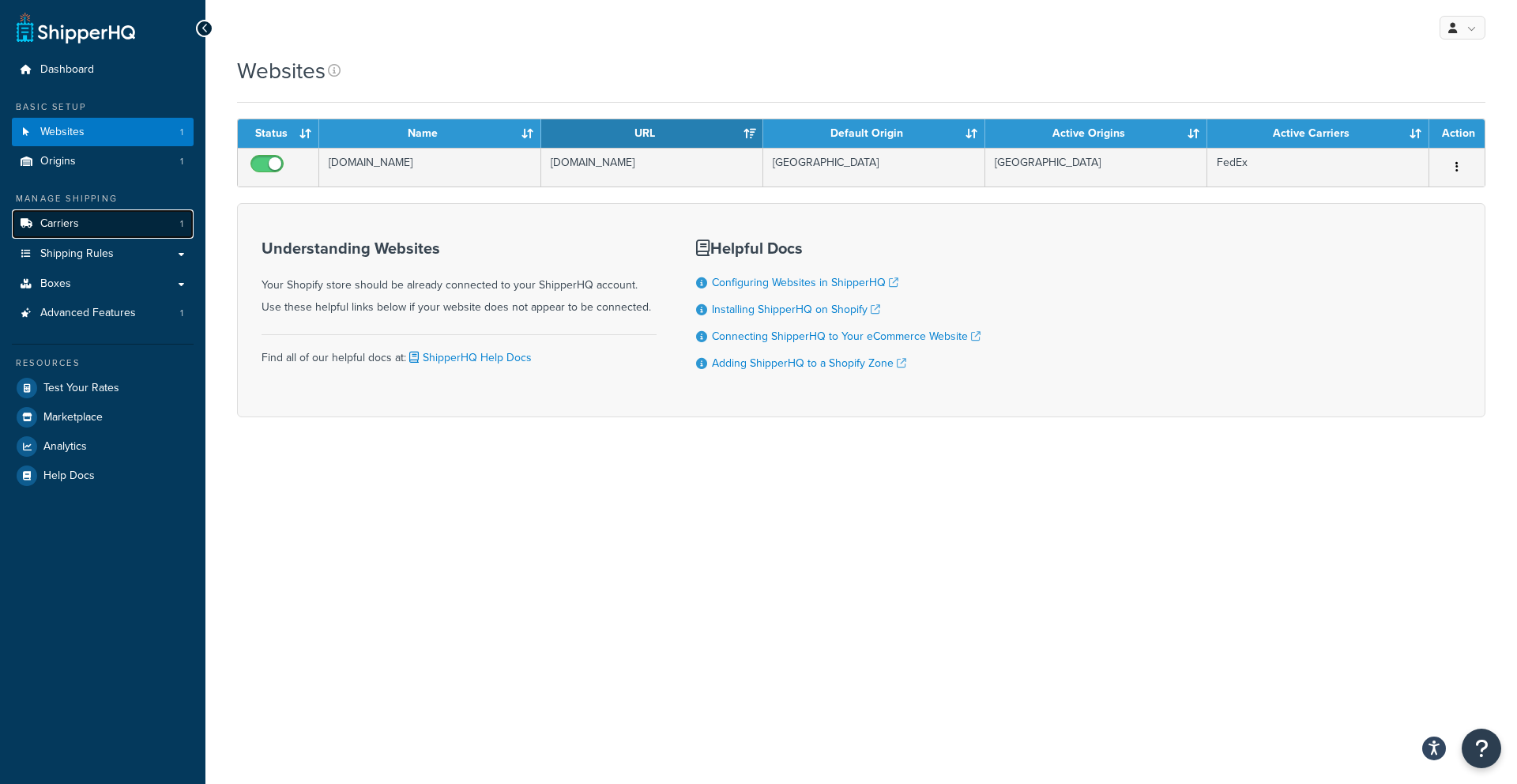
click at [134, 218] on link "Carriers 1" at bounding box center [102, 223] width 182 height 29
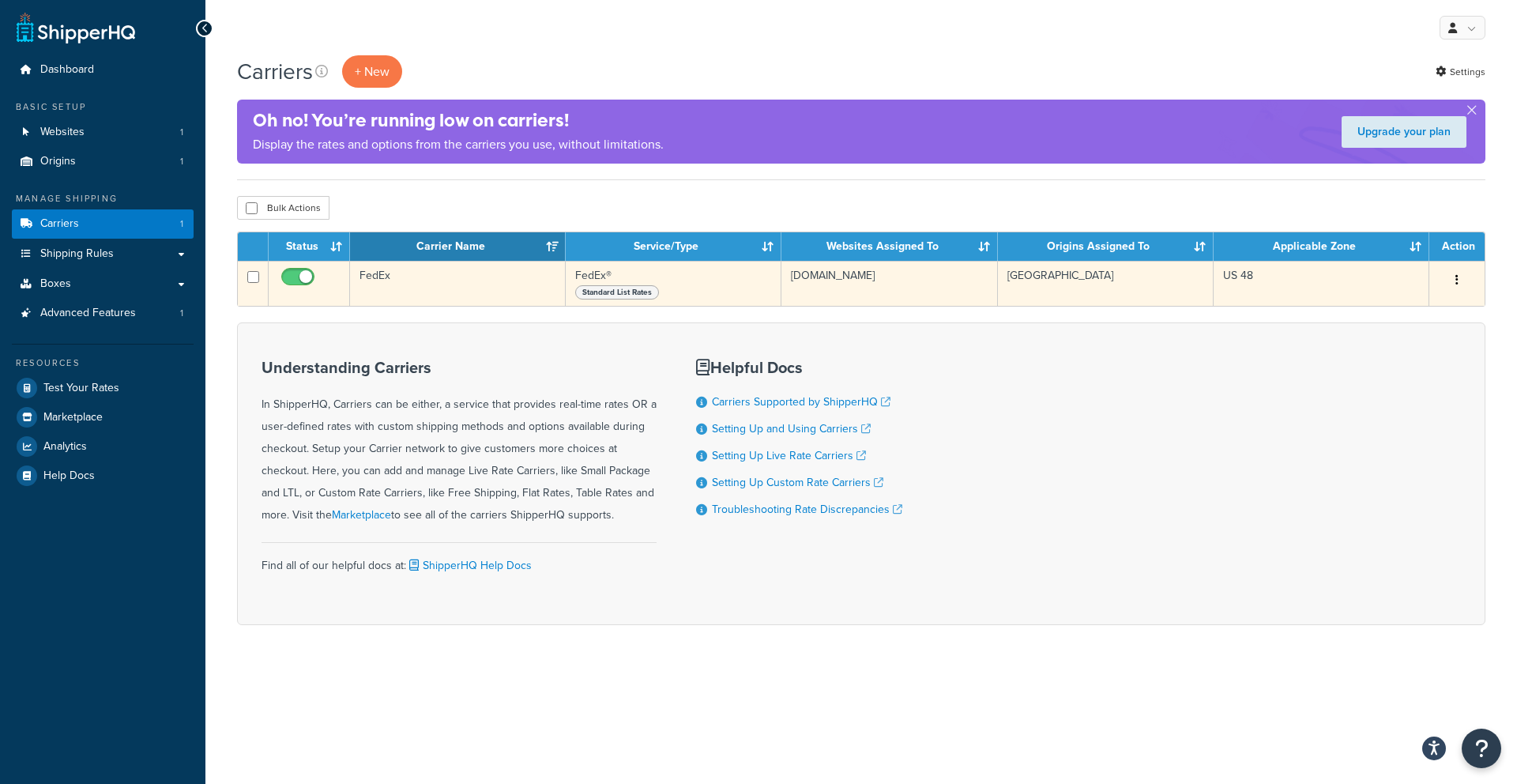
click at [1466, 278] on button "button" at bounding box center [1457, 280] width 22 height 25
click at [1410, 306] on link "Edit" at bounding box center [1393, 312] width 125 height 33
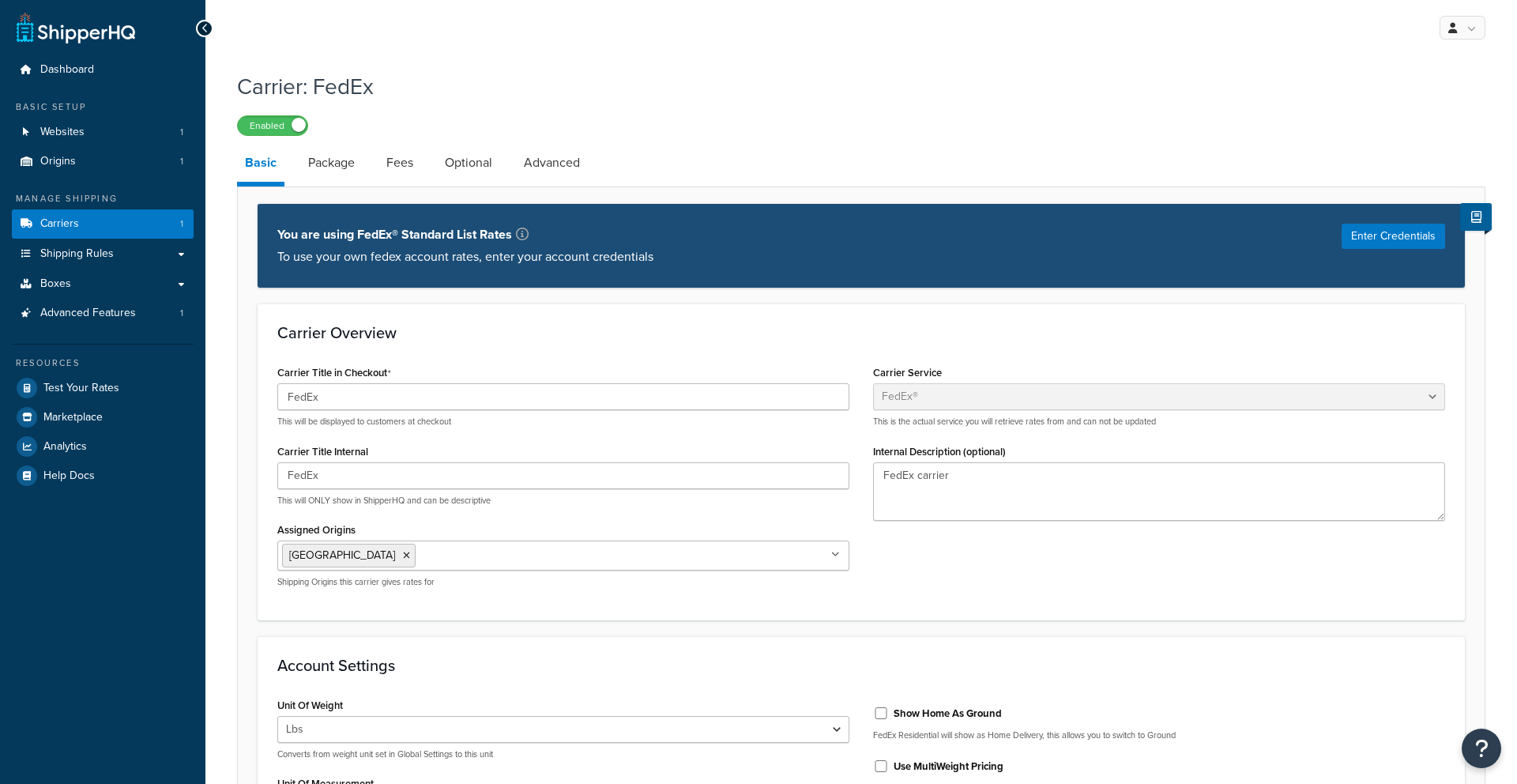
select select "fedEx"
select select "REGULAR_PICKUP"
select select "YOUR_PACKAGING"
click at [403, 483] on input "FedEx" at bounding box center [564, 476] width 572 height 27
drag, startPoint x: 405, startPoint y: 185, endPoint x: 403, endPoint y: 178, distance: 7.3
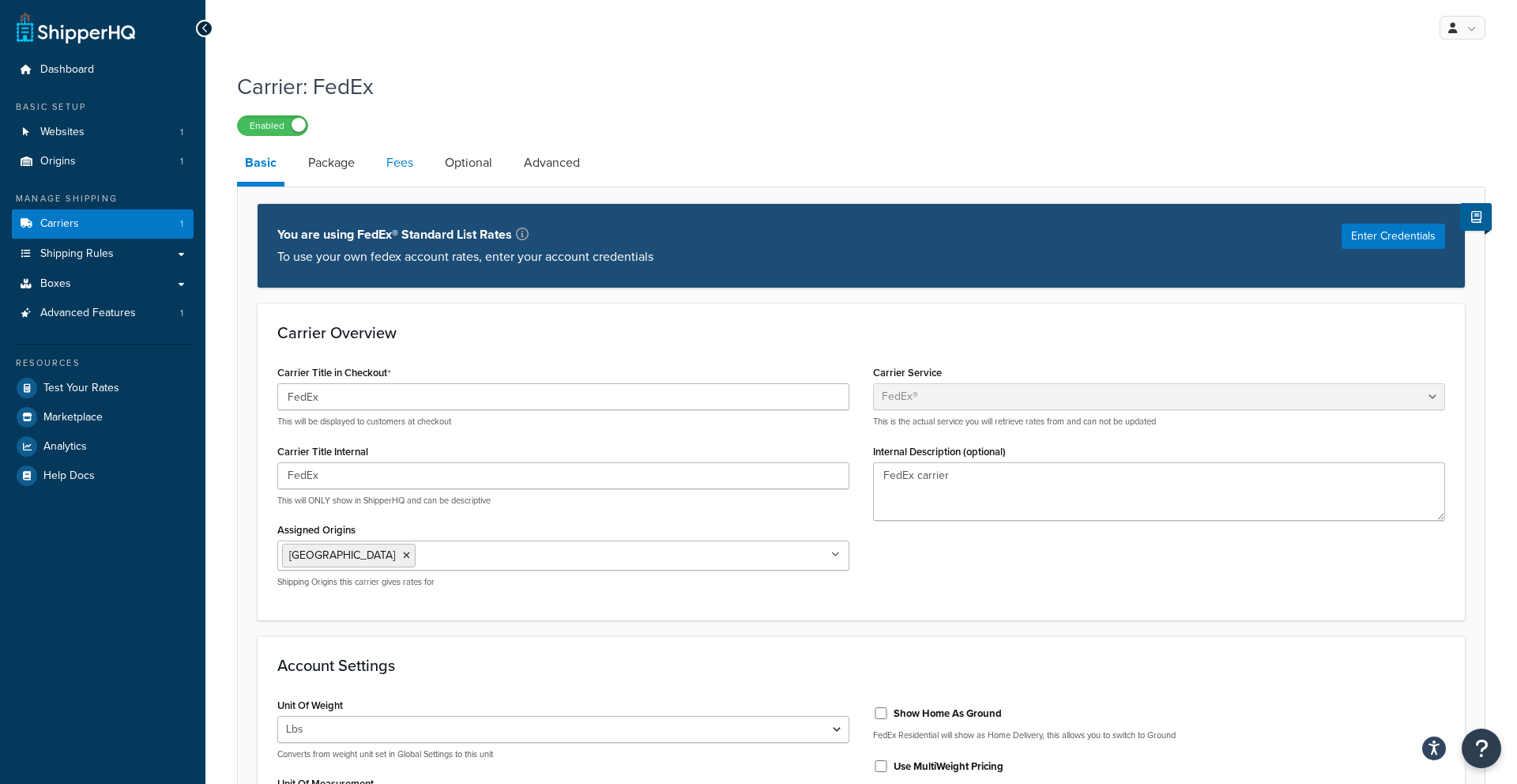
click at [404, 168] on link "Fees" at bounding box center [399, 163] width 43 height 38
select select "AFTER"
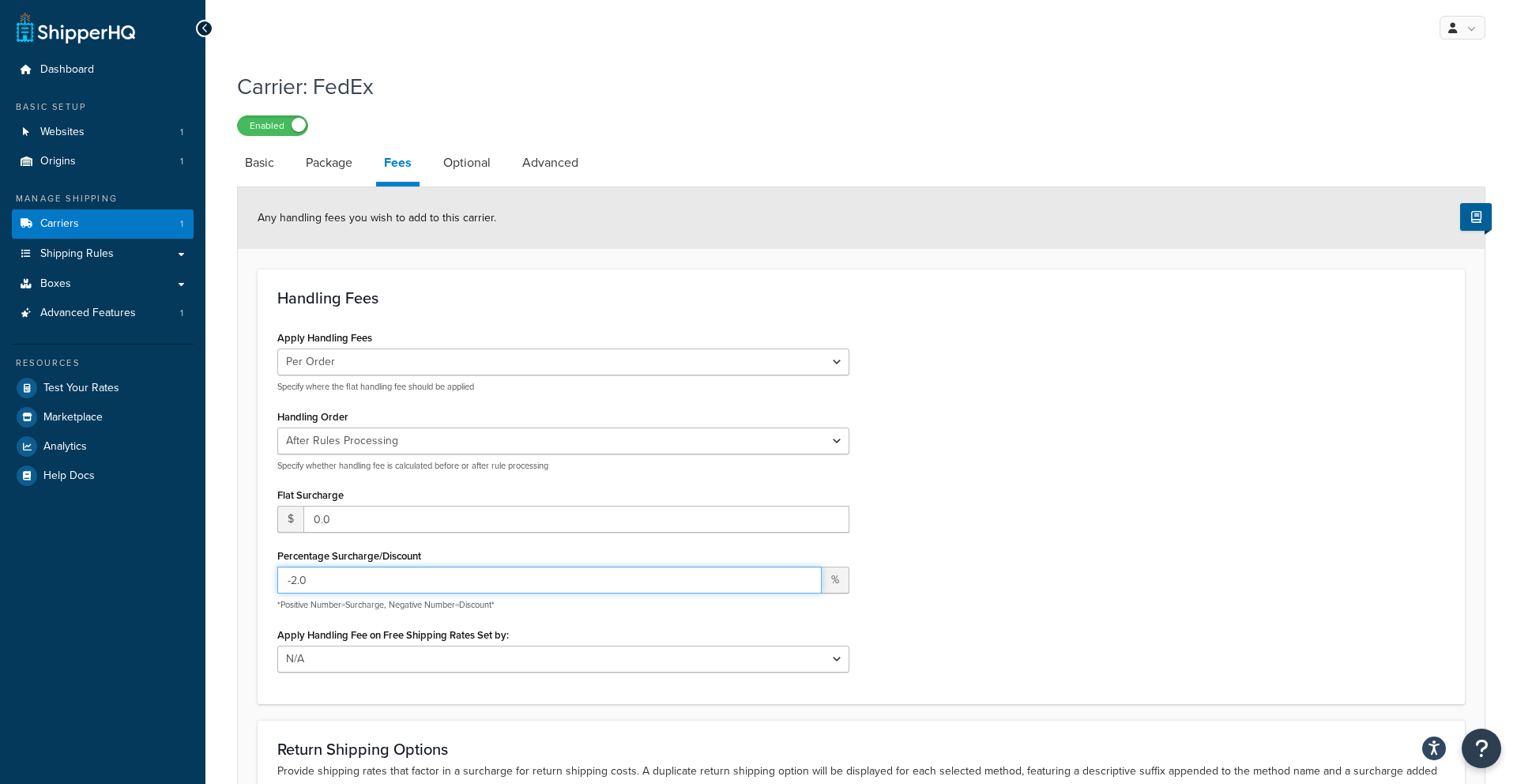
click at [327, 581] on input "-2.0" at bounding box center [550, 580] width 545 height 27
type input "-2"
type input "-20"
click at [988, 576] on div "Apply Handling Fees Per Order Per Item Per Package Specify where the flat handl…" at bounding box center [861, 505] width 1191 height 357
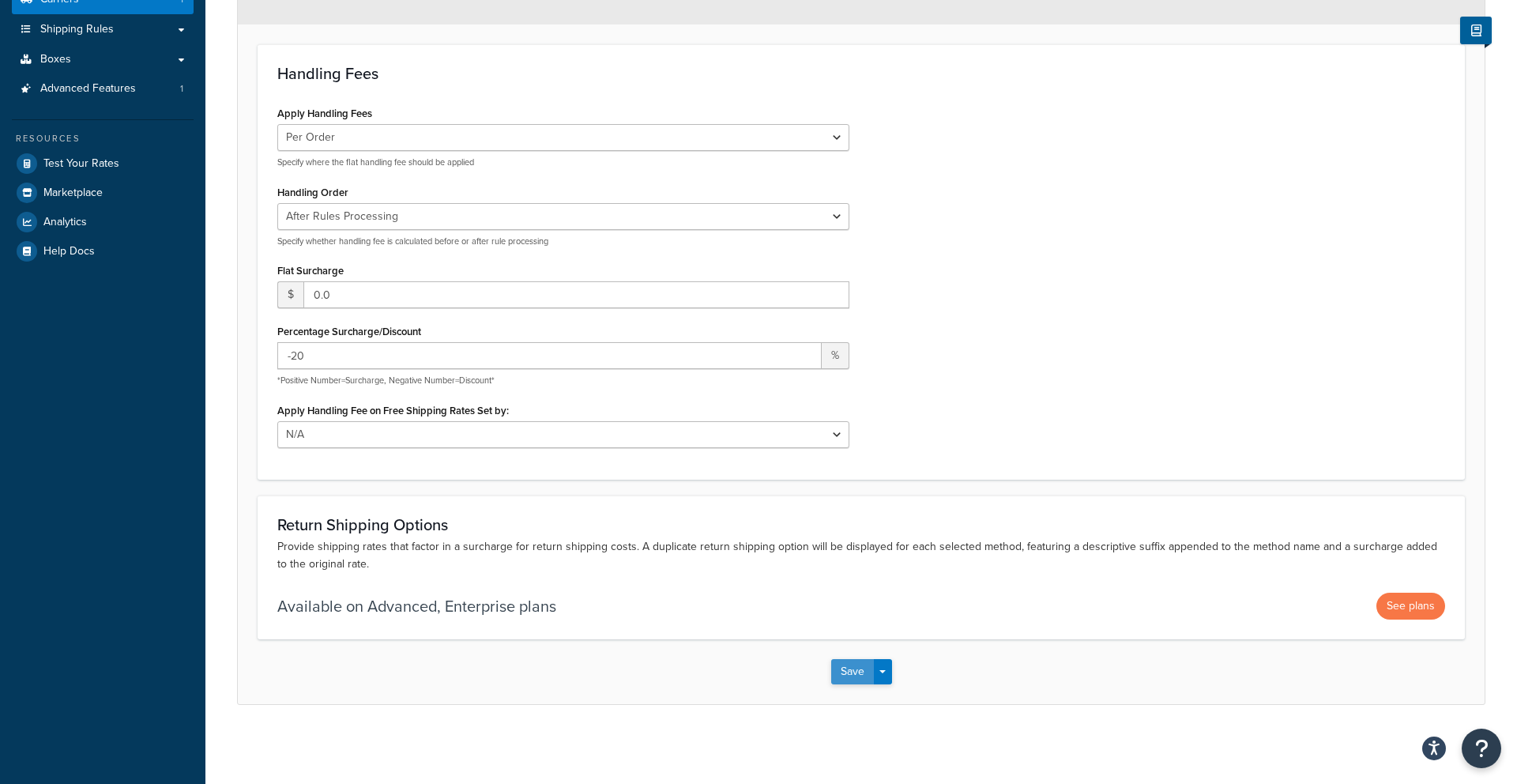
click at [849, 662] on button "Save" at bounding box center [852, 672] width 43 height 25
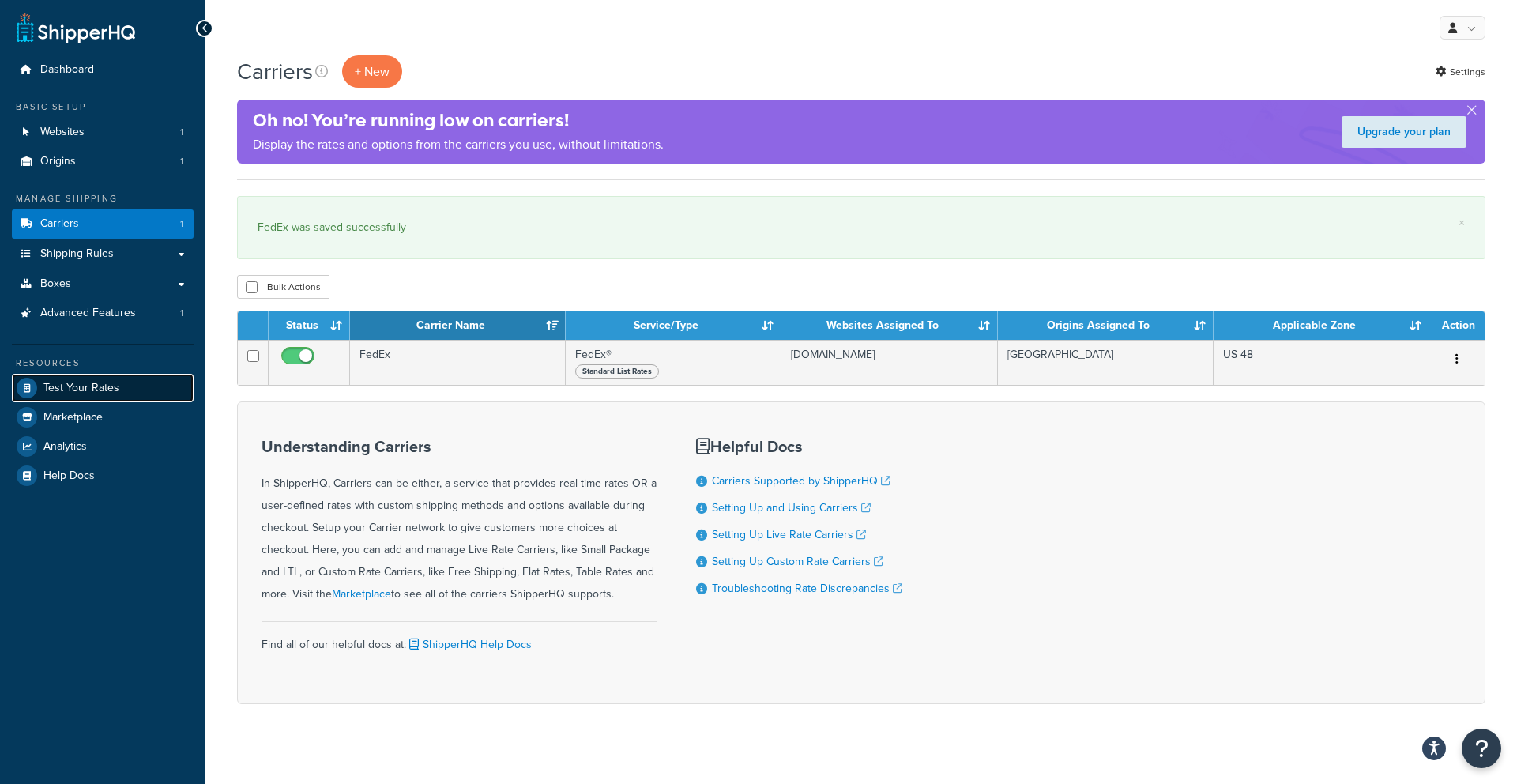
click at [114, 391] on span "Test Your Rates" at bounding box center [81, 388] width 76 height 14
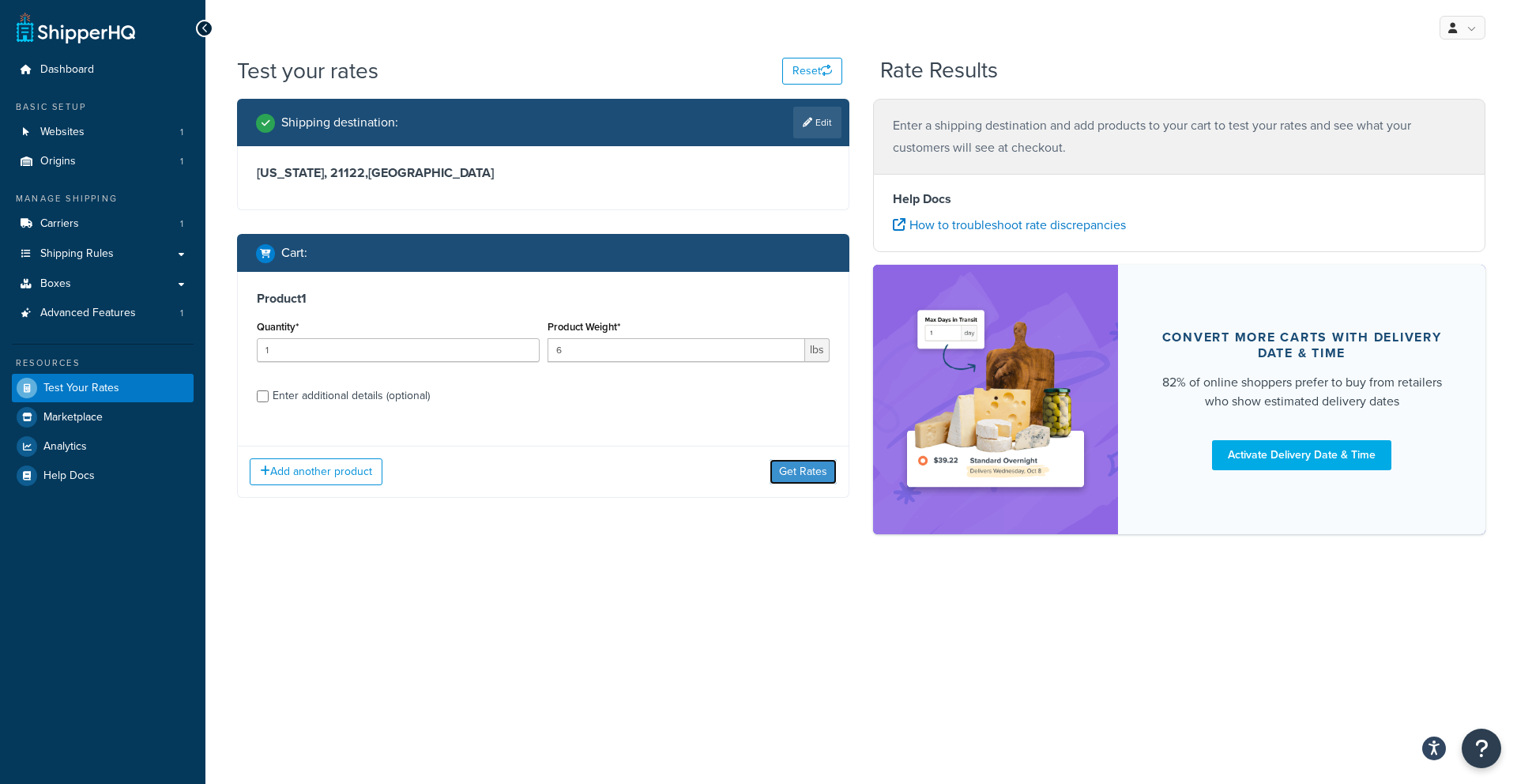
click at [797, 474] on button "Get Rates" at bounding box center [803, 472] width 67 height 25
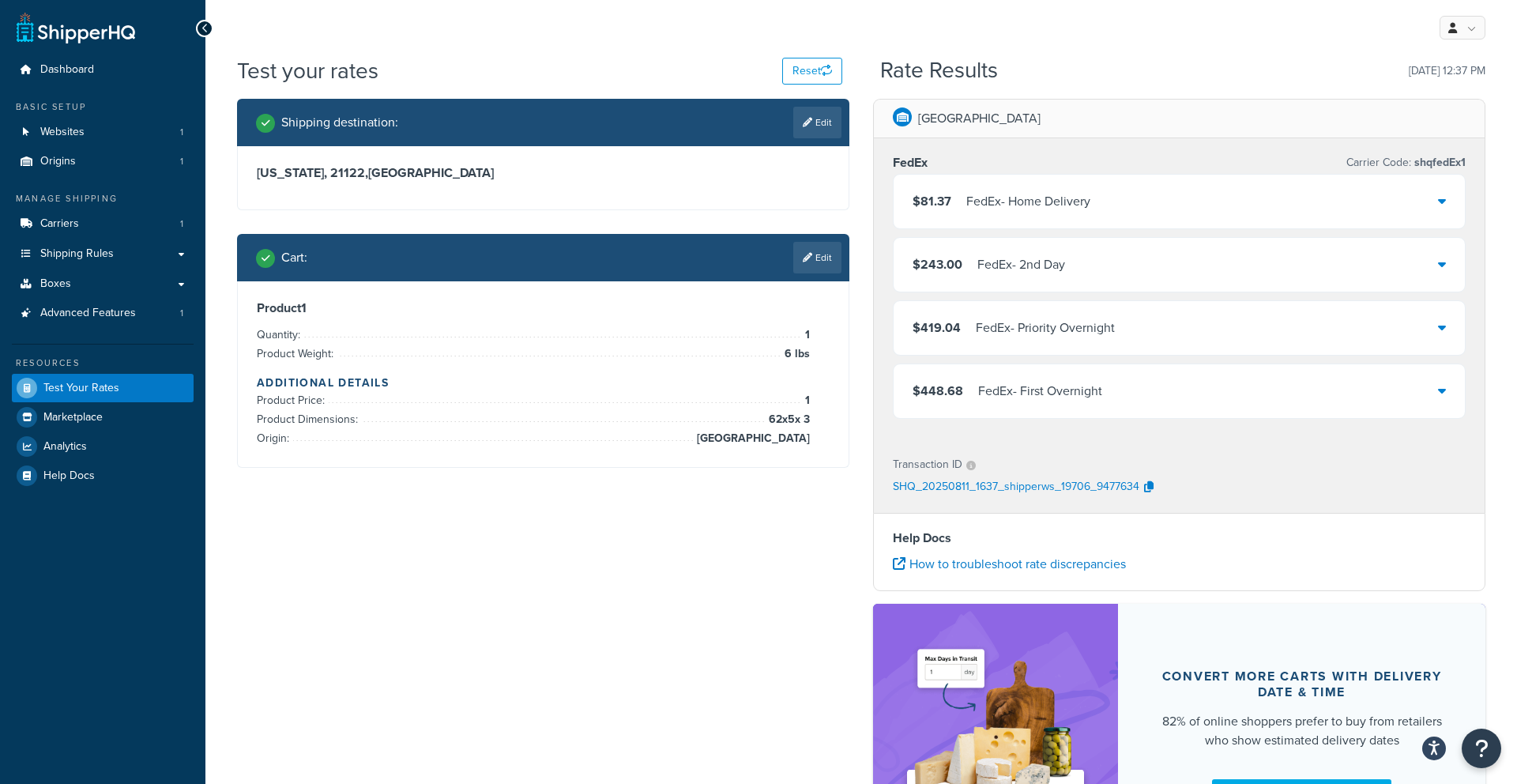
click at [1036, 210] on div "FedEx - Home Delivery" at bounding box center [1028, 202] width 124 height 22
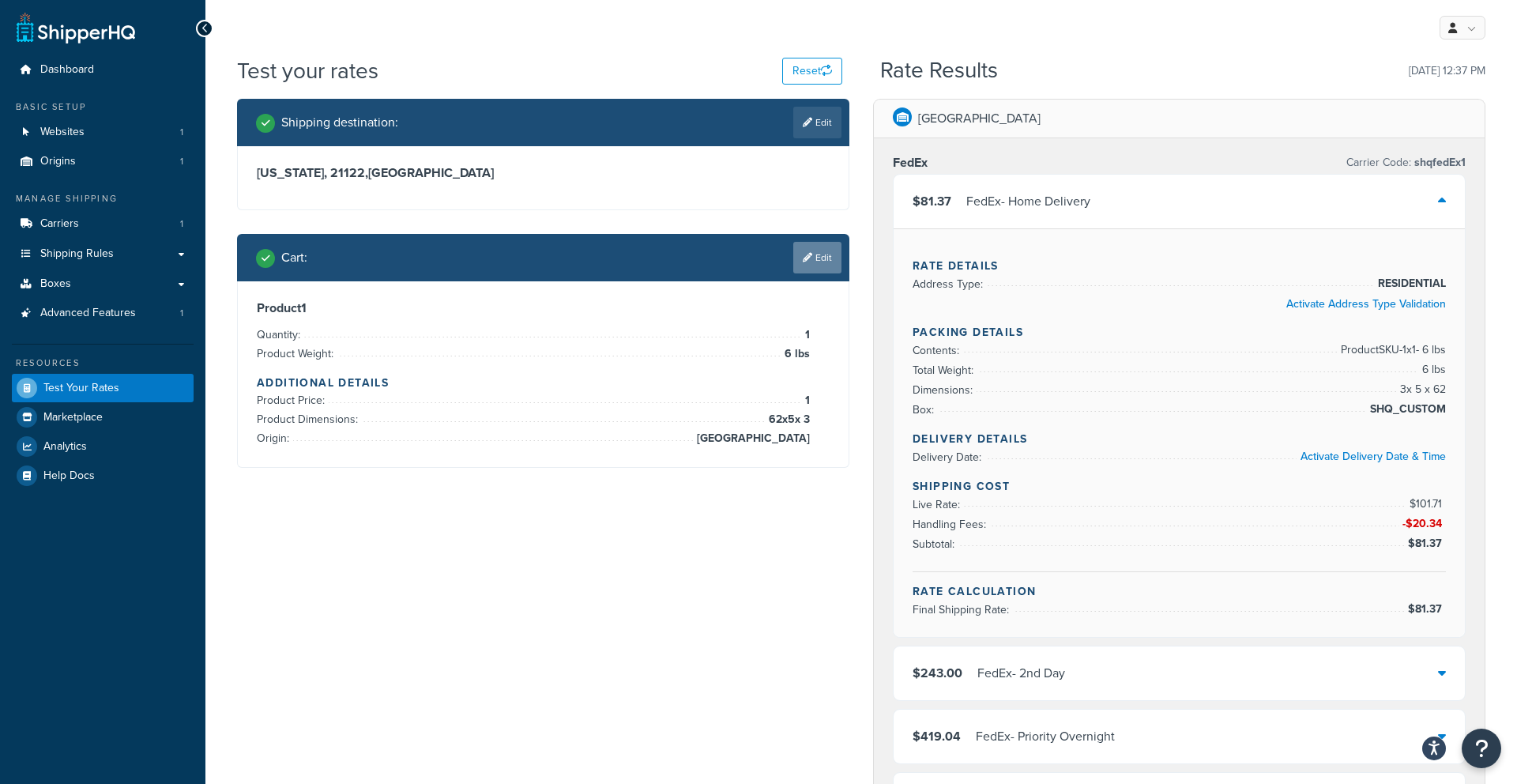
click at [827, 264] on link "Edit" at bounding box center [817, 257] width 48 height 32
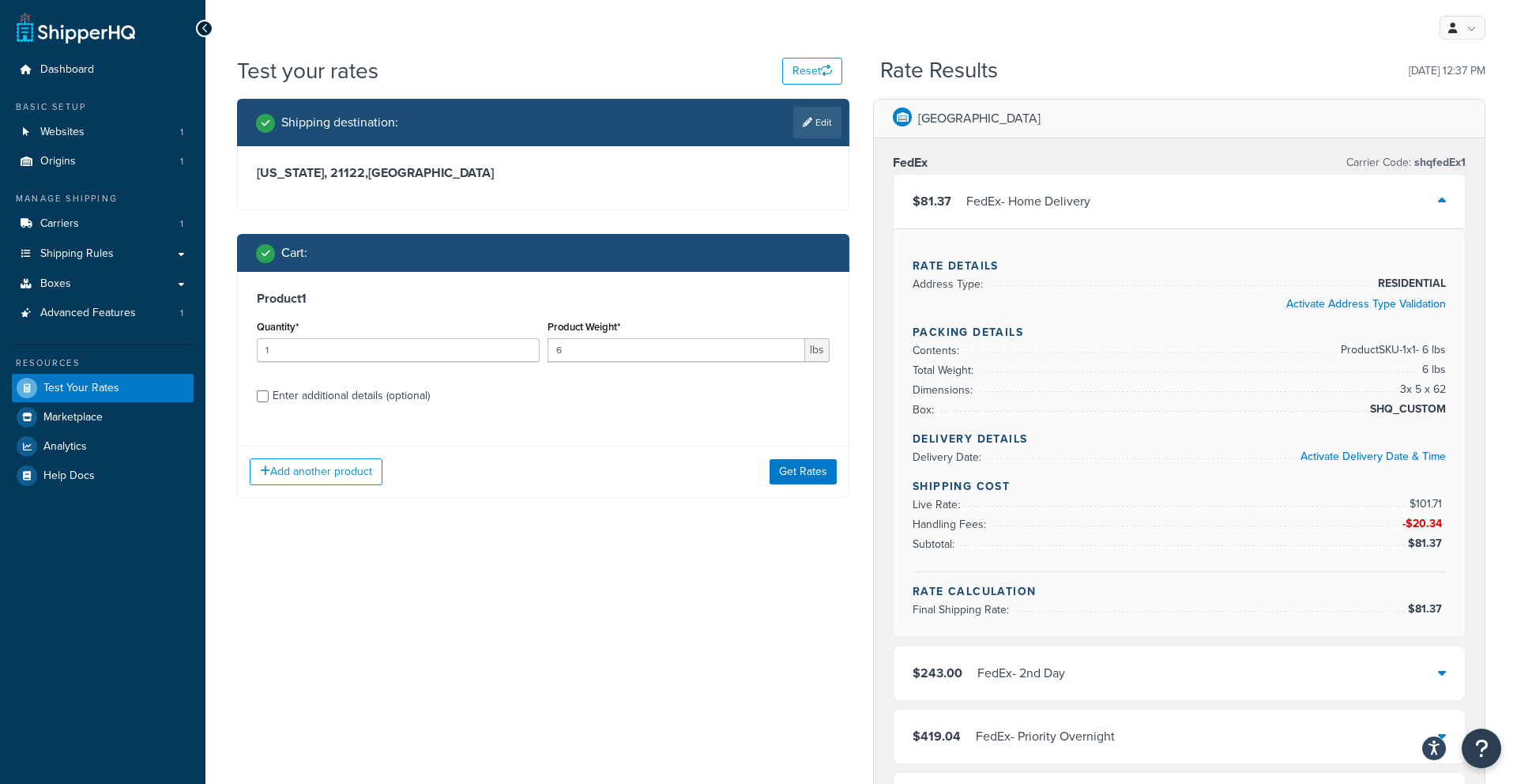
click at [333, 396] on div "Enter additional details (optional)" at bounding box center [351, 395] width 157 height 22
click at [269, 396] on input "Enter additional details (optional)" at bounding box center [262, 396] width 12 height 12
checkbox input "true"
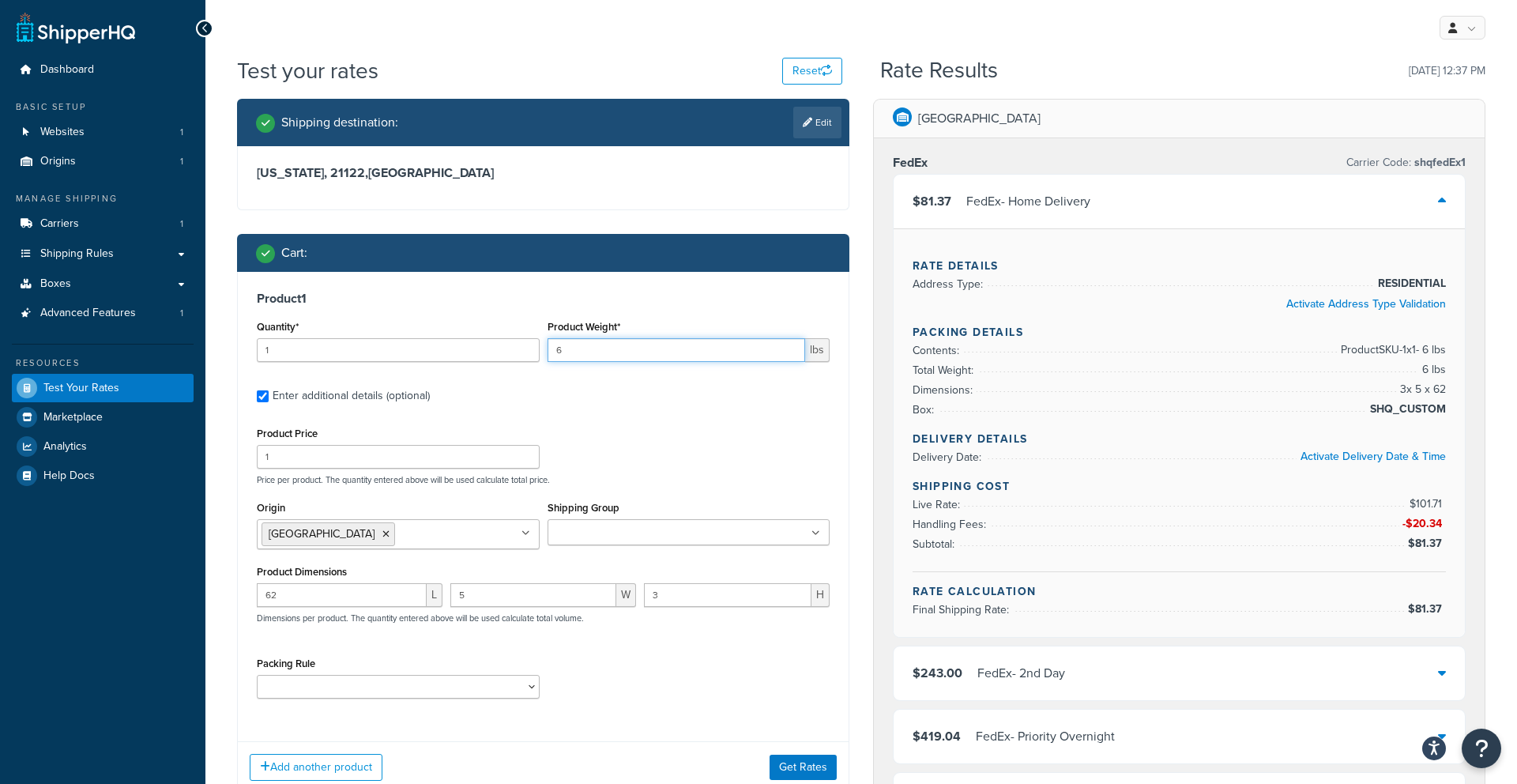
click at [578, 353] on input "6" at bounding box center [677, 350] width 259 height 24
type input "25"
click at [347, 599] on input "62" at bounding box center [342, 595] width 170 height 24
type input "6"
type input "37"
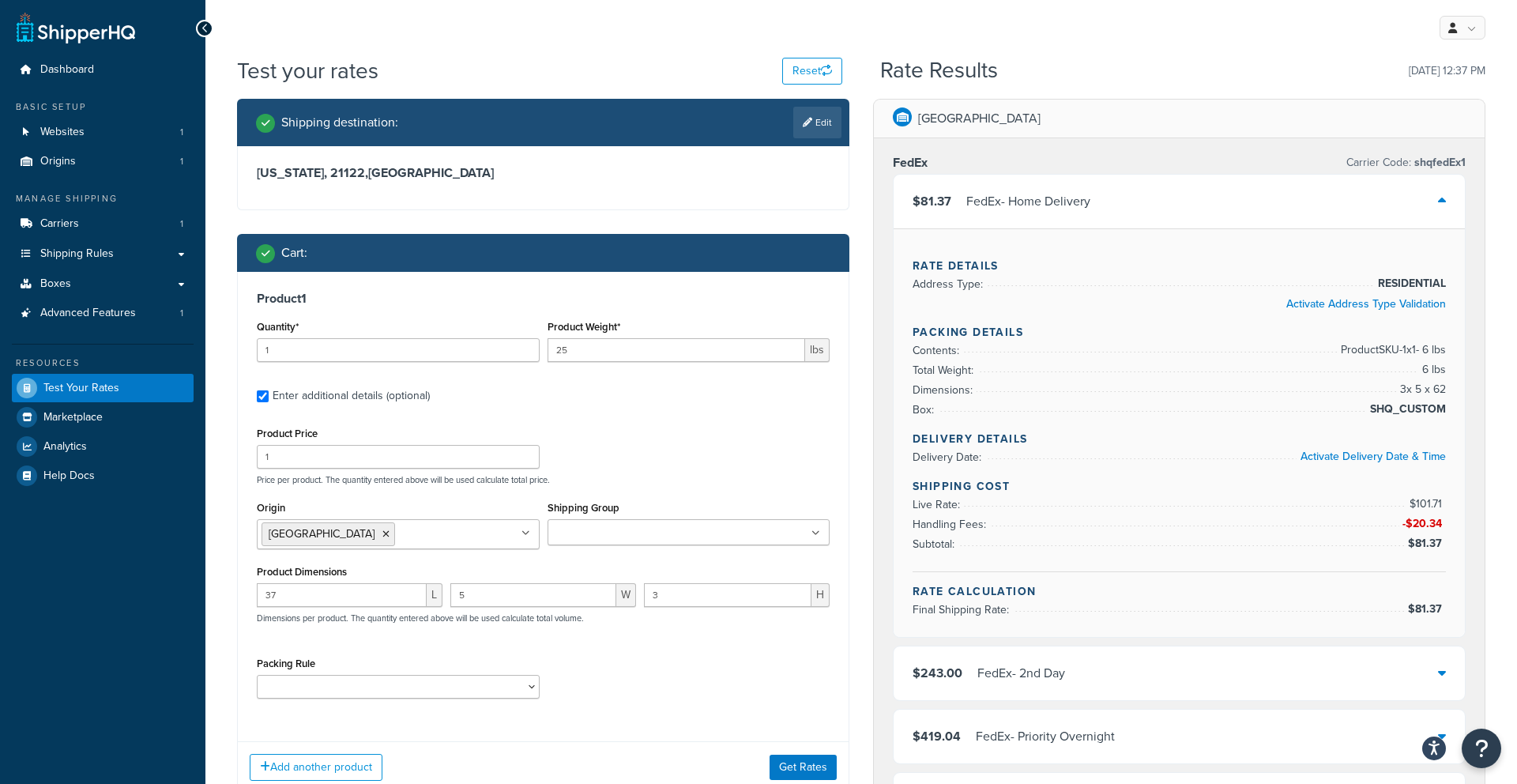
drag, startPoint x: 487, startPoint y: 609, endPoint x: 485, endPoint y: 590, distance: 19.1
click at [487, 605] on div "5 W" at bounding box center [544, 600] width 194 height 35
click at [484, 590] on input "5" at bounding box center [533, 595] width 166 height 24
type input "15"
click at [693, 588] on input "3" at bounding box center [727, 595] width 167 height 24
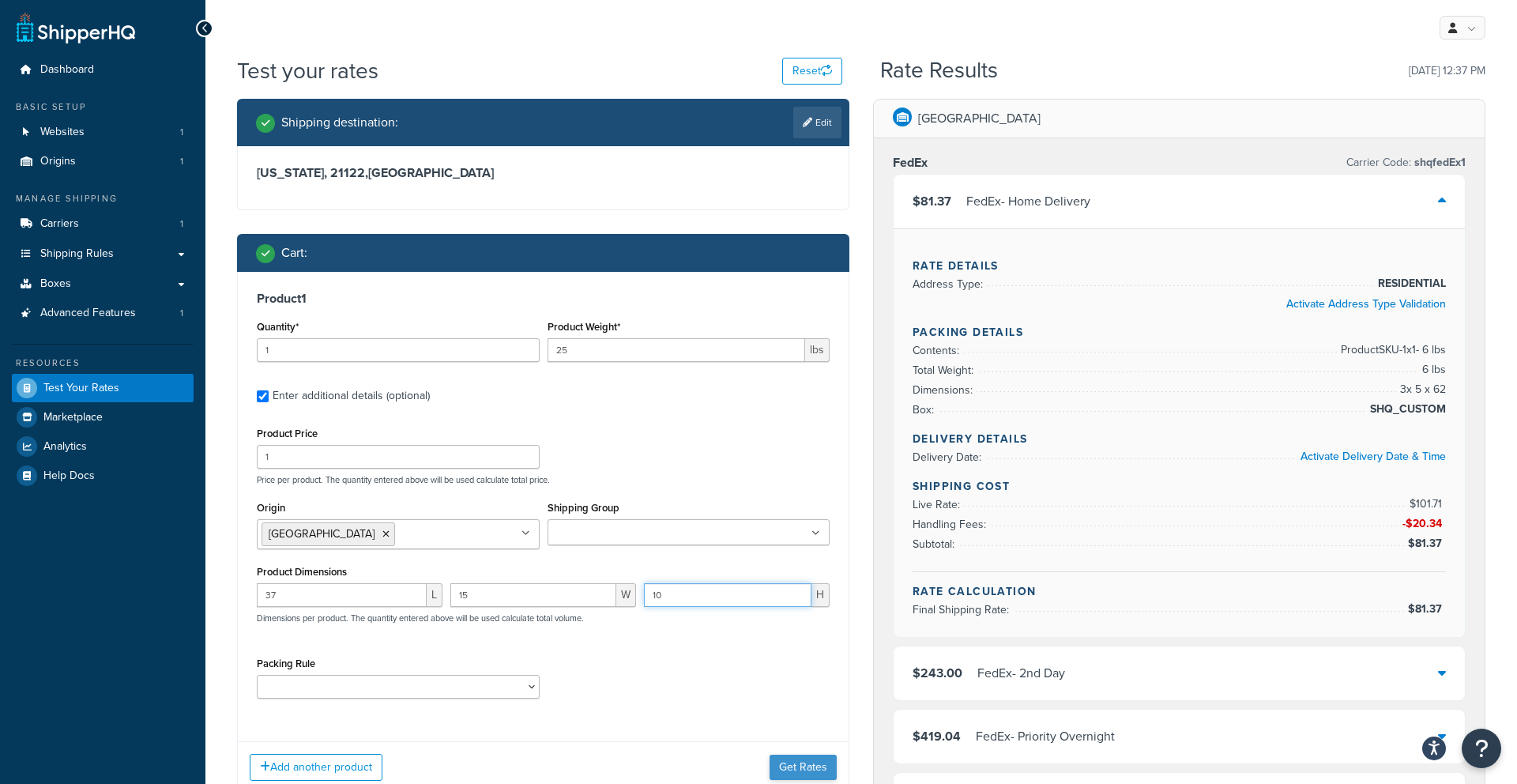
type input "10"
click at [786, 770] on button "Get Rates" at bounding box center [803, 767] width 67 height 25
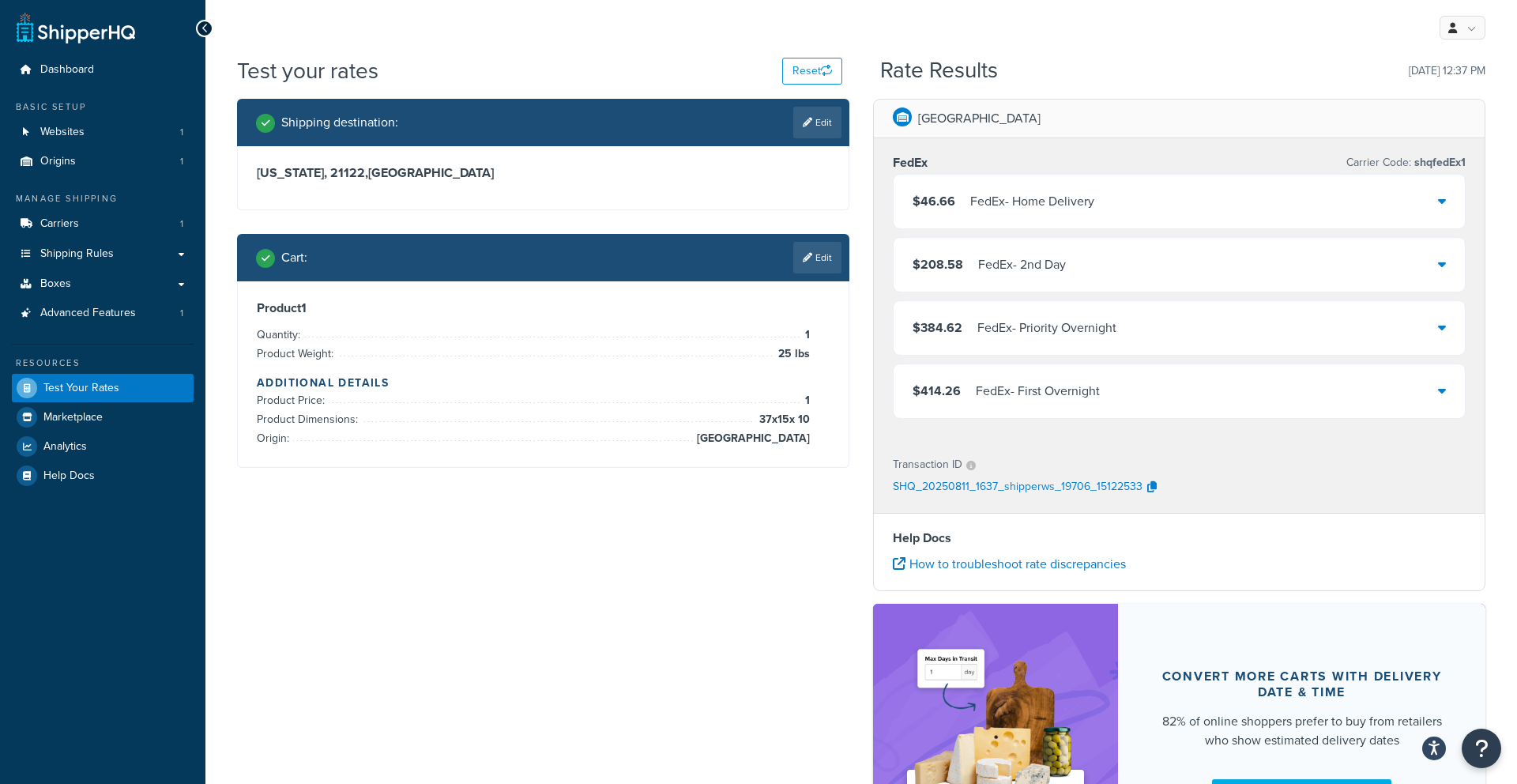
click at [1118, 180] on div "$46.66 FedEx - Home Delivery" at bounding box center [1180, 201] width 572 height 53
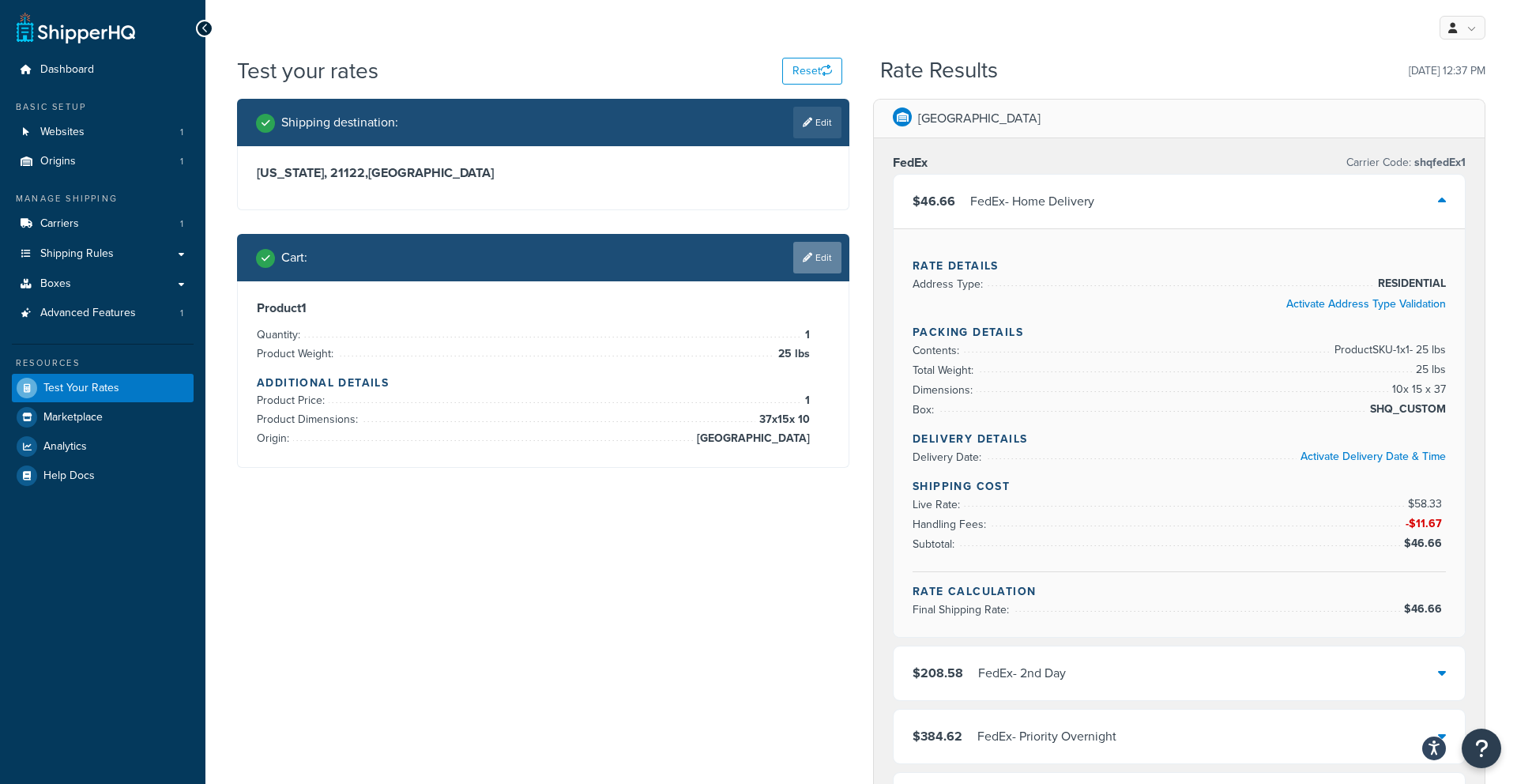
click at [823, 247] on link "Edit" at bounding box center [817, 257] width 48 height 32
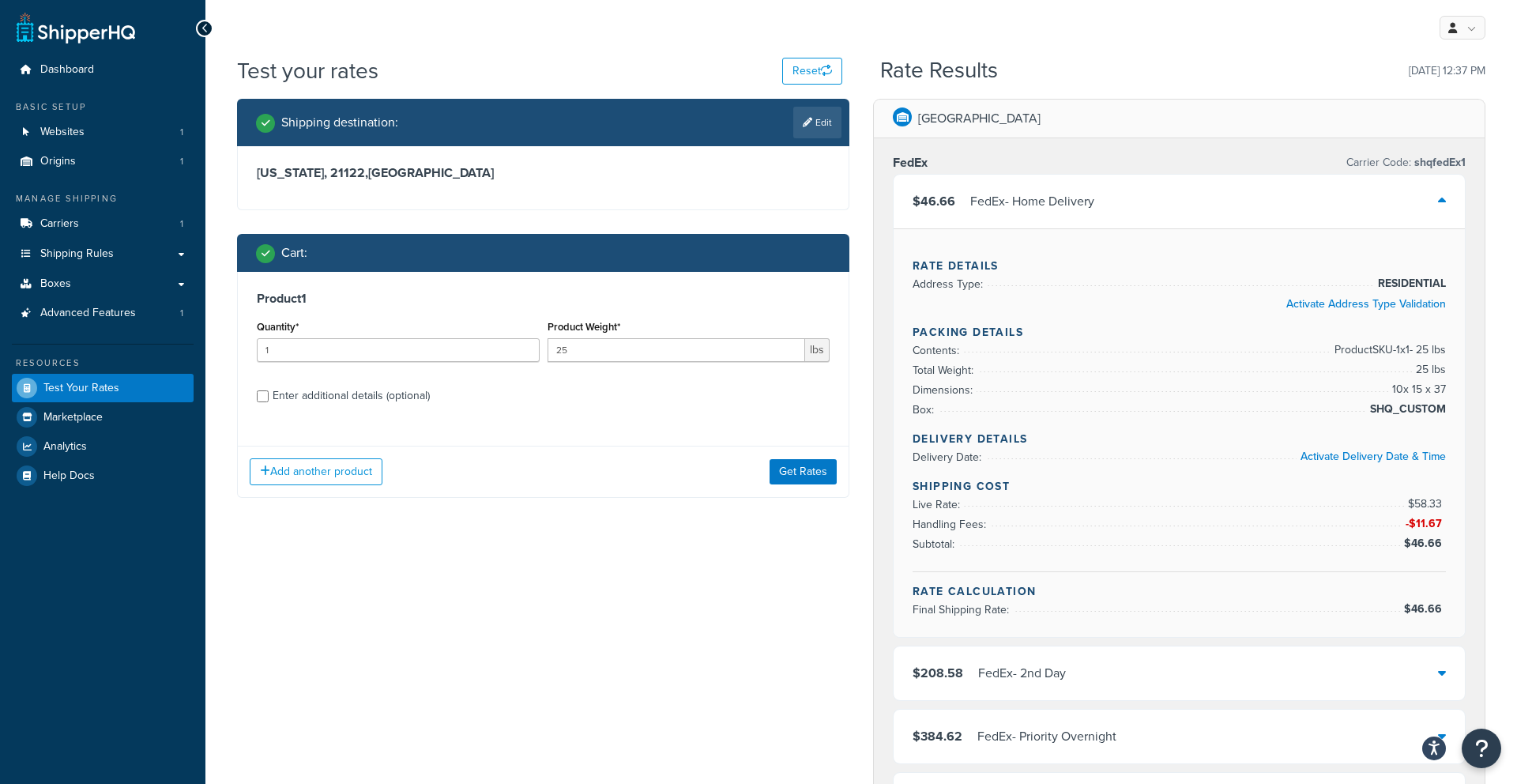
click at [352, 398] on div "Enter additional details (optional)" at bounding box center [351, 395] width 157 height 22
click at [269, 398] on input "Enter additional details (optional)" at bounding box center [262, 396] width 12 height 12
checkbox input "true"
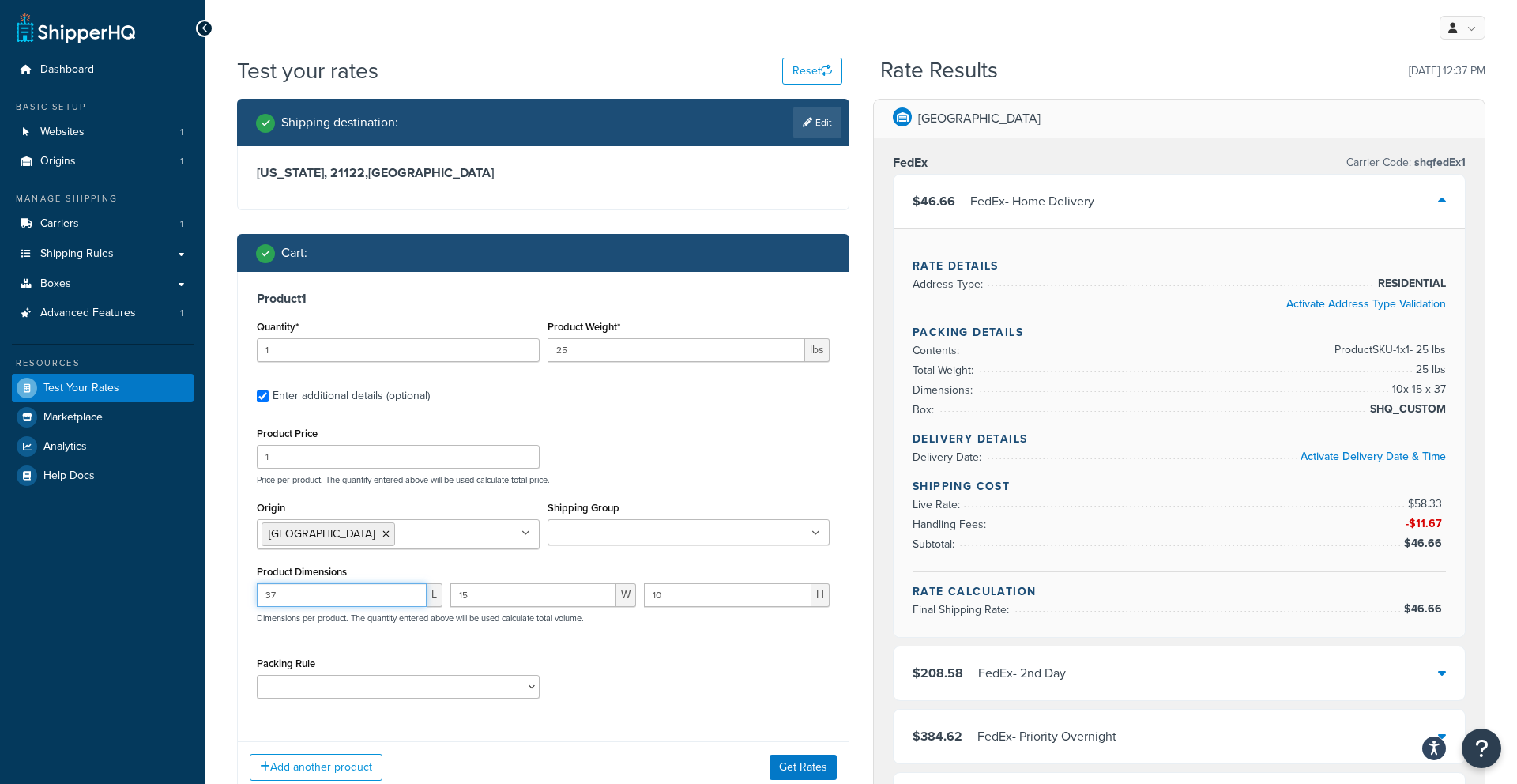
click at [358, 596] on input "37" at bounding box center [342, 595] width 170 height 24
type input "3"
type input "45"
click at [499, 593] on input "15" at bounding box center [533, 595] width 166 height 24
type input "1"
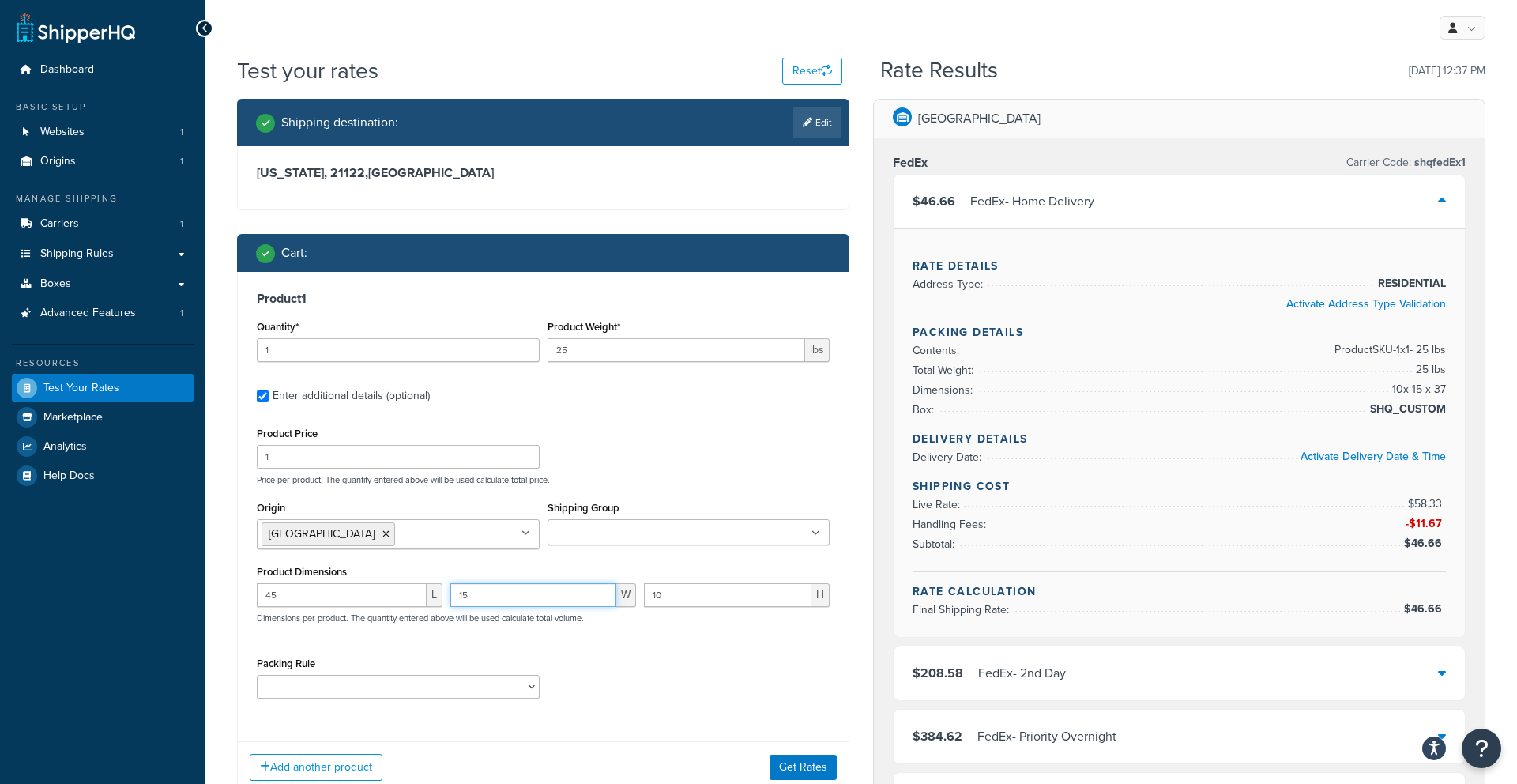
type input "1"
type input "26"
click at [703, 592] on input "10" at bounding box center [727, 595] width 167 height 24
type input "15"
click at [631, 345] on input "25" at bounding box center [677, 350] width 259 height 24
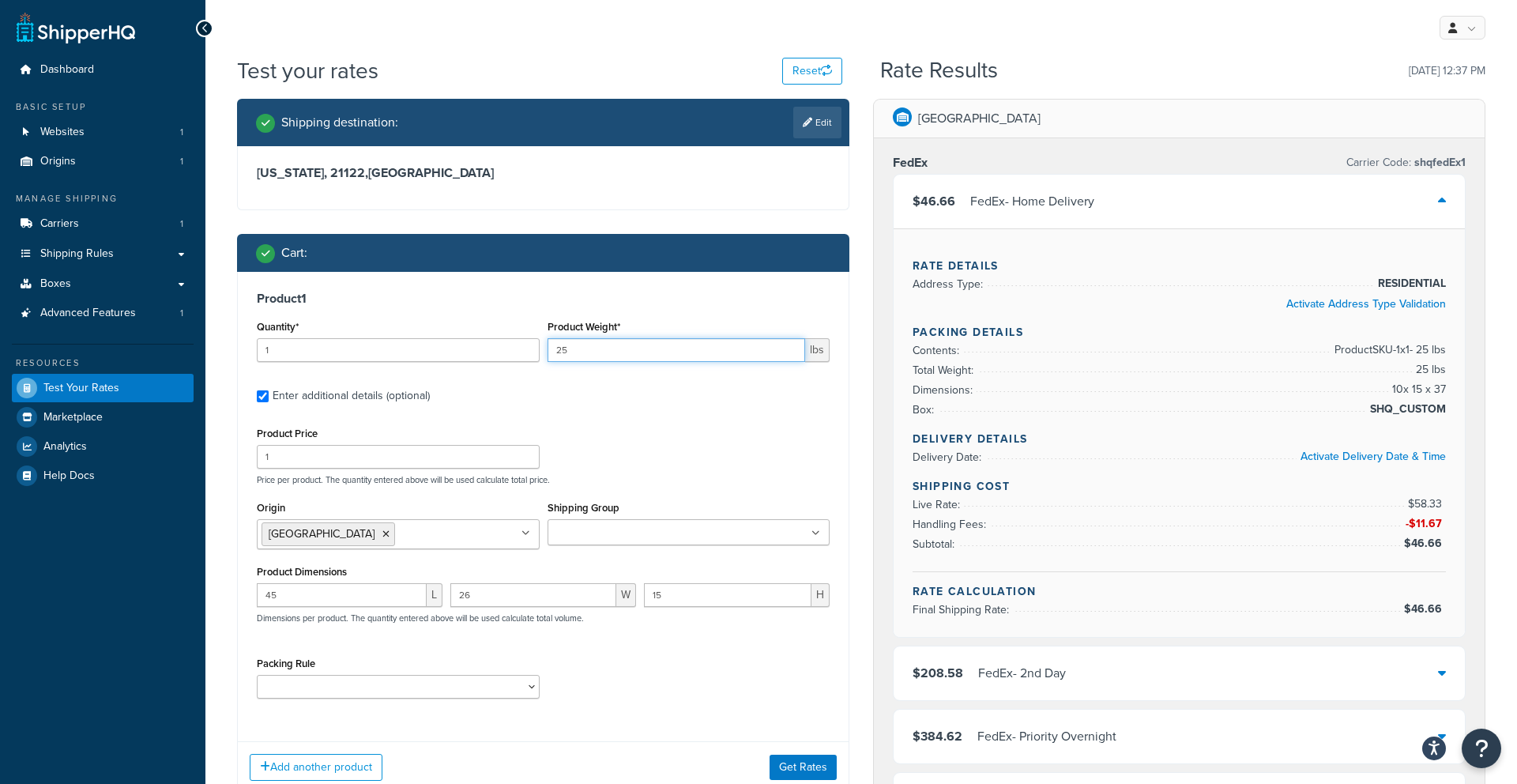
type input "2"
type input "45"
click at [786, 762] on button "Get Rates" at bounding box center [803, 767] width 67 height 25
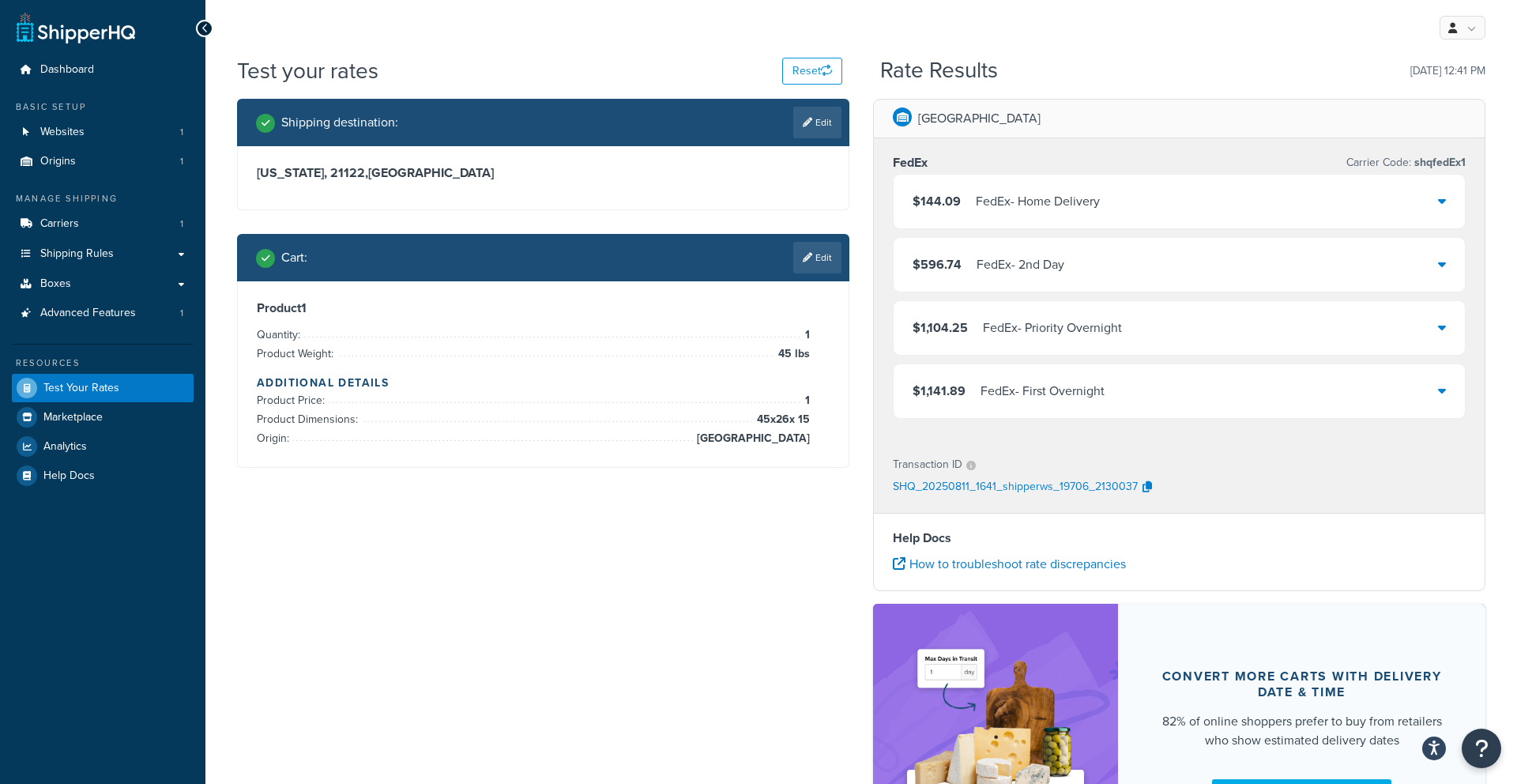
click at [1048, 216] on div "$144.09 FedEx - Home Delivery" at bounding box center [1180, 201] width 572 height 53
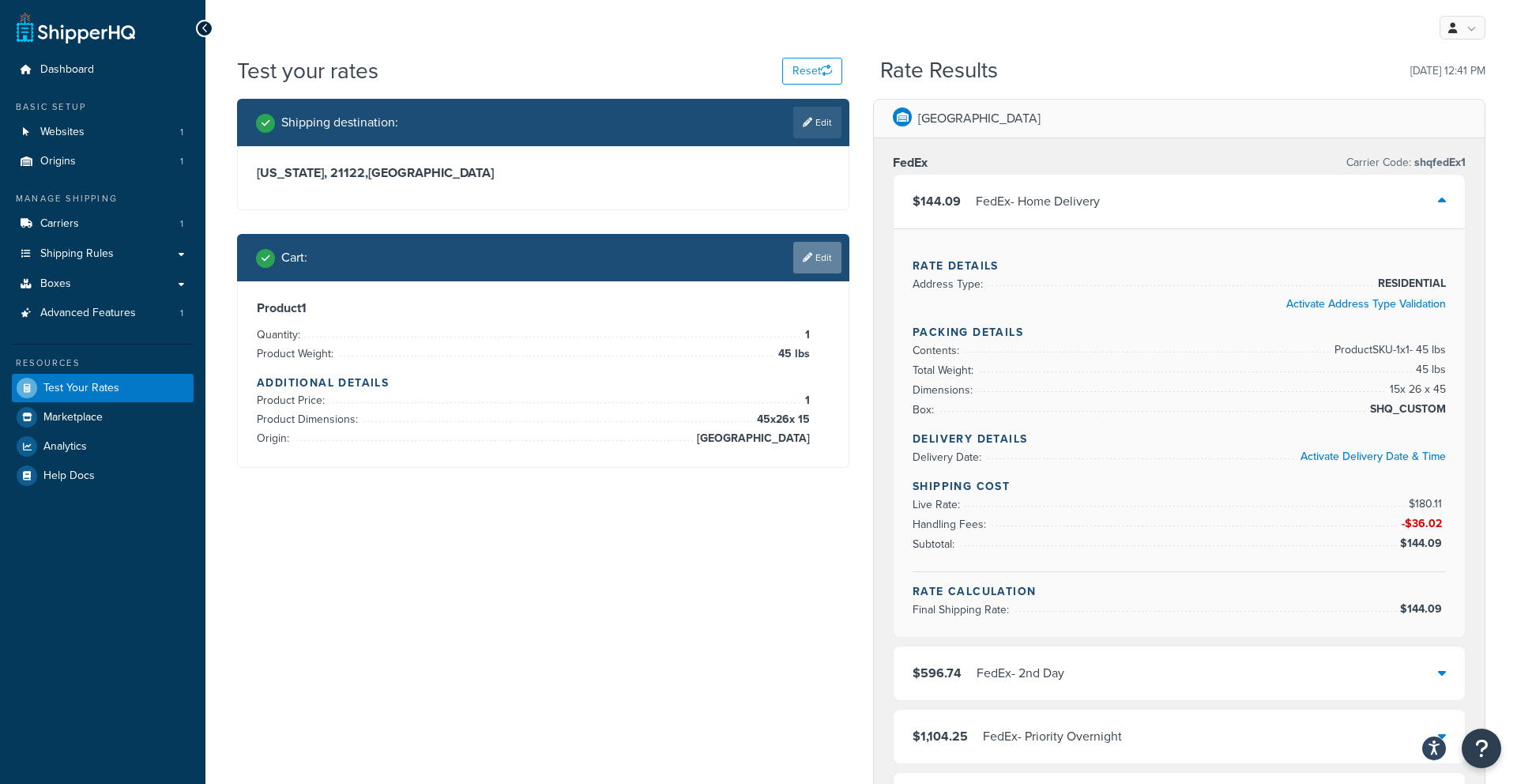
click at [809, 261] on icon at bounding box center [808, 258] width 9 height 9
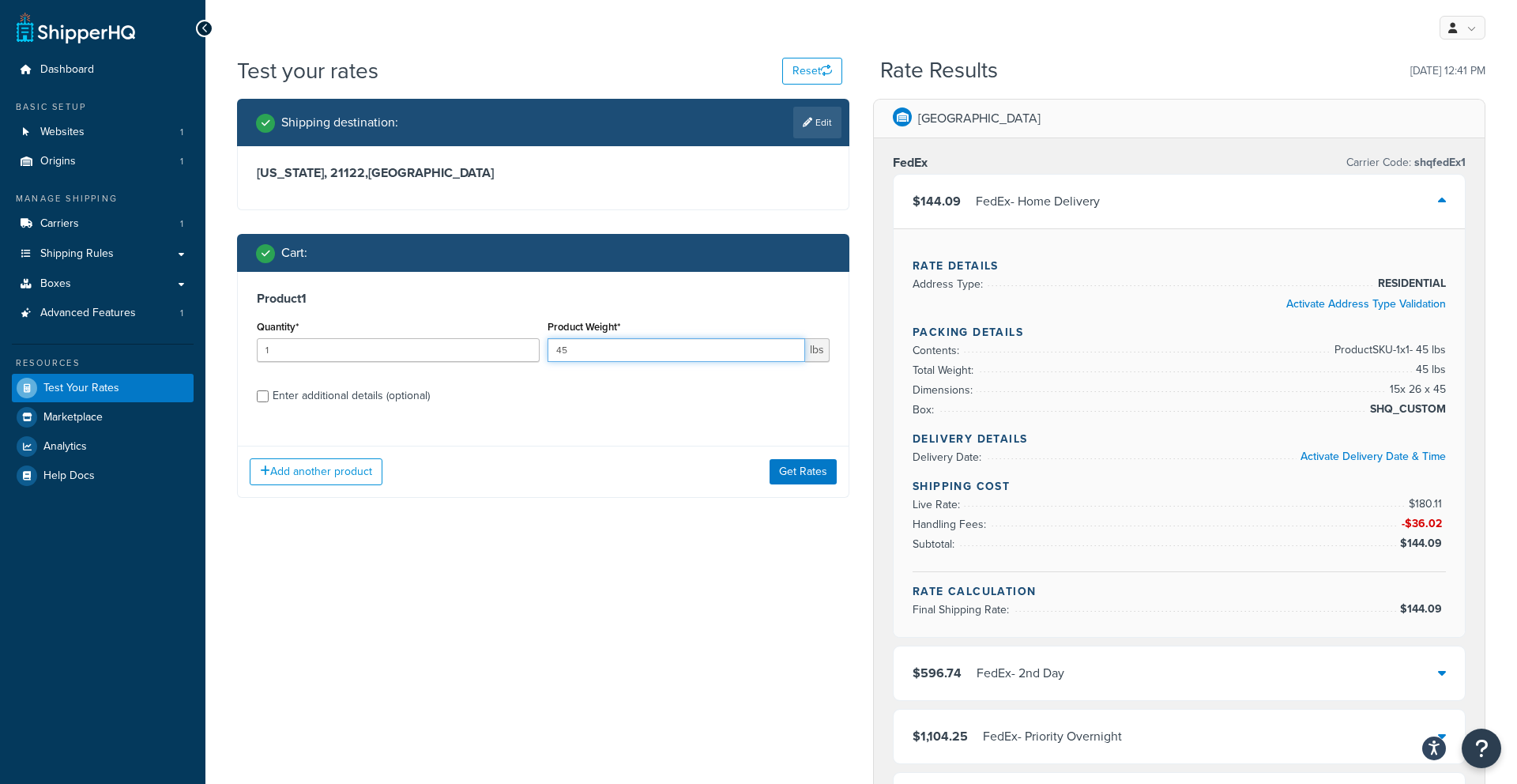
click at [648, 355] on input "45" at bounding box center [677, 350] width 259 height 24
click at [112, 262] on link "Shipping Rules" at bounding box center [102, 254] width 182 height 29
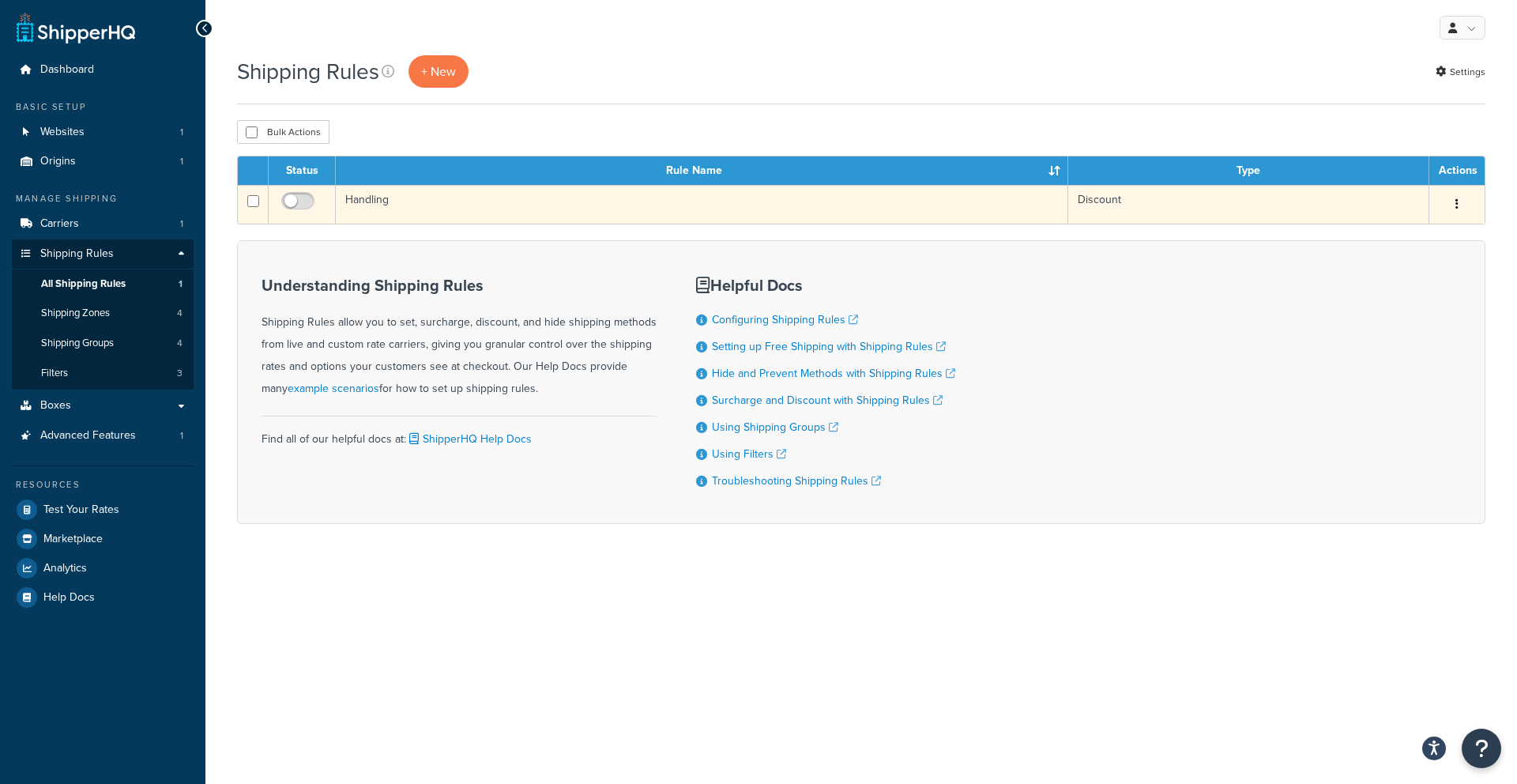
click at [1459, 204] on button "button" at bounding box center [1457, 204] width 22 height 25
click at [1420, 222] on link "Edit" at bounding box center [1405, 234] width 125 height 33
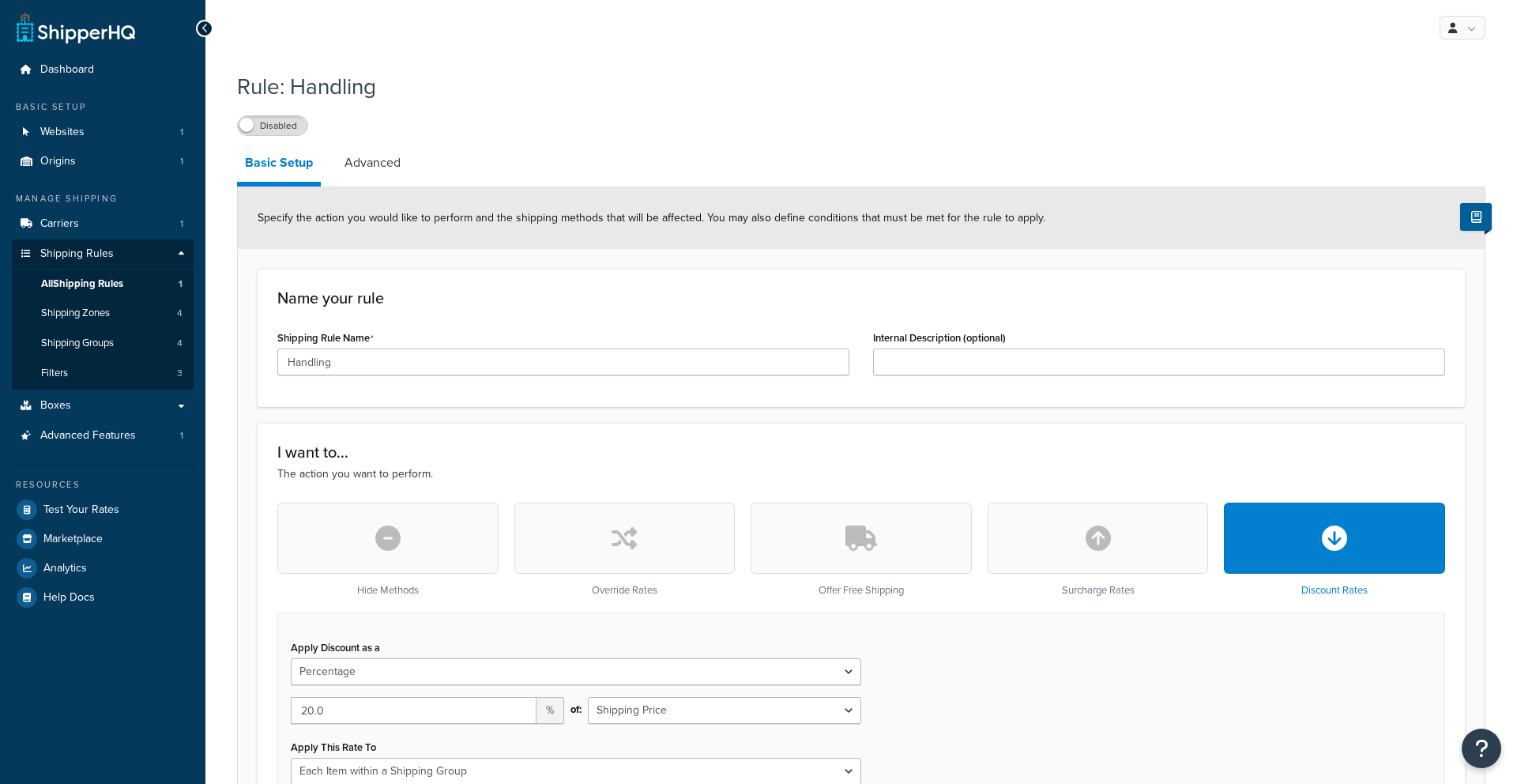
select select "PERCENTAGE"
select select "ITEM"
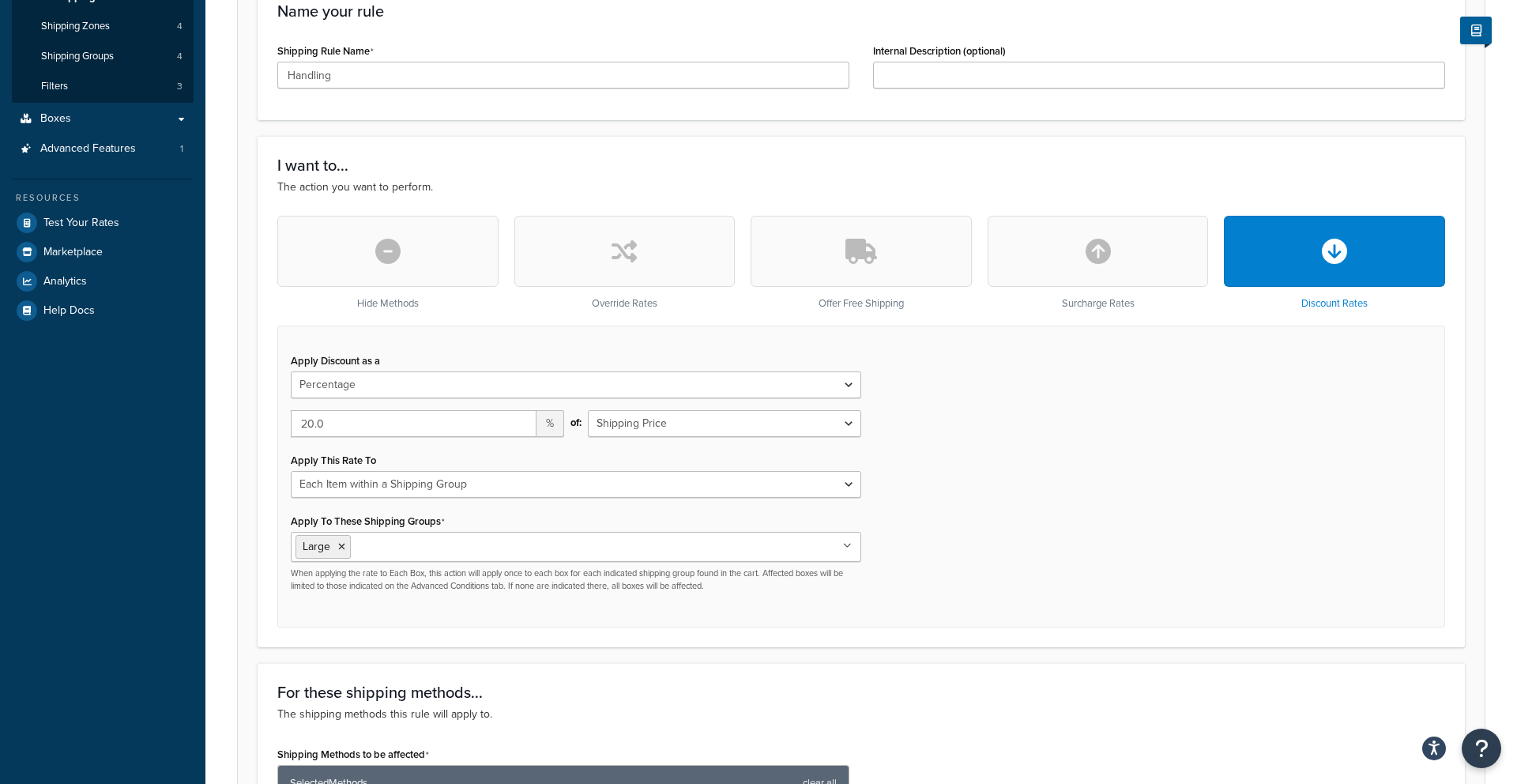
scroll to position [289, 0]
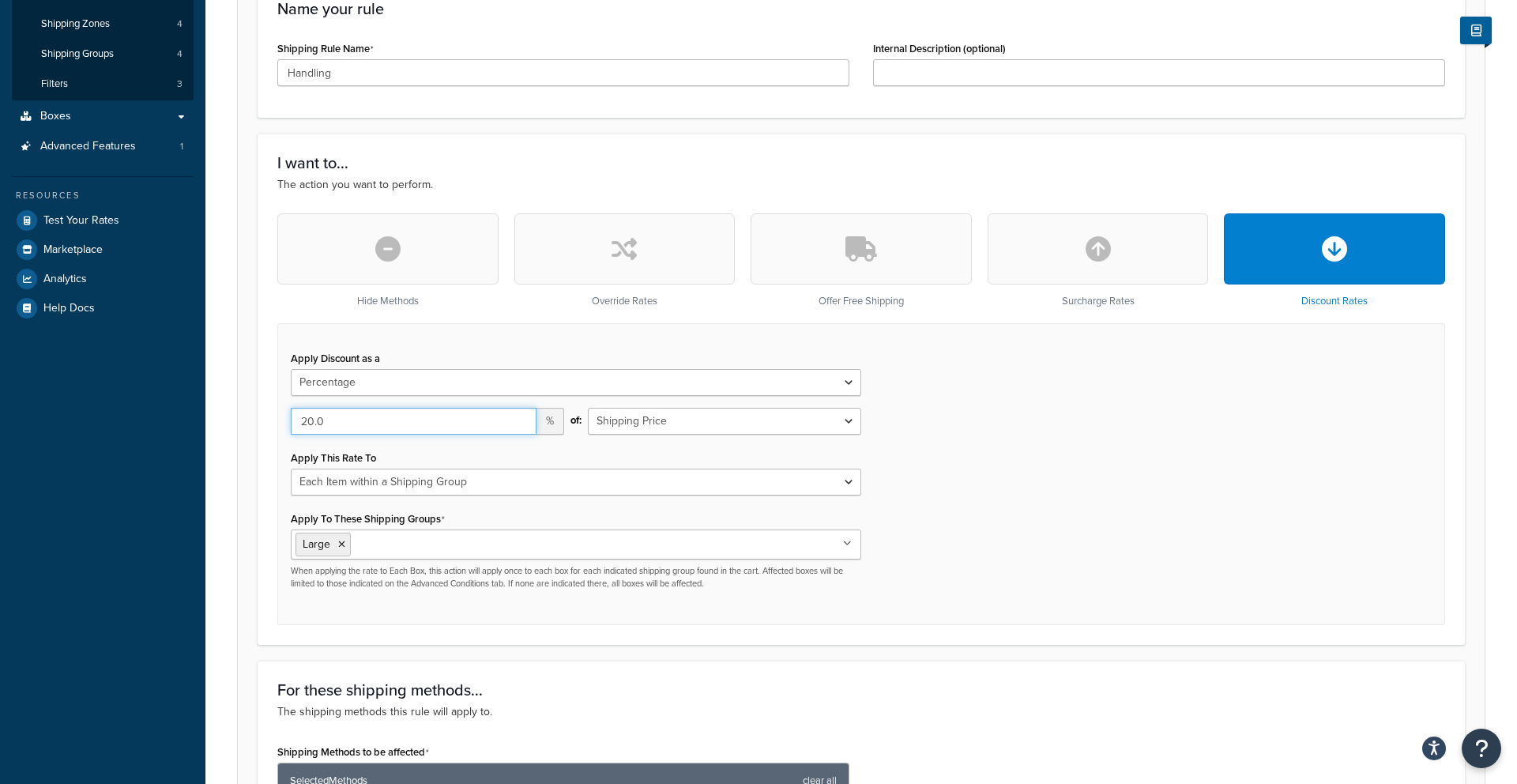
drag, startPoint x: 418, startPoint y: 430, endPoint x: 392, endPoint y: 434, distance: 26.3
click at [418, 430] on input "20.0" at bounding box center [413, 421] width 246 height 27
click at [315, 420] on input "20.0" at bounding box center [413, 421] width 246 height 27
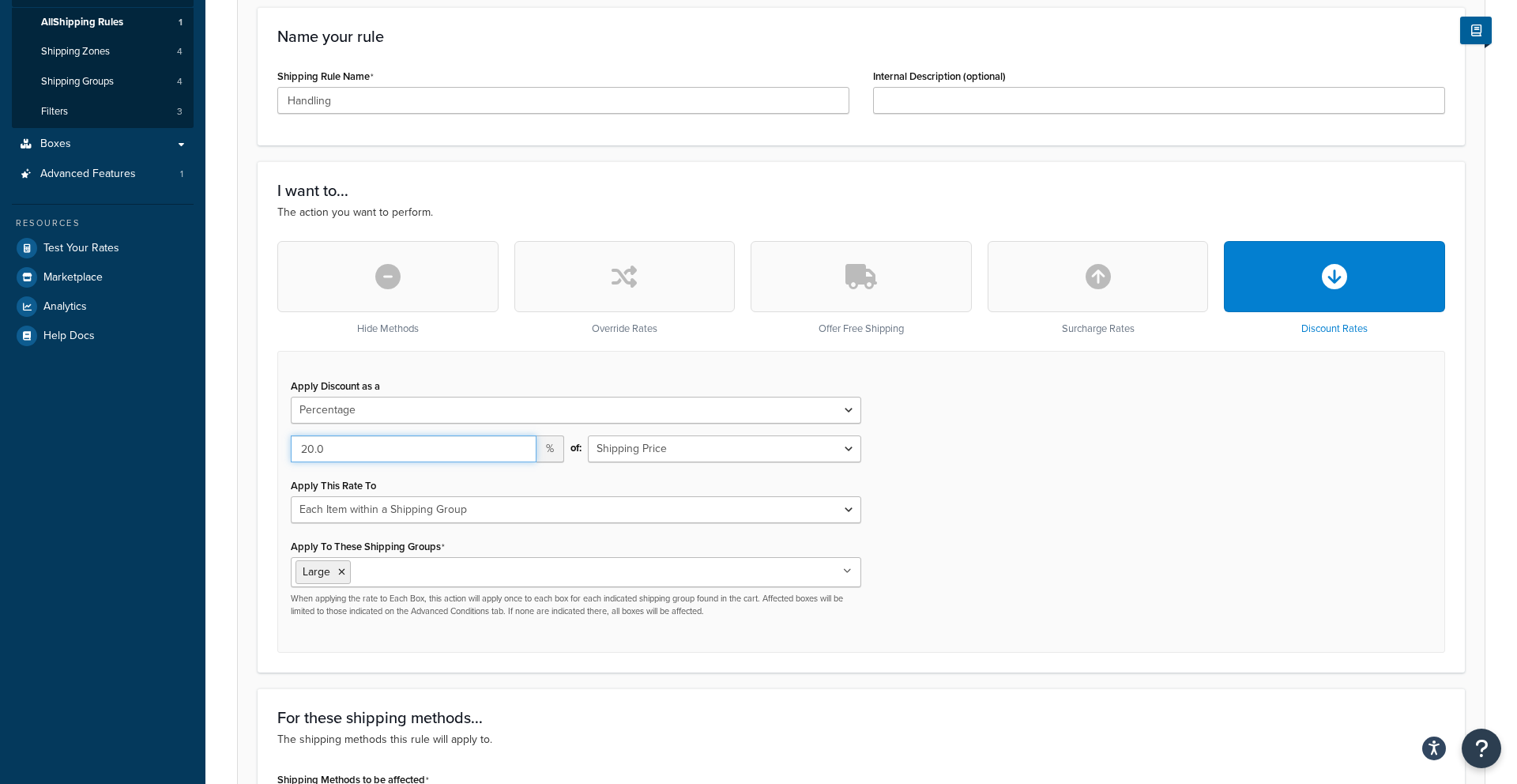
scroll to position [259, 0]
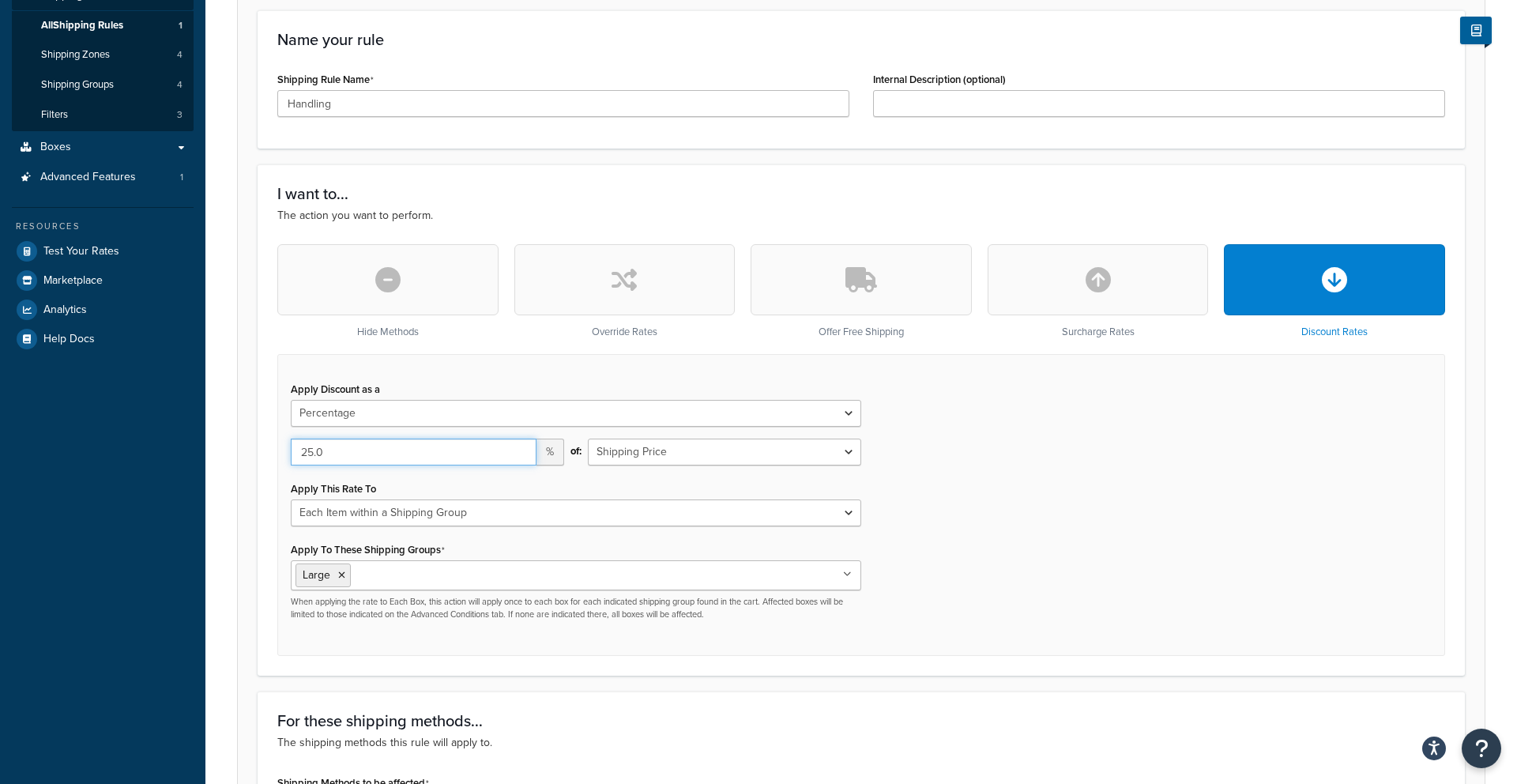
type input "25.0"
click at [1128, 534] on div "Apply Discount as a Flat Rate Percentage Flat Rate & Percentage 25.0 % of: Ship…" at bounding box center [861, 505] width 1168 height 302
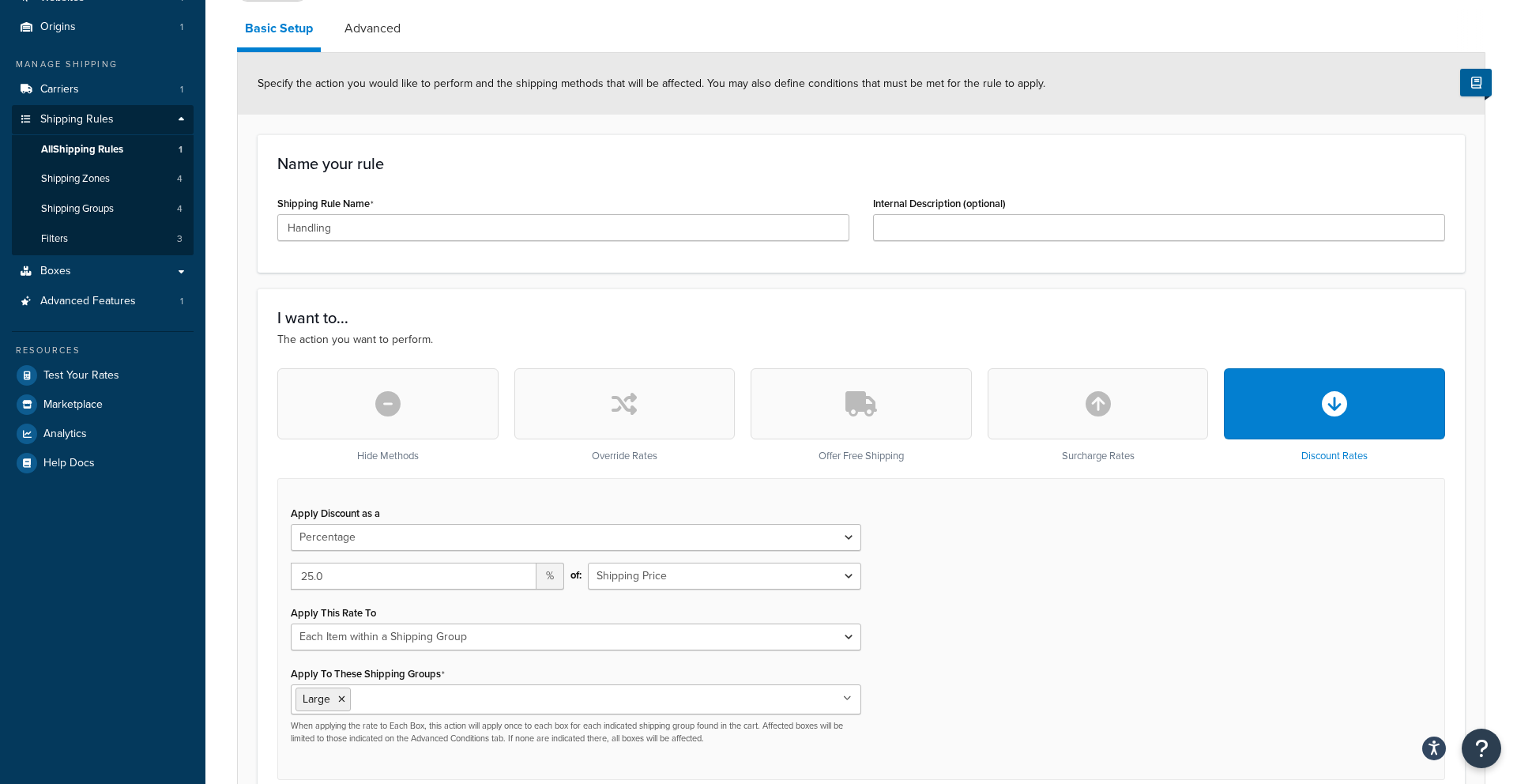
scroll to position [132, 0]
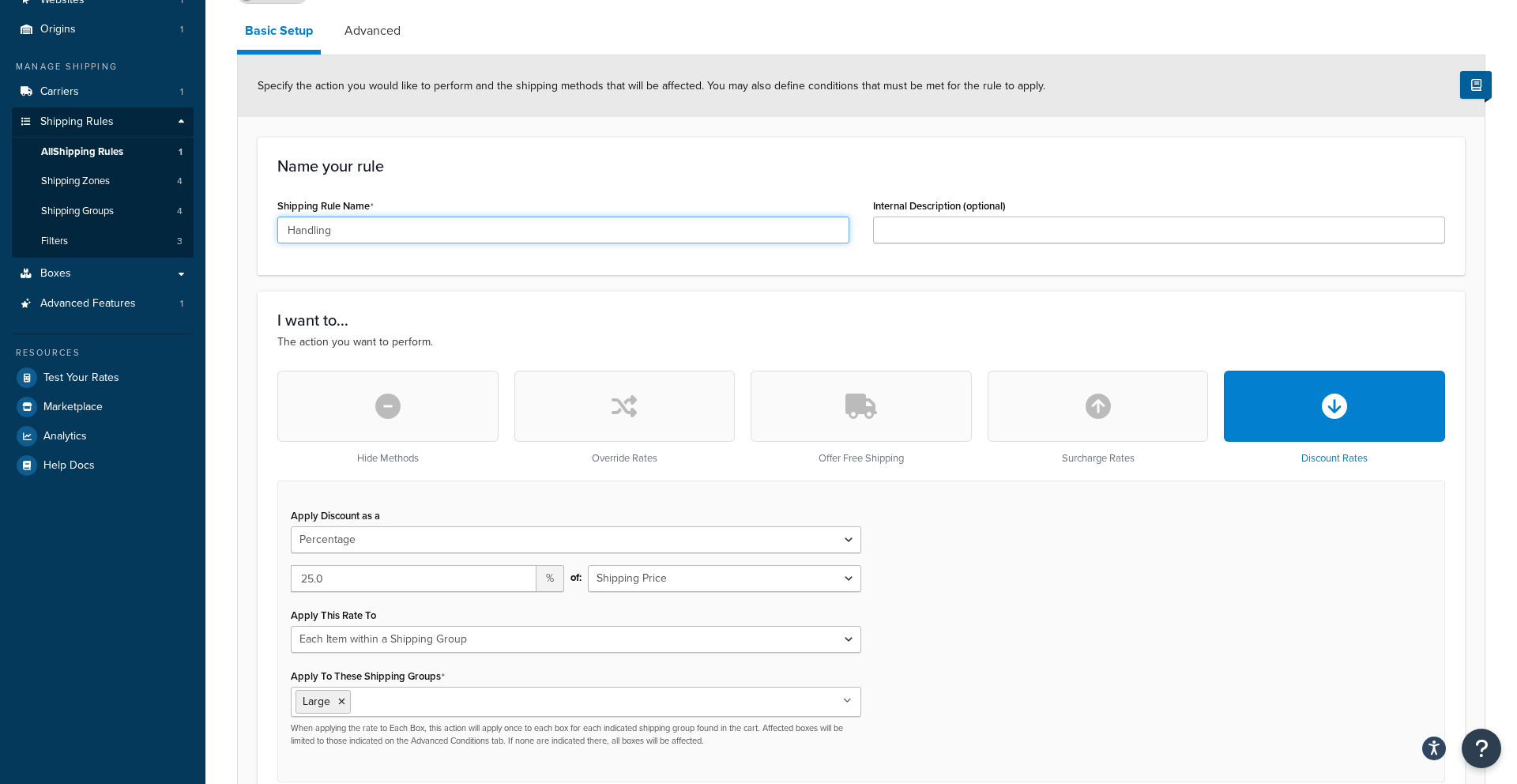
drag, startPoint x: 378, startPoint y: 225, endPoint x: 255, endPoint y: 222, distance: 123.0
click at [255, 222] on form "Specify the action you would like to perform and the shipping methods that will…" at bounding box center [861, 693] width 1247 height 1276
type input "L"
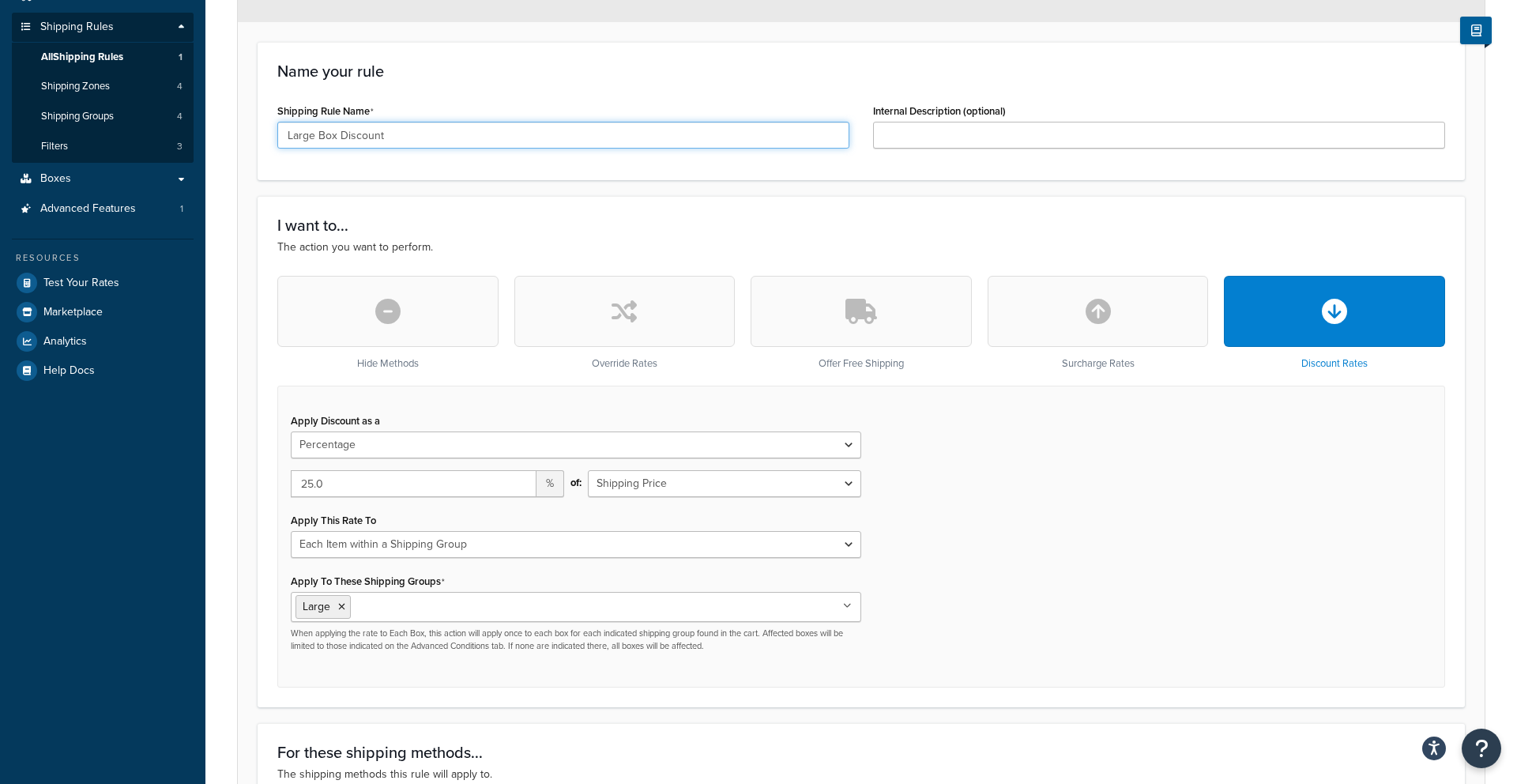
scroll to position [236, 0]
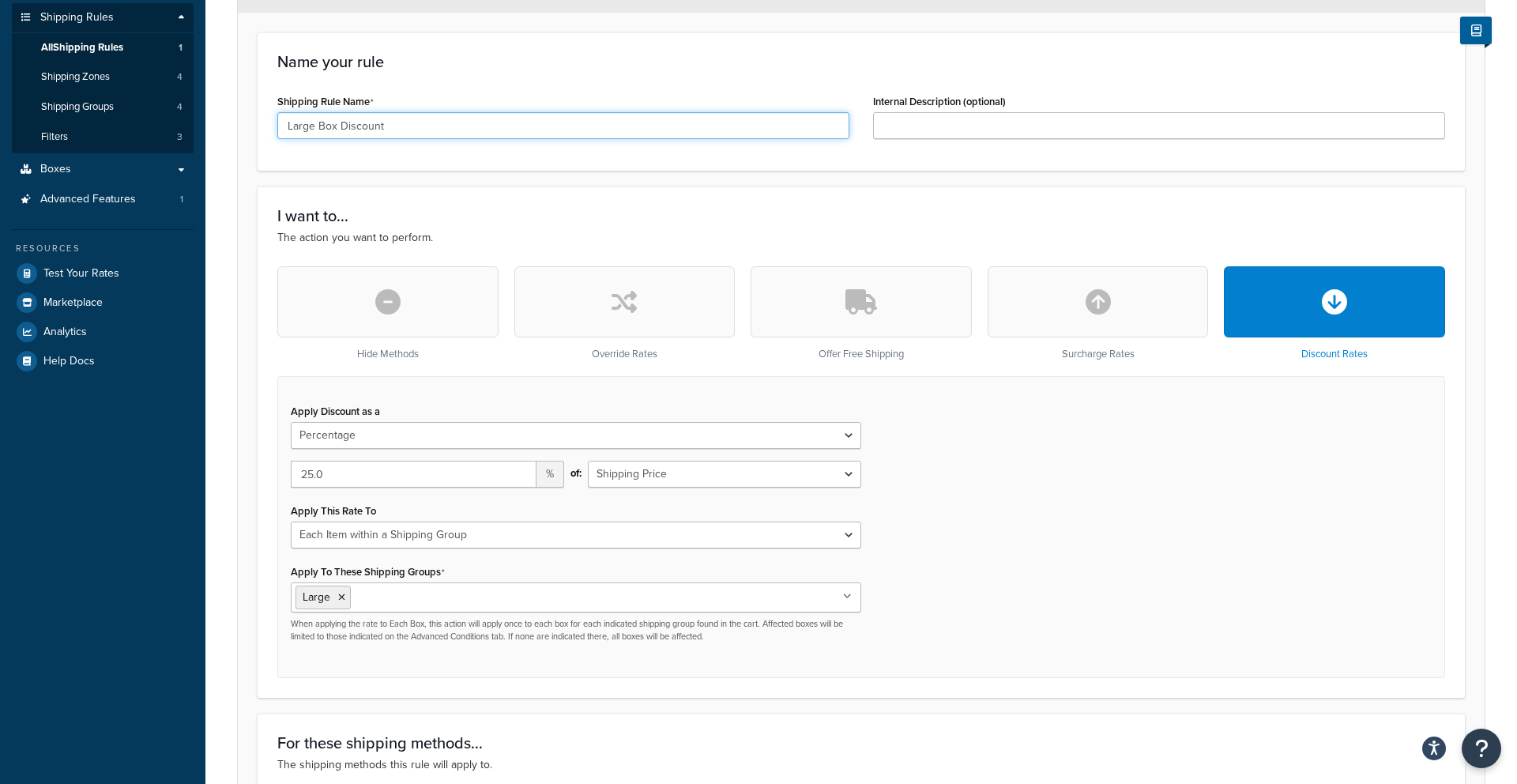
type input "Large Box Discount"
click at [517, 541] on select "Each Shipment in the Cart Each Shipping Group in the Cart Each Item within a Sh…" at bounding box center [575, 535] width 571 height 27
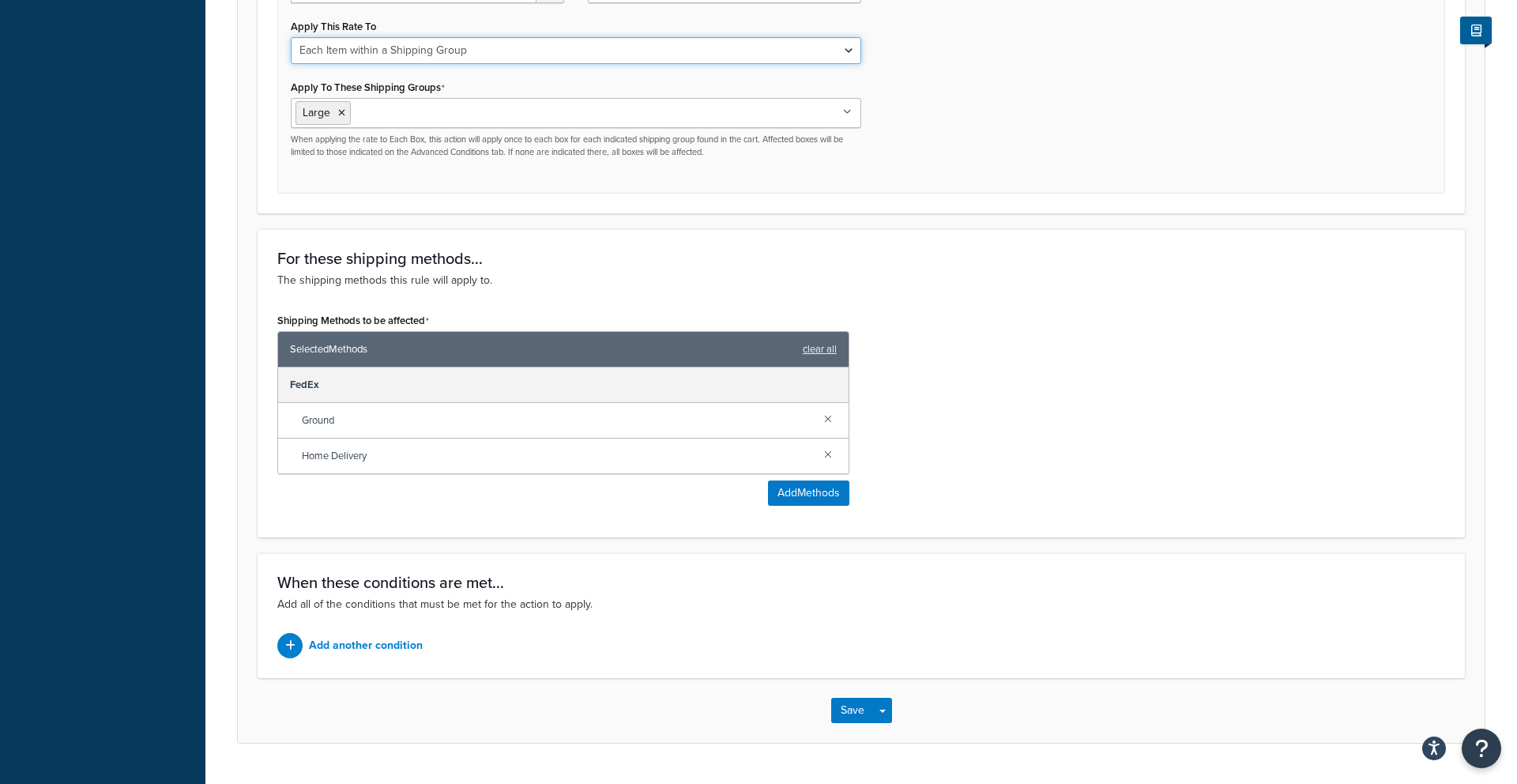
scroll to position [756, 0]
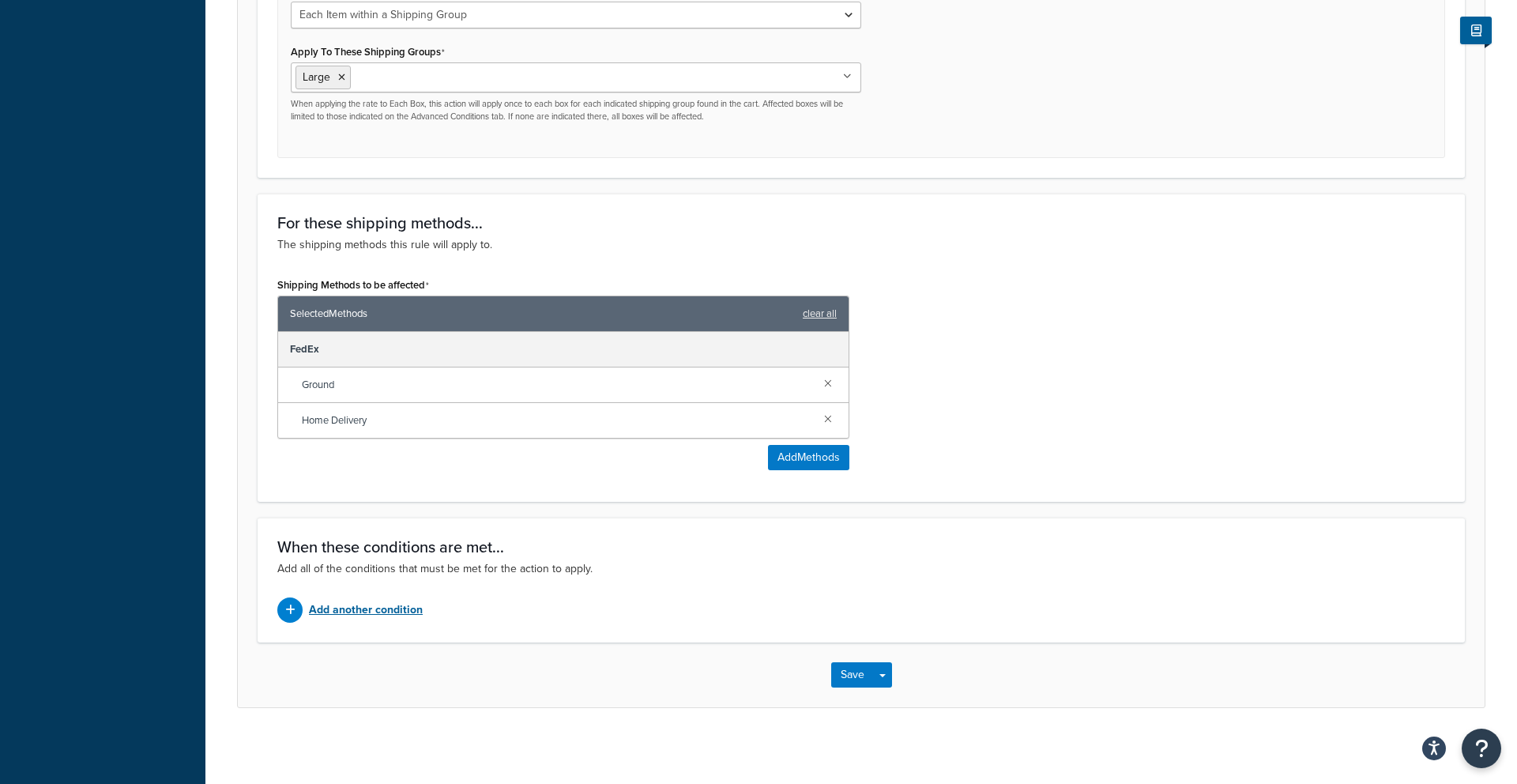
click at [409, 611] on p "Add another condition" at bounding box center [366, 609] width 114 height 22
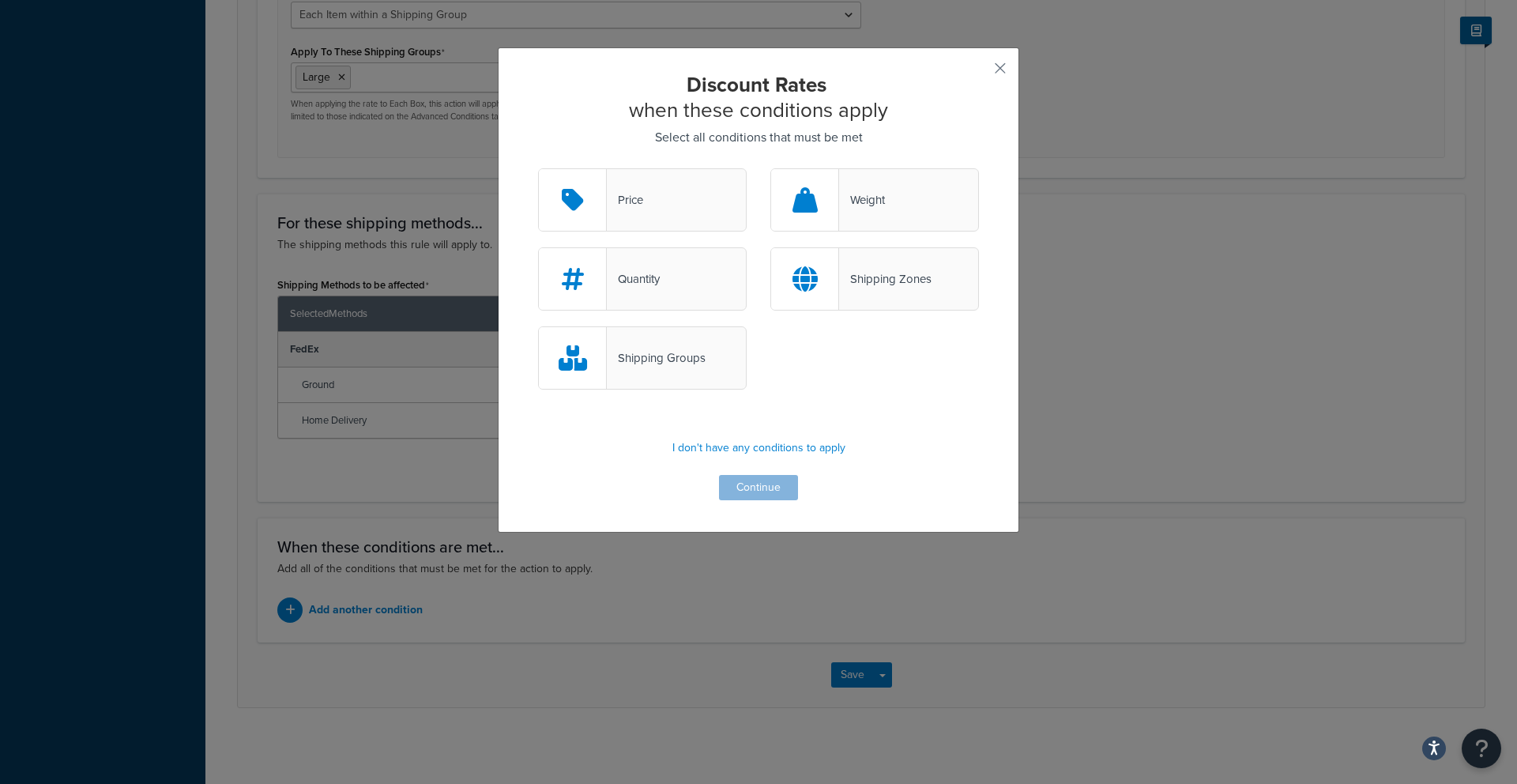
click at [572, 213] on div at bounding box center [573, 200] width 68 height 61
click at [0, 0] on input "Price" at bounding box center [0, 0] width 0 height 0
click at [750, 488] on button "Continue" at bounding box center [758, 487] width 79 height 25
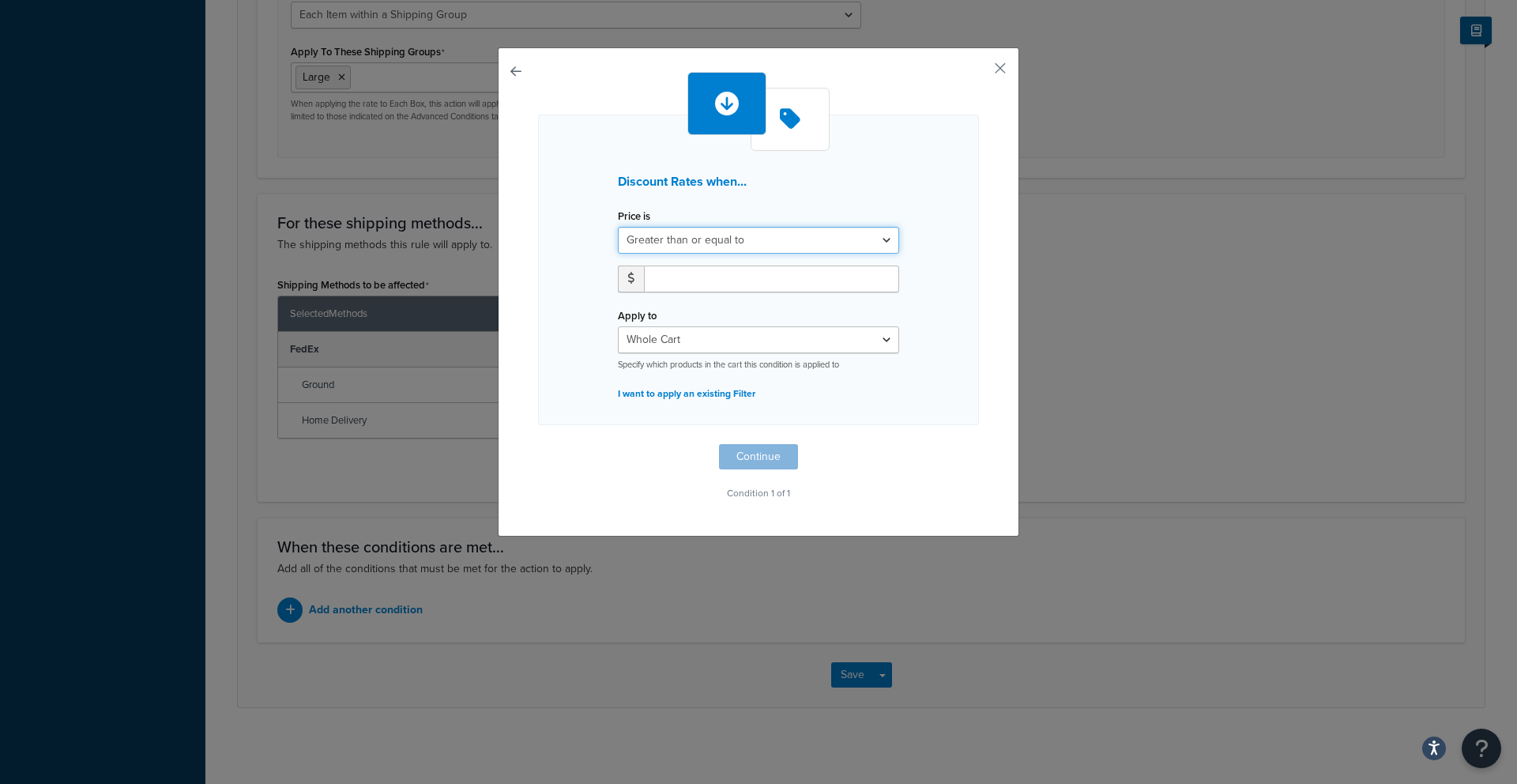
click at [703, 252] on select "Greater than or equal to Between or equal to Less than or equal to" at bounding box center [758, 241] width 281 height 27
click at [979, 71] on button "button" at bounding box center [977, 73] width 4 height 4
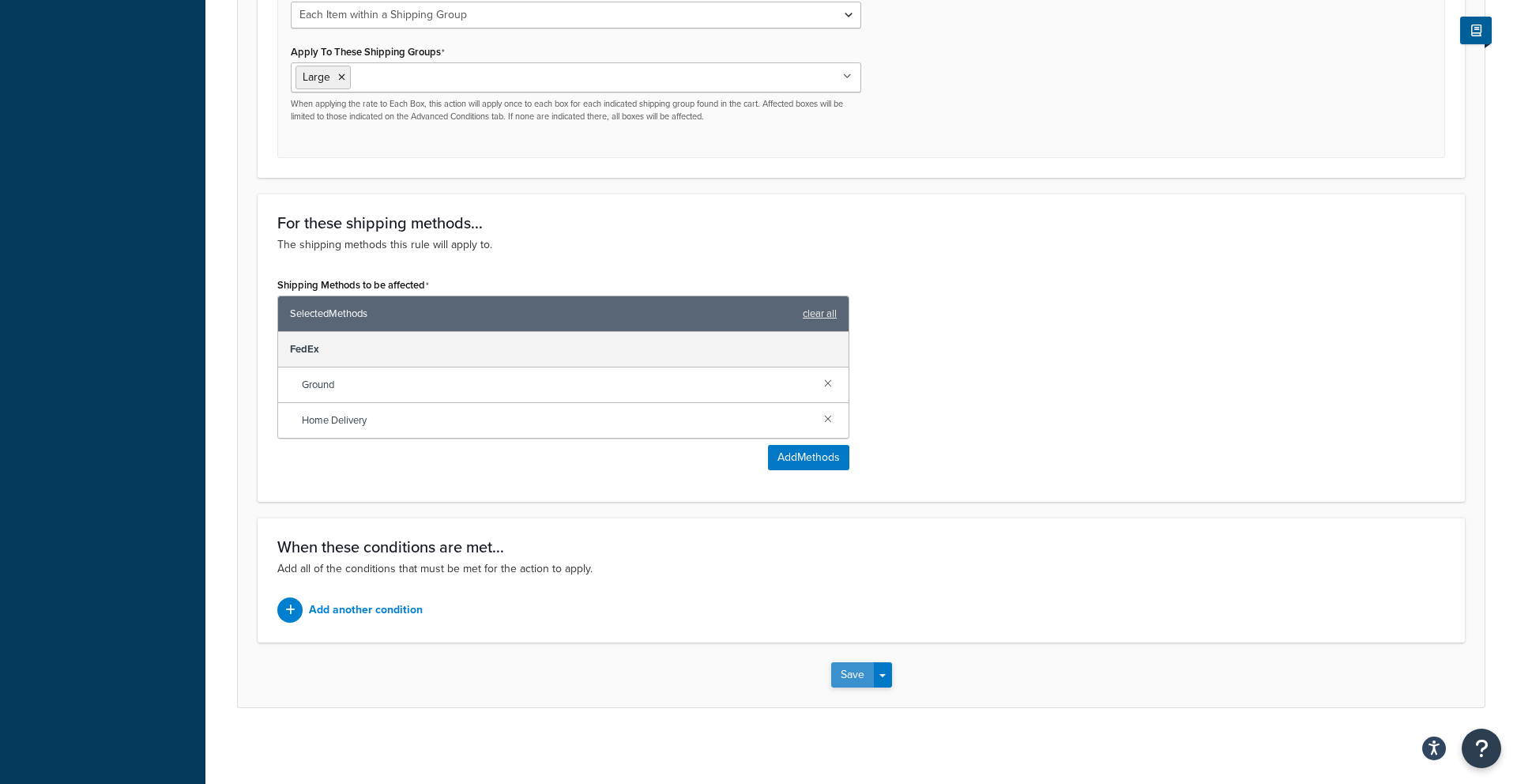
click at [861, 677] on button "Save" at bounding box center [852, 675] width 43 height 25
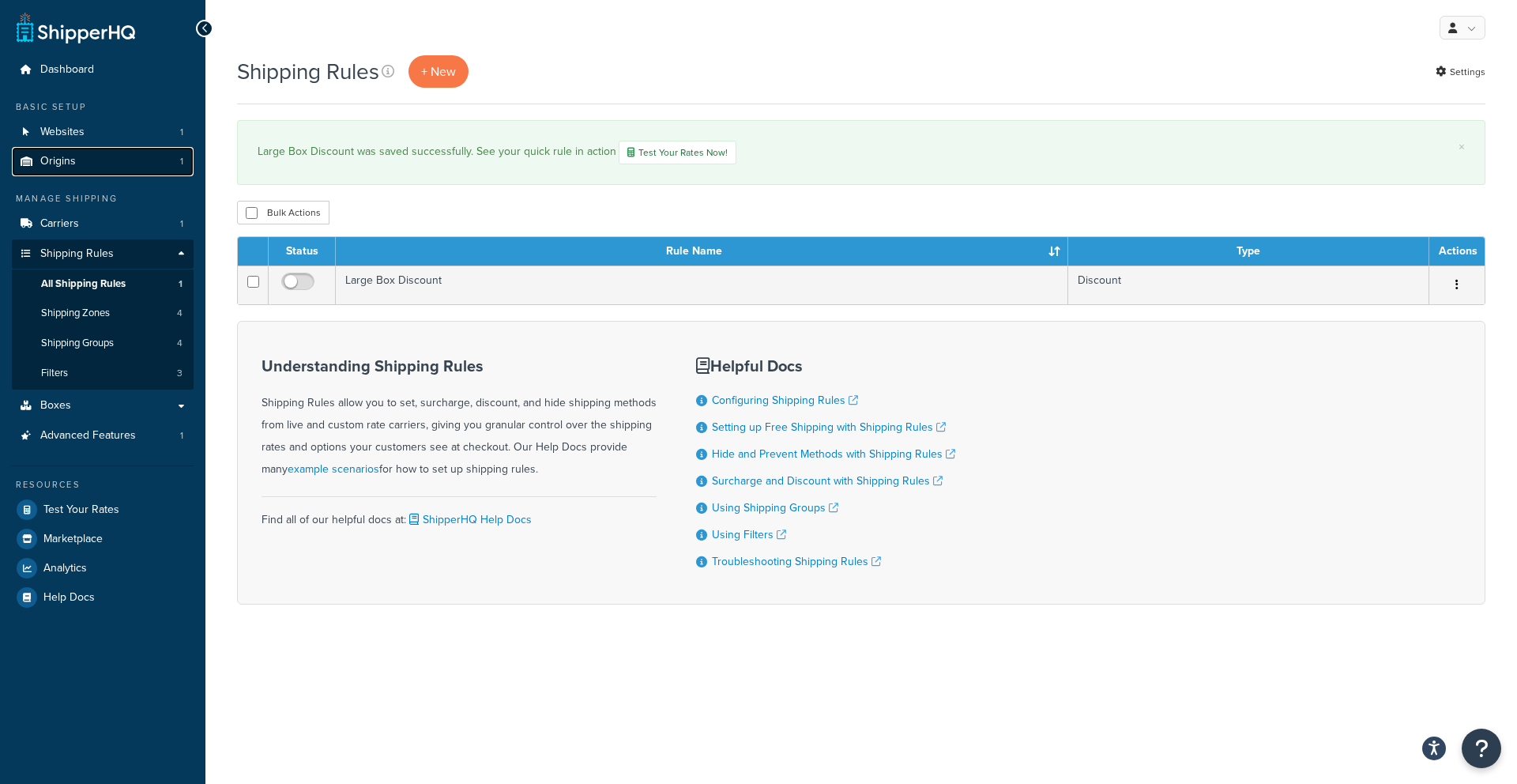
click at [81, 165] on link "Origins 1" at bounding box center [102, 161] width 182 height 29
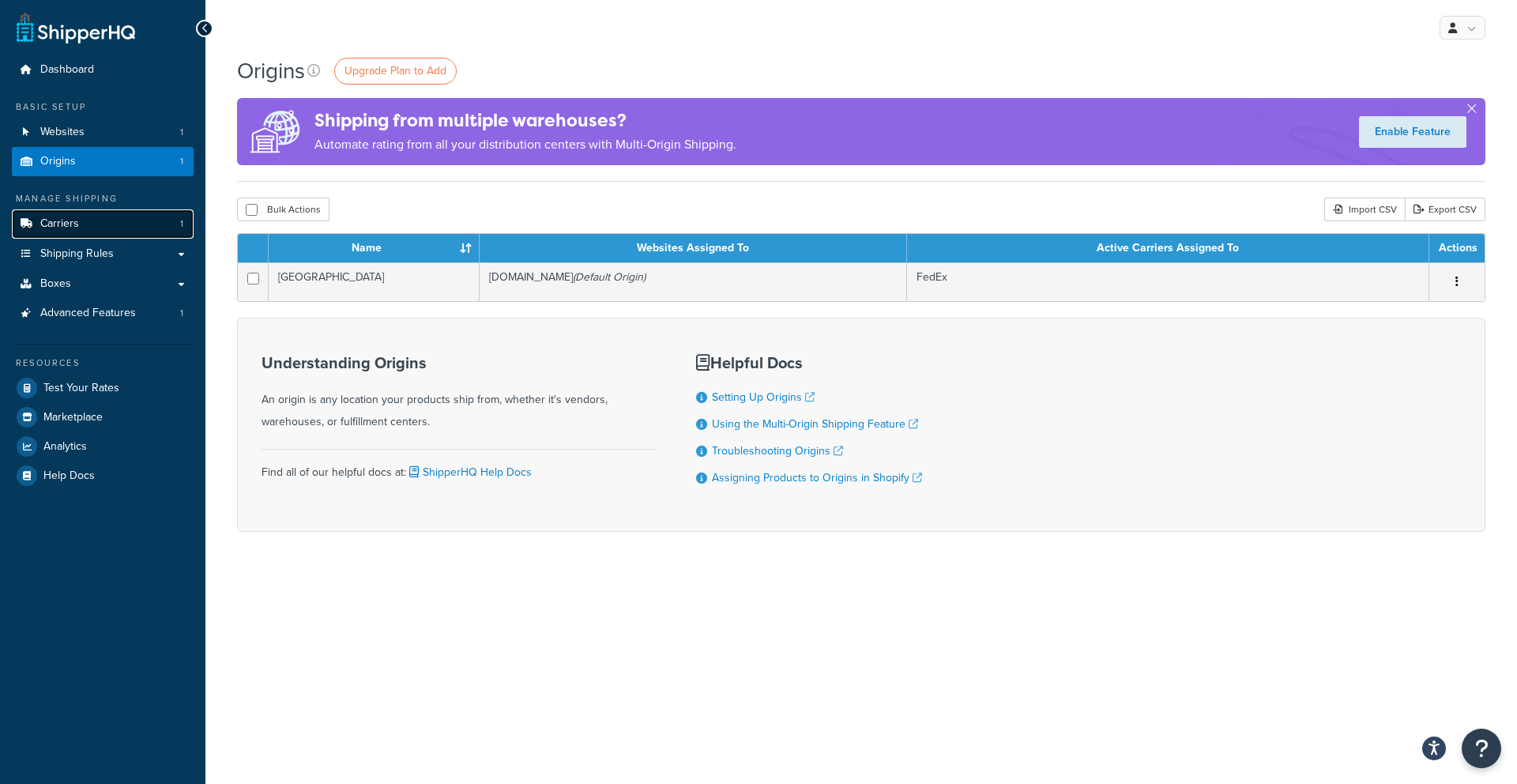
click at [77, 220] on span "Carriers" at bounding box center [60, 223] width 39 height 14
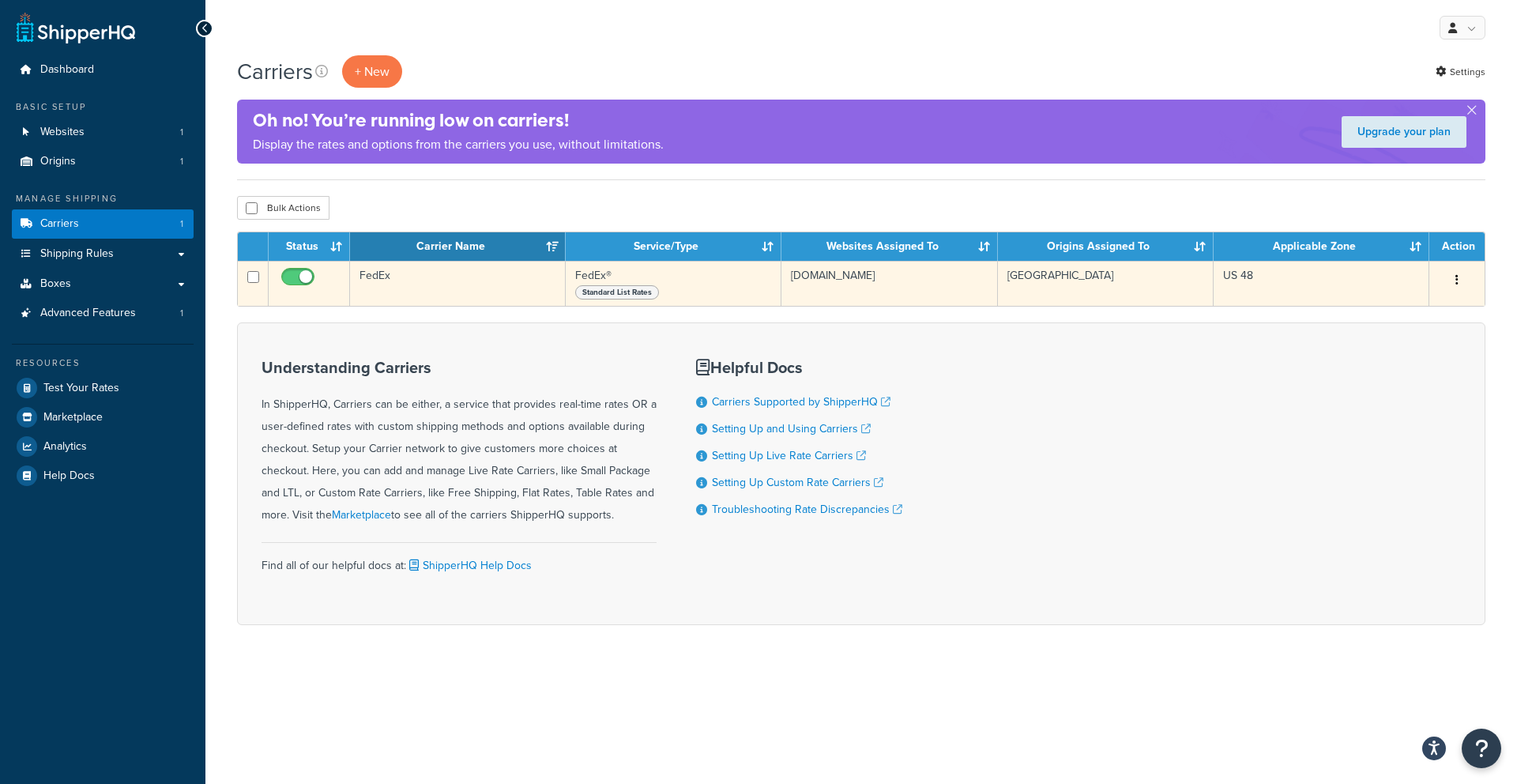
click at [1457, 278] on icon "button" at bounding box center [1456, 279] width 3 height 11
